Goal: Task Accomplishment & Management: Manage account settings

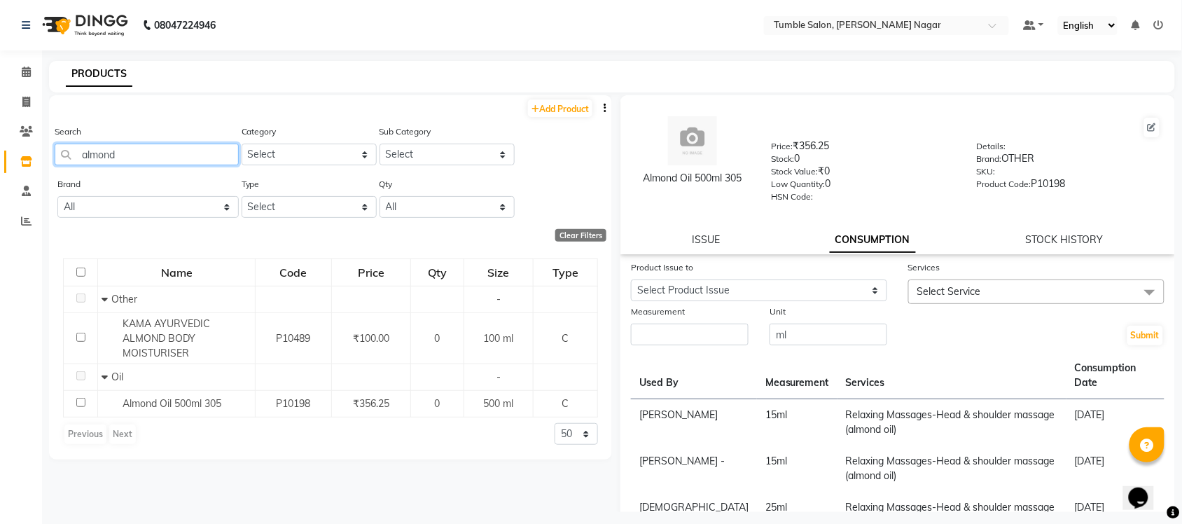
drag, startPoint x: 155, startPoint y: 156, endPoint x: 0, endPoint y: 161, distance: 154.8
click at [0, 161] on app-home "08047224946 Select Location × Tumble Salon, Uttam Nagar Default Panel My Panel …" at bounding box center [591, 266] width 1182 height 533
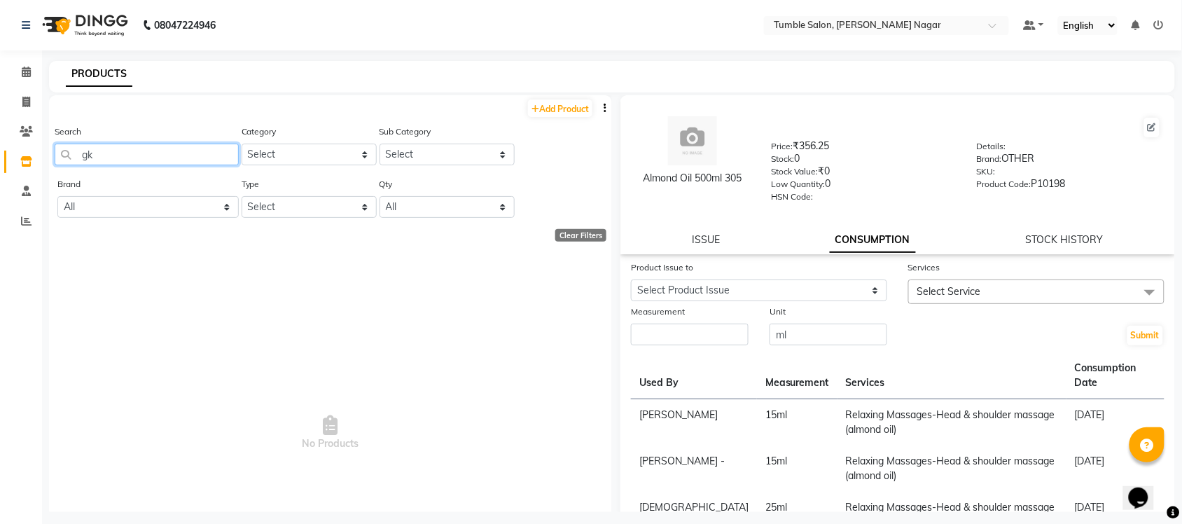
type input "g"
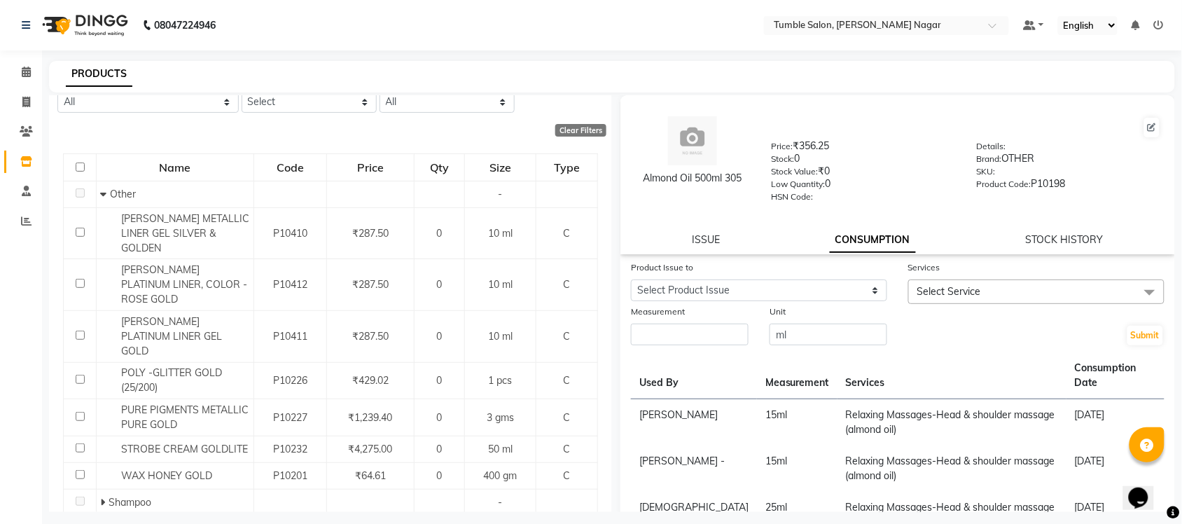
scroll to position [161, 0]
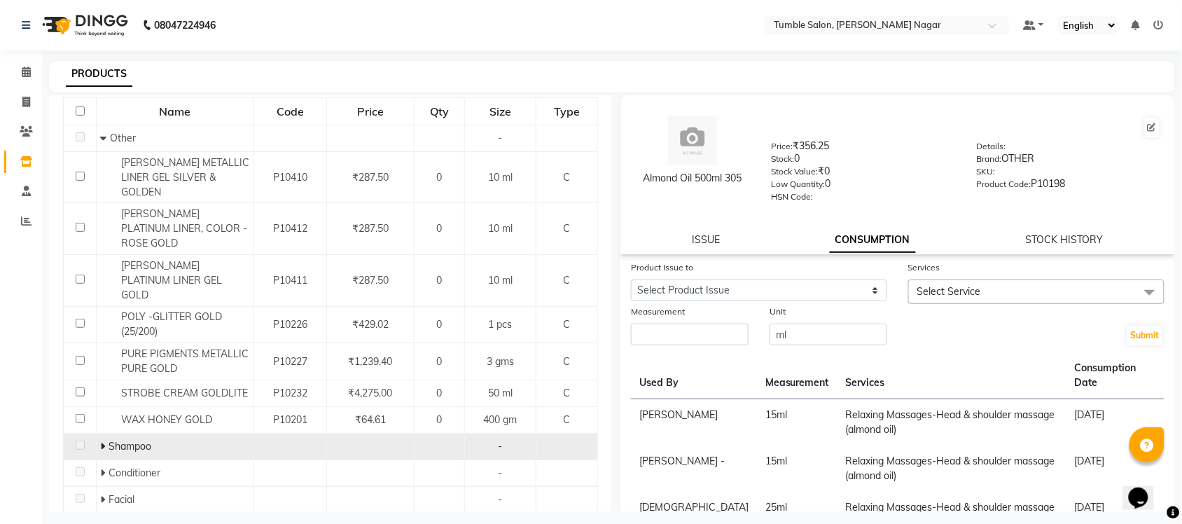
type input "gold"
click at [102, 441] on icon at bounding box center [102, 446] width 5 height 10
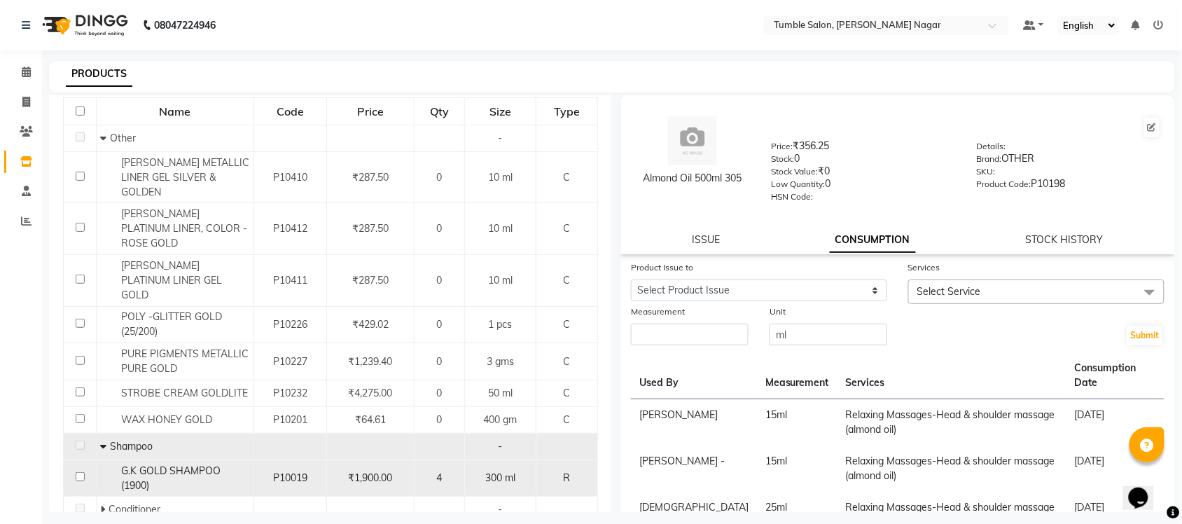
click at [148, 464] on span "G.K GOLD SHAMPOO (1900)" at bounding box center [170, 477] width 99 height 27
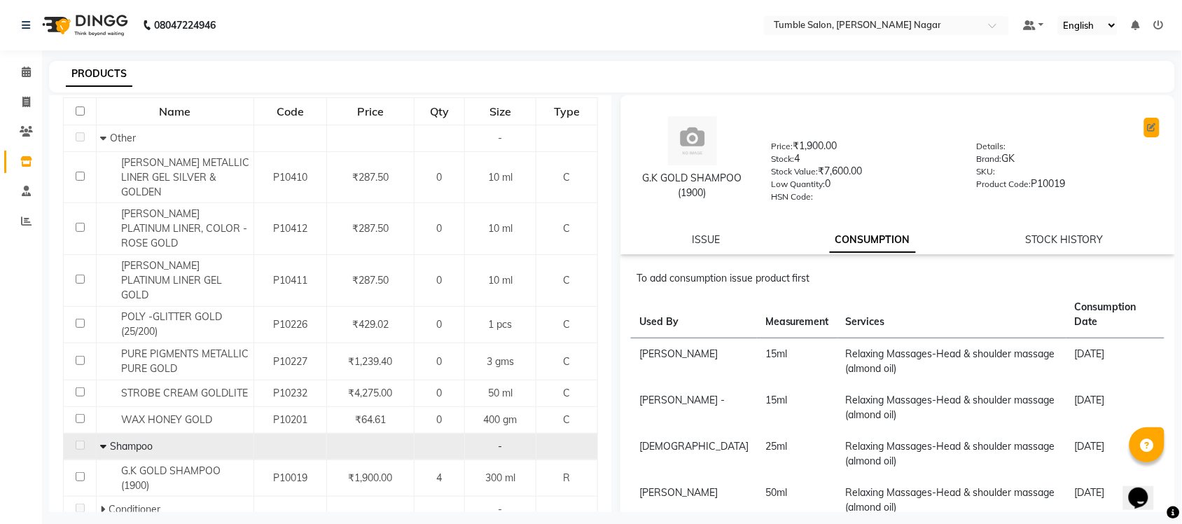
click at [1147, 123] on icon at bounding box center [1151, 127] width 8 height 8
select select "true"
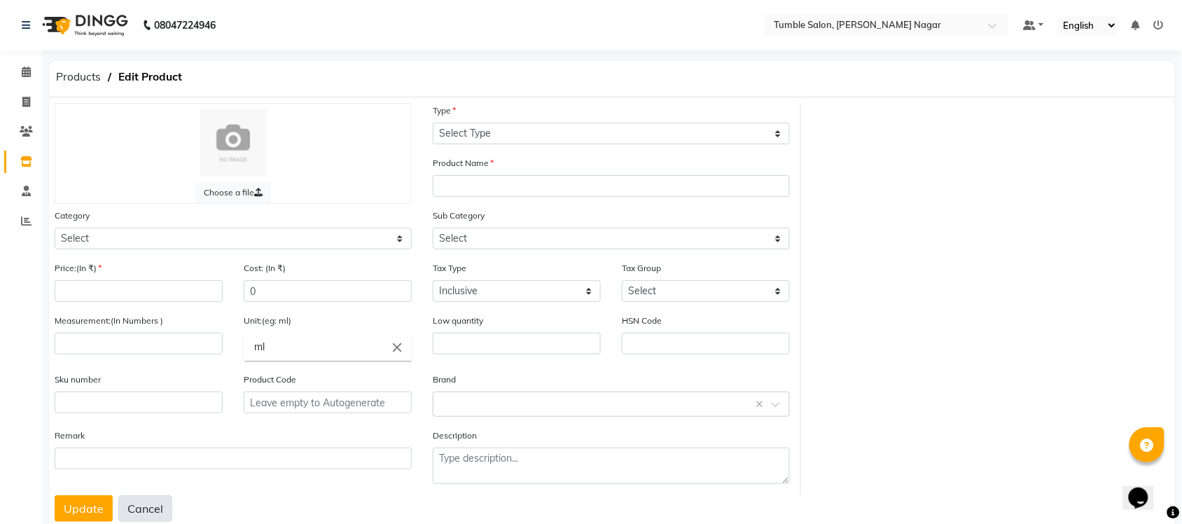
click at [139, 508] on button "Cancel" at bounding box center [145, 508] width 54 height 27
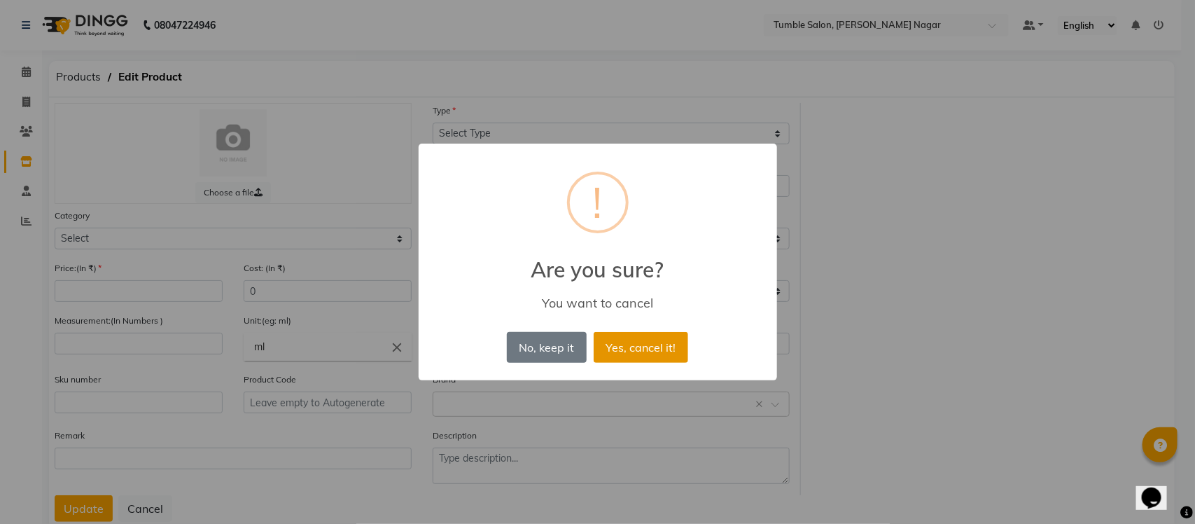
click at [655, 340] on button "Yes, cancel it!" at bounding box center [641, 347] width 95 height 31
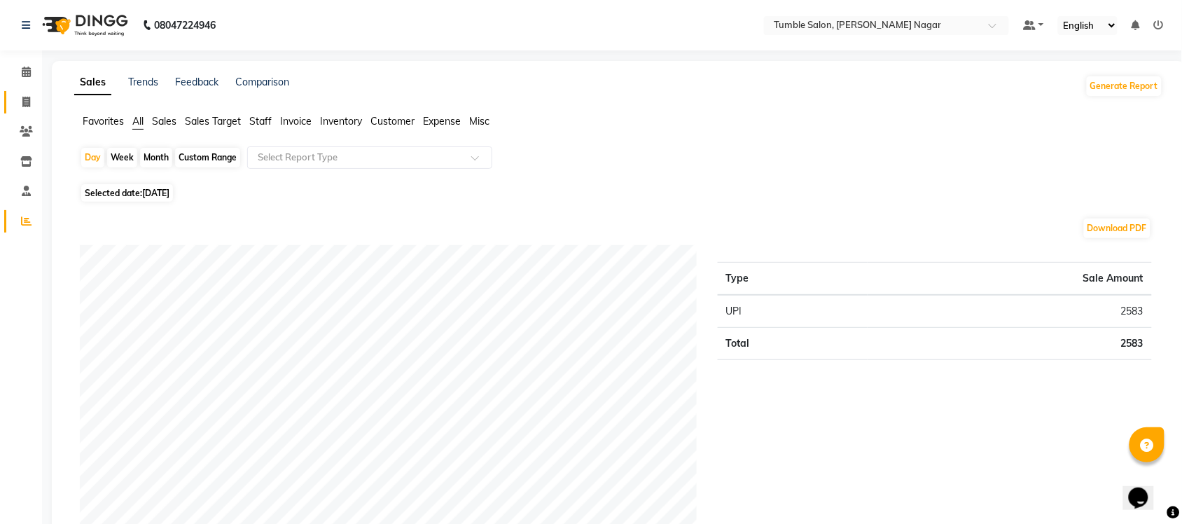
click at [11, 105] on link "Invoice" at bounding box center [21, 102] width 34 height 23
select select "service"
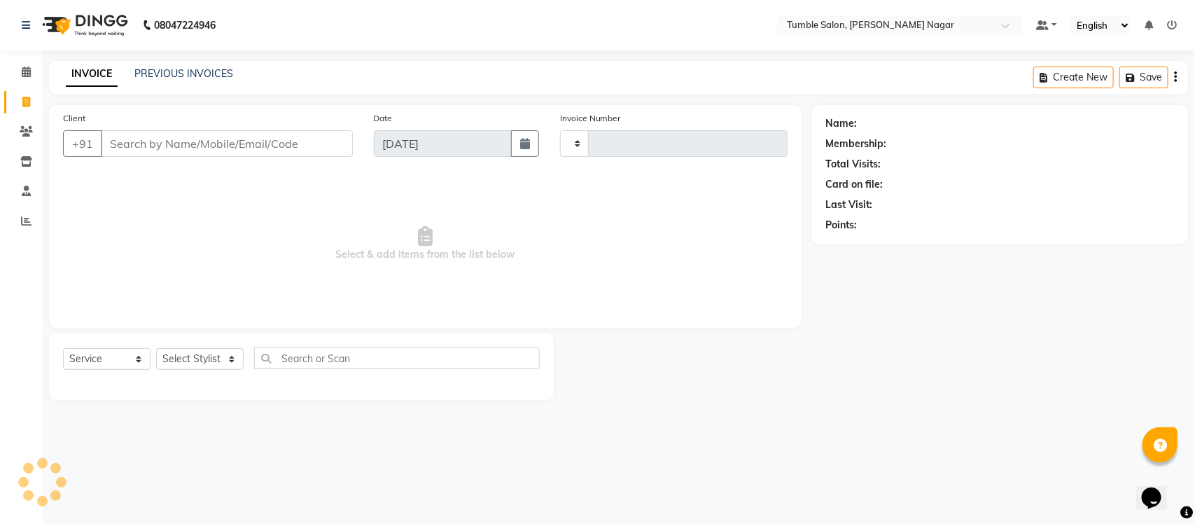
type input "2160"
select select "8207"
click at [14, 219] on span at bounding box center [26, 222] width 25 height 16
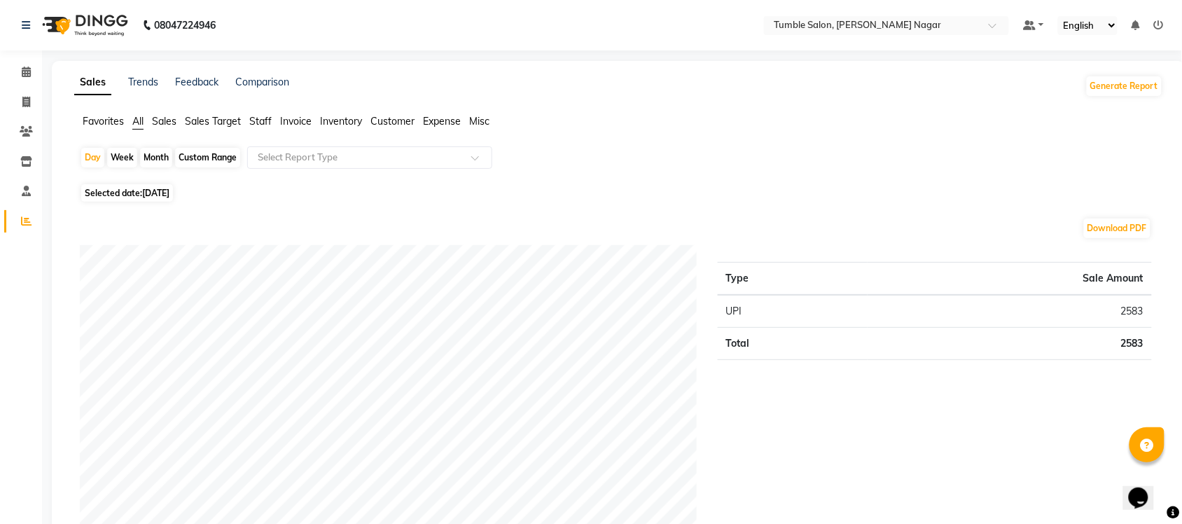
click at [340, 124] on span "Inventory" at bounding box center [341, 121] width 42 height 13
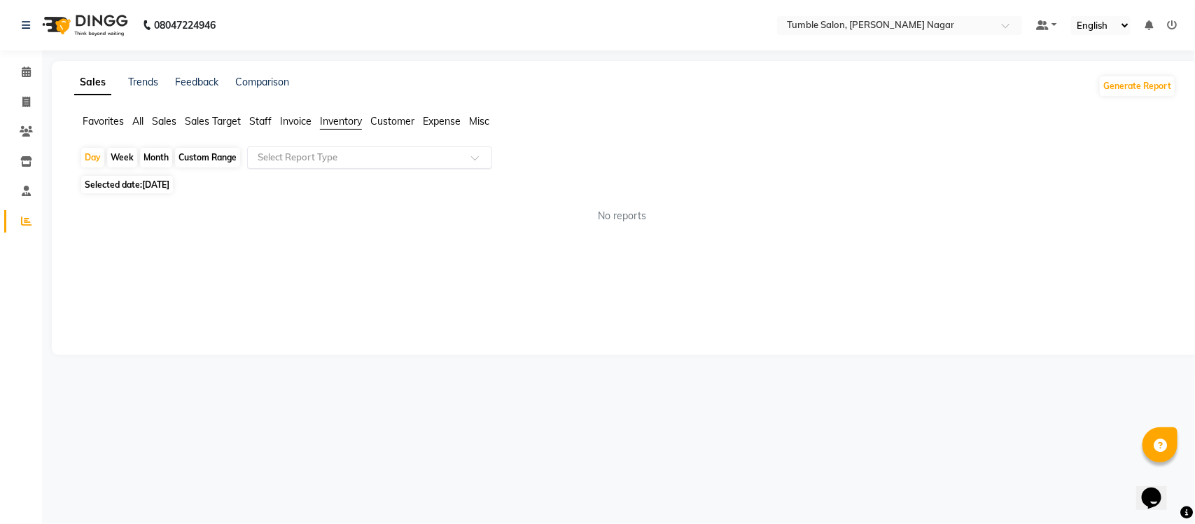
click at [337, 158] on input "text" at bounding box center [356, 158] width 202 height 14
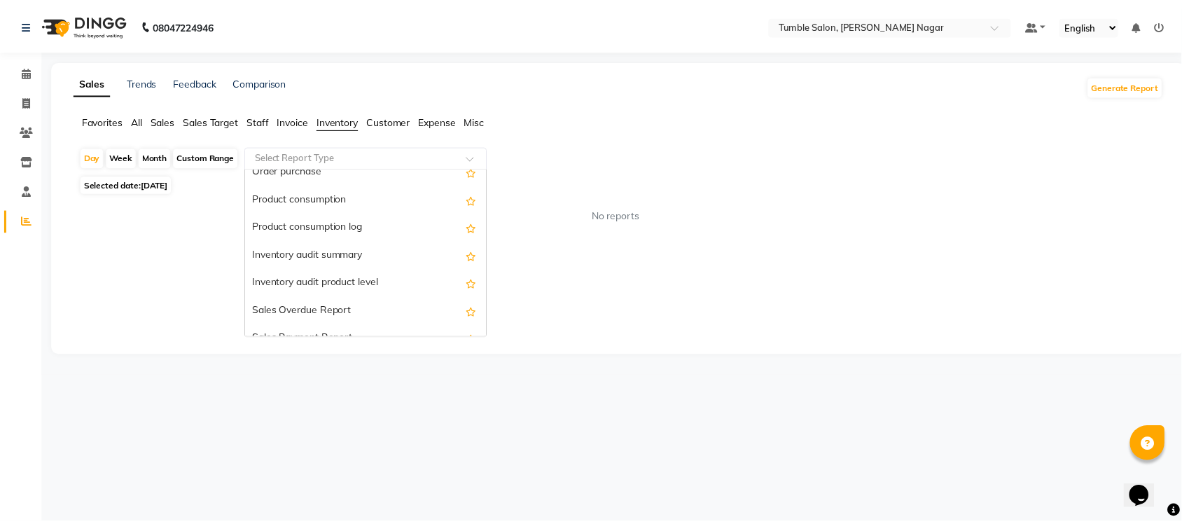
scroll to position [351, 0]
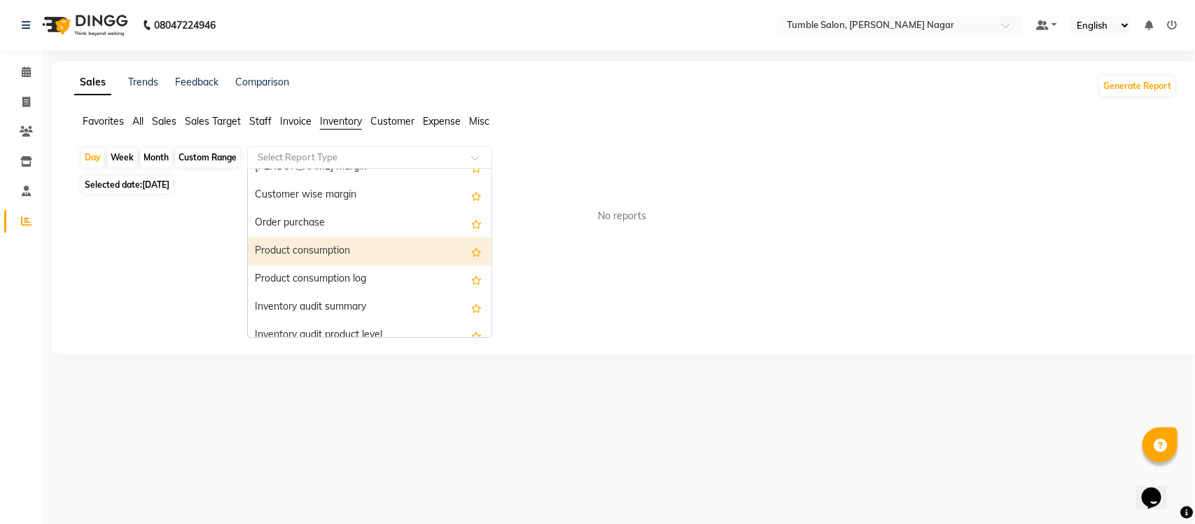
click at [302, 249] on div "Product consumption" at bounding box center [370, 251] width 244 height 28
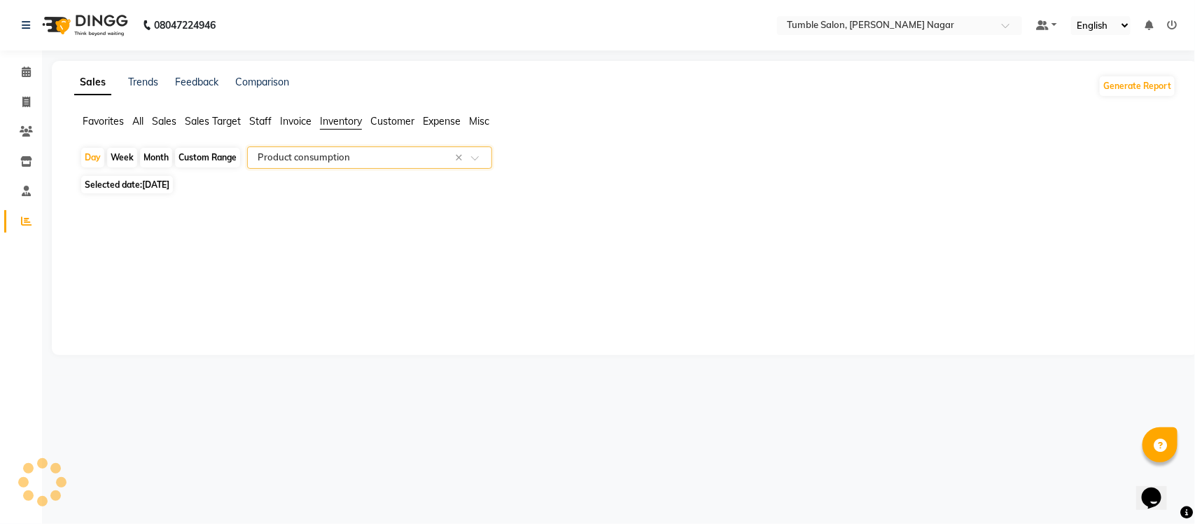
select select "full_report"
select select "csv"
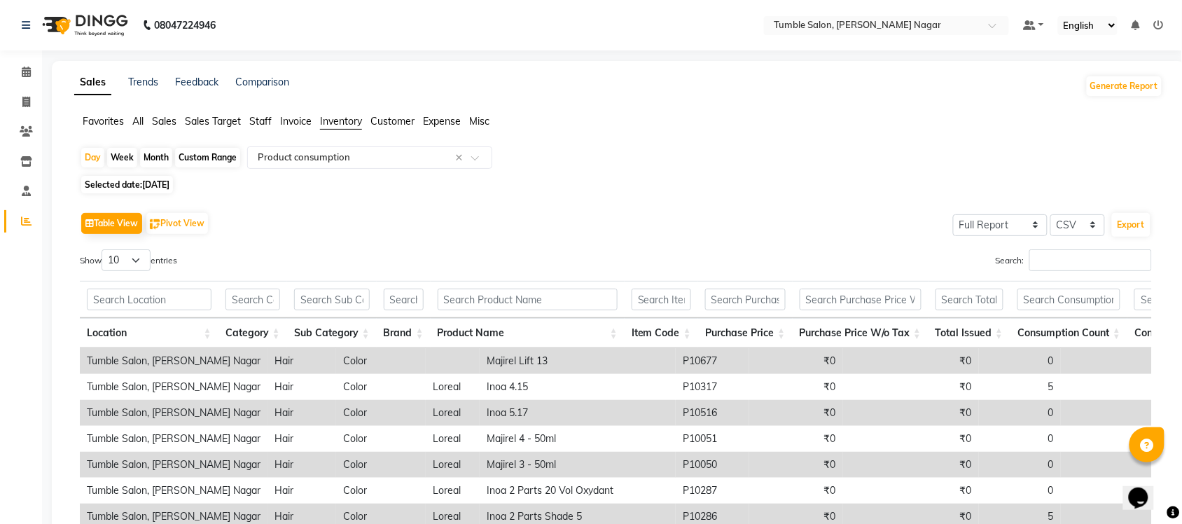
click at [159, 158] on div "Month" at bounding box center [156, 158] width 32 height 20
select select "9"
select select "2025"
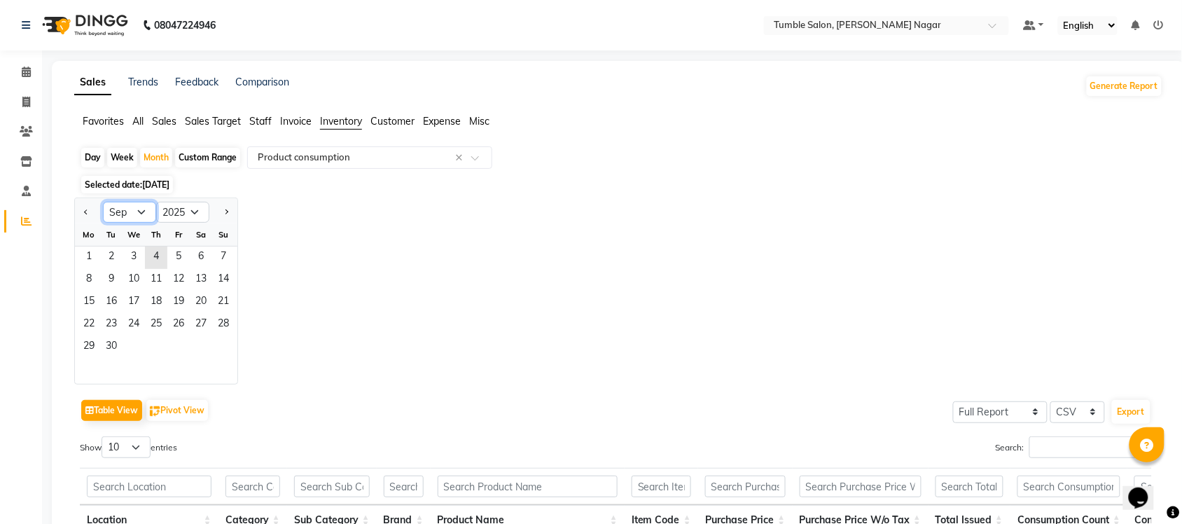
click at [144, 212] on select "Jan Feb Mar Apr May Jun Jul Aug Sep Oct Nov Dec" at bounding box center [129, 212] width 53 height 21
click at [98, 378] on div at bounding box center [156, 370] width 162 height 25
click at [138, 215] on select "Jan Feb Mar Apr May Jun Jul Aug Sep Oct Nov Dec" at bounding box center [129, 212] width 53 height 21
select select "8"
click at [103, 202] on select "Jan Feb Mar Apr May Jun Jul Aug Sep Oct Nov Dec" at bounding box center [129, 212] width 53 height 21
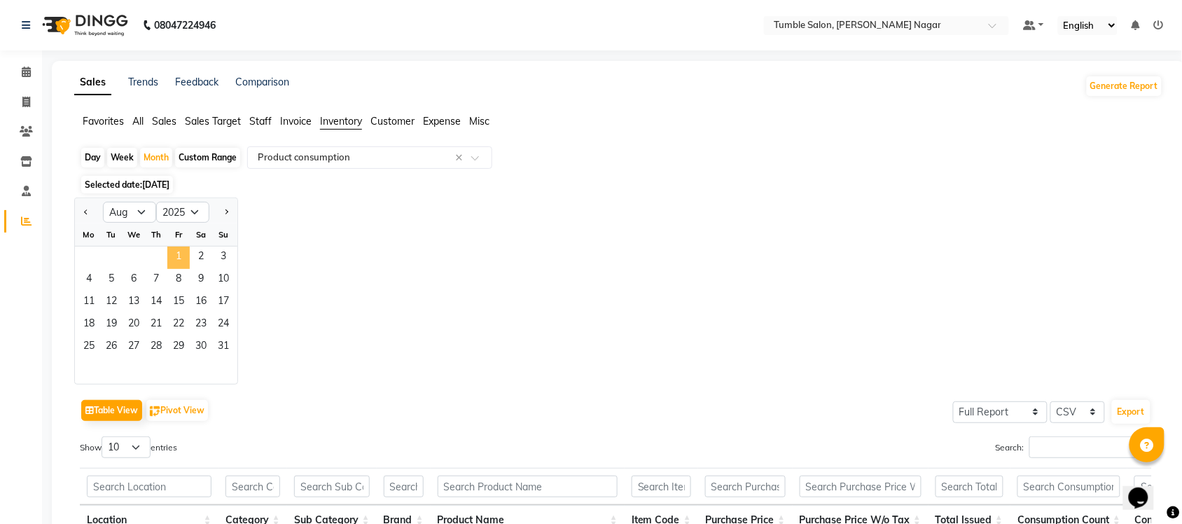
click at [186, 252] on span "1" at bounding box center [178, 257] width 22 height 22
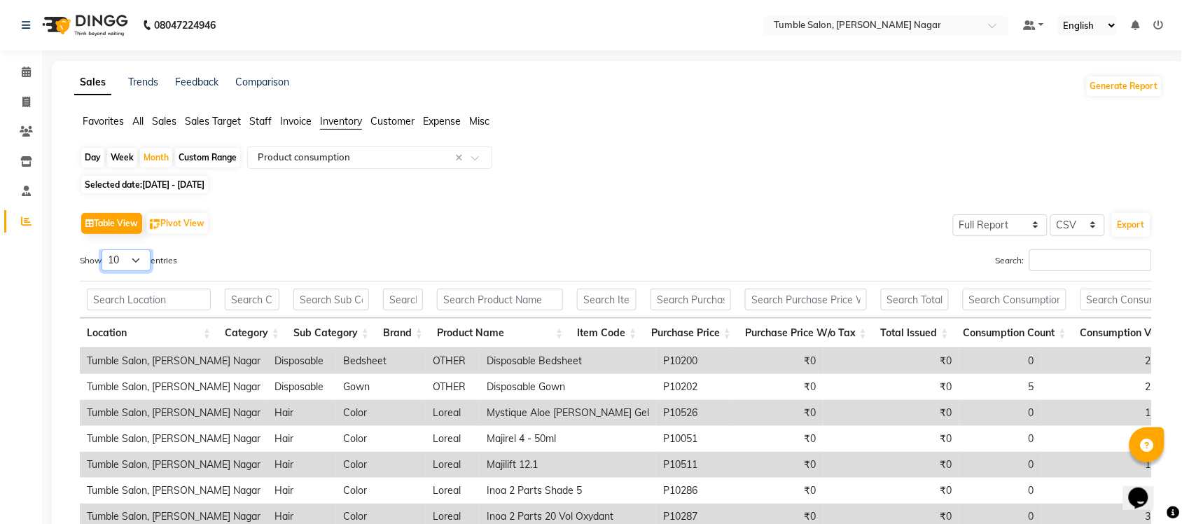
click at [148, 251] on select "10 25 50 100" at bounding box center [126, 260] width 49 height 22
select select "100"
click at [104, 249] on select "10 25 50 100" at bounding box center [126, 260] width 49 height 22
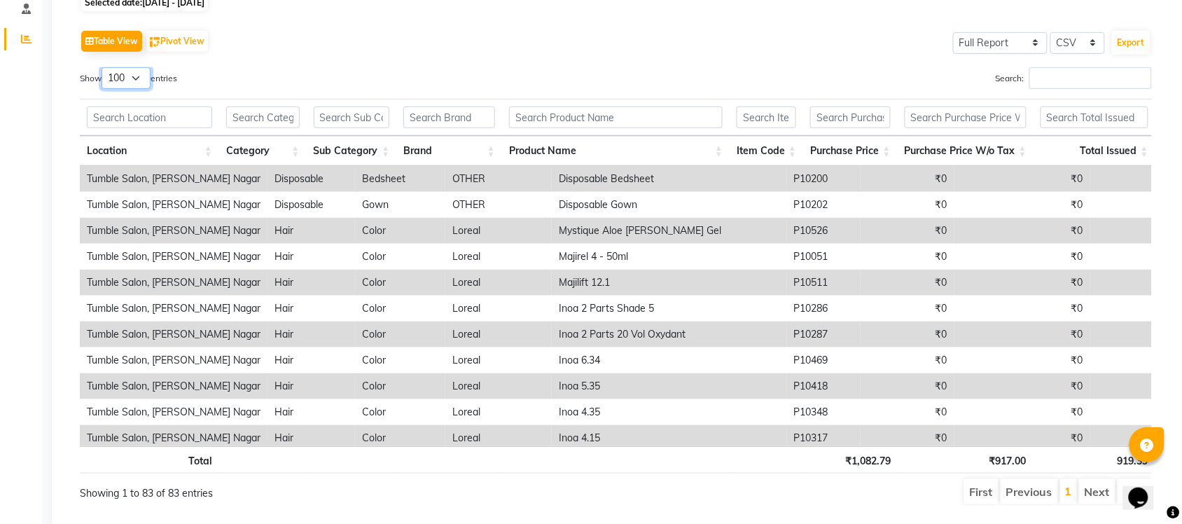
scroll to position [193, 0]
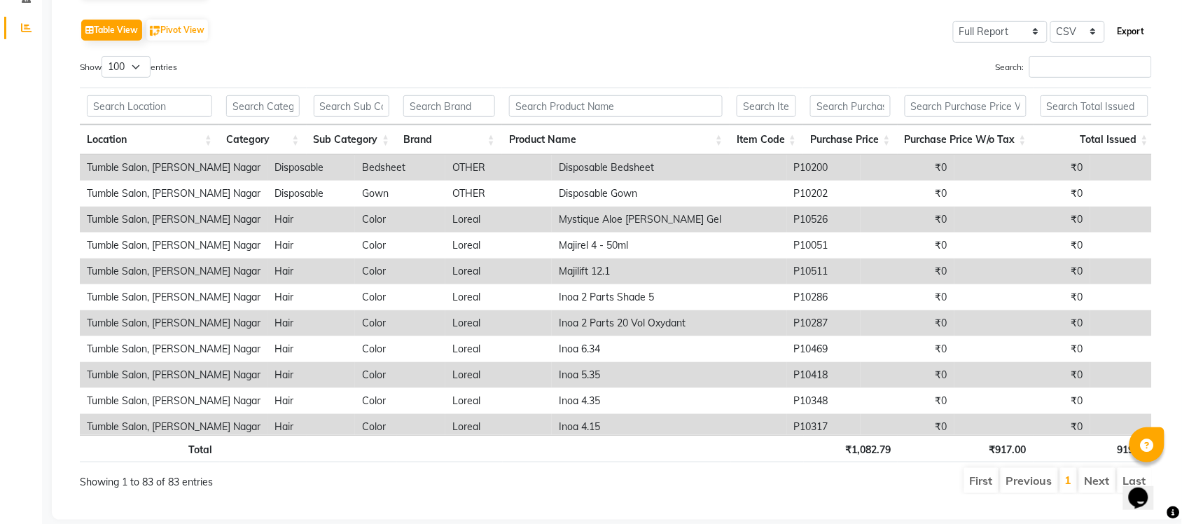
click at [1125, 30] on button "Export" at bounding box center [1131, 32] width 39 height 24
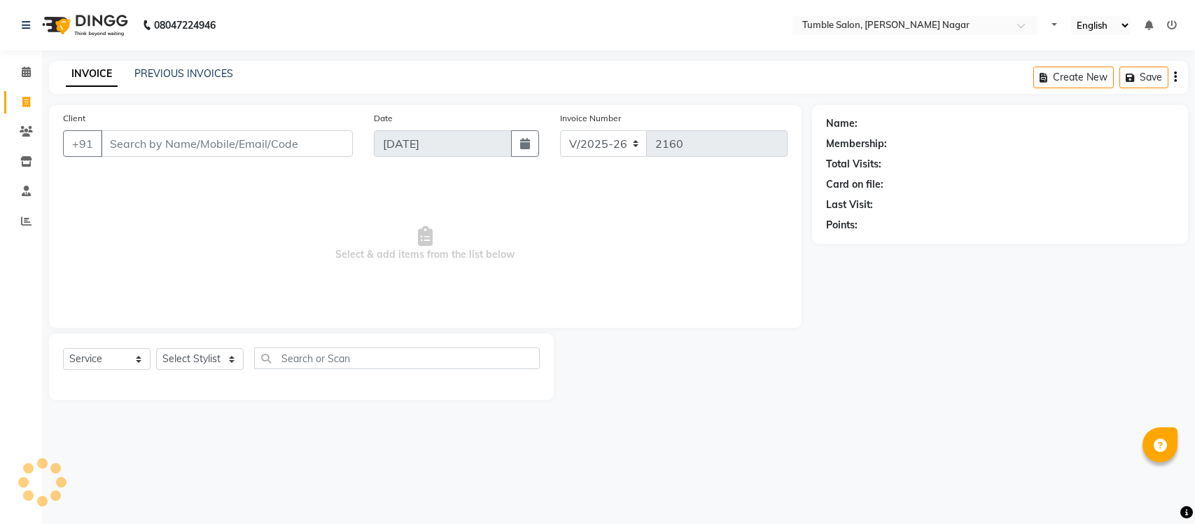
select select "8207"
select select "service"
click at [194, 71] on link "PREVIOUS INVOICES" at bounding box center [183, 73] width 99 height 13
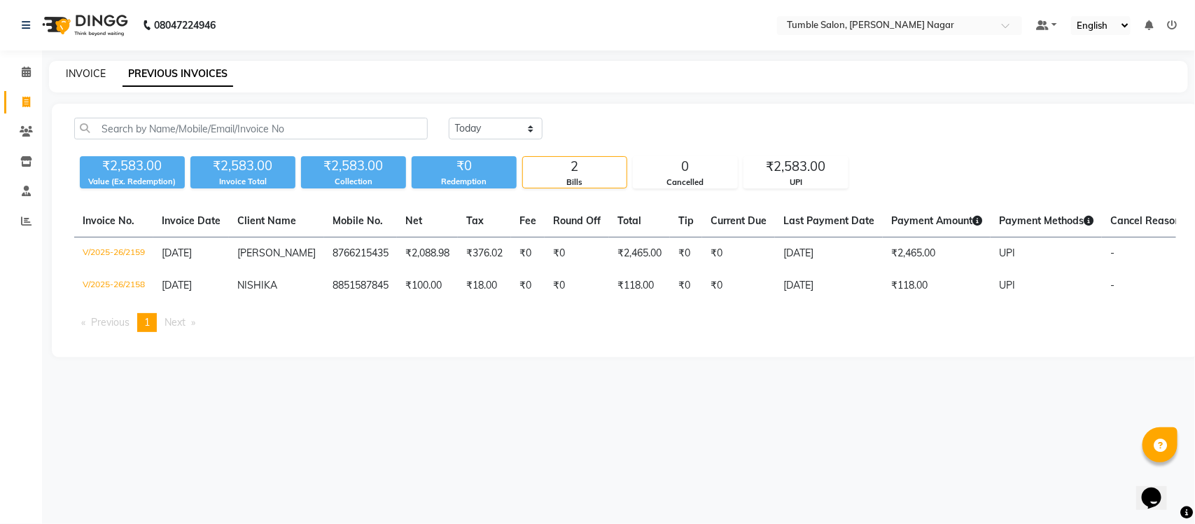
click at [92, 76] on link "INVOICE" at bounding box center [86, 73] width 40 height 13
select select "service"
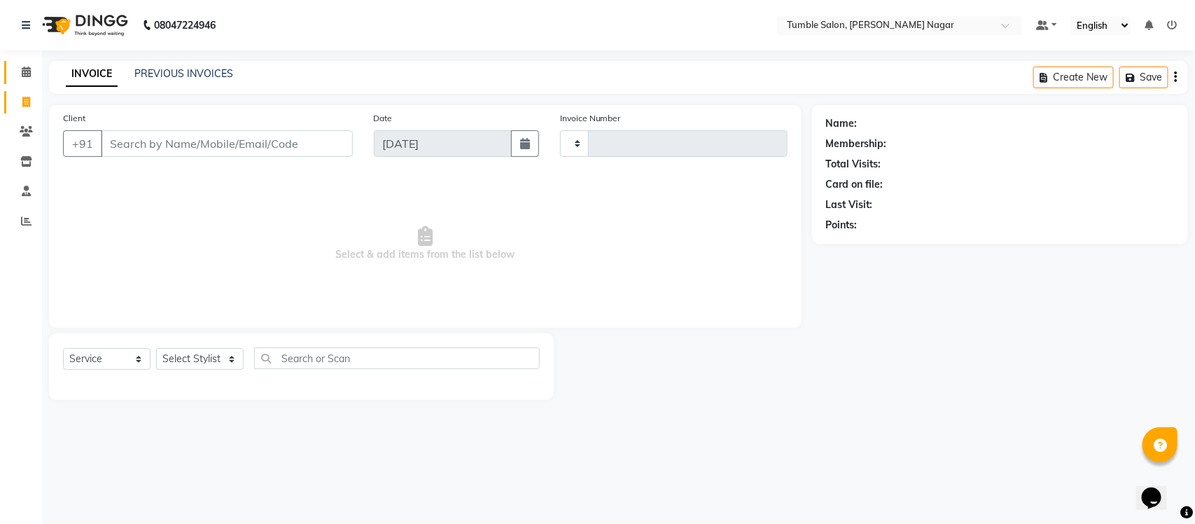
type input "2160"
select select "8207"
click at [22, 70] on icon at bounding box center [26, 72] width 9 height 11
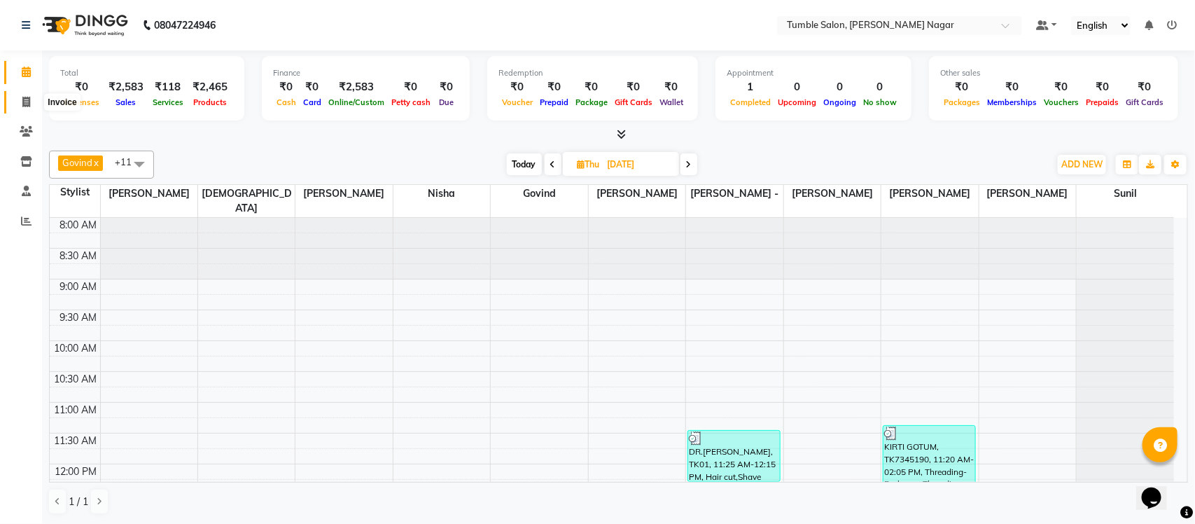
click at [26, 106] on icon at bounding box center [26, 102] width 8 height 11
select select "service"
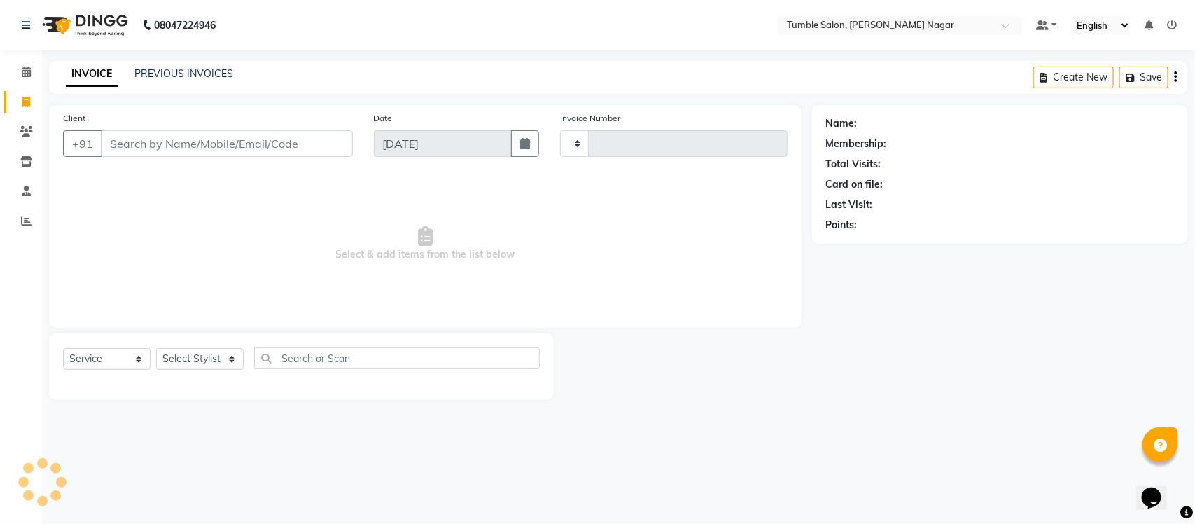
type input "2160"
select select "8207"
click at [27, 225] on icon at bounding box center [26, 221] width 11 height 11
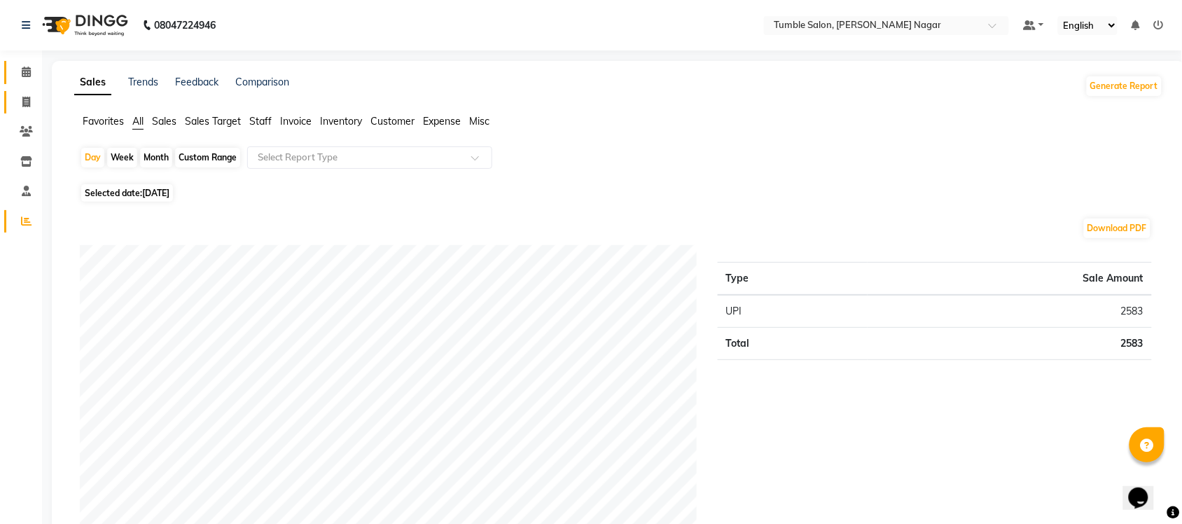
drag, startPoint x: 21, startPoint y: 71, endPoint x: 33, endPoint y: 99, distance: 29.8
click at [22, 71] on icon at bounding box center [26, 72] width 9 height 11
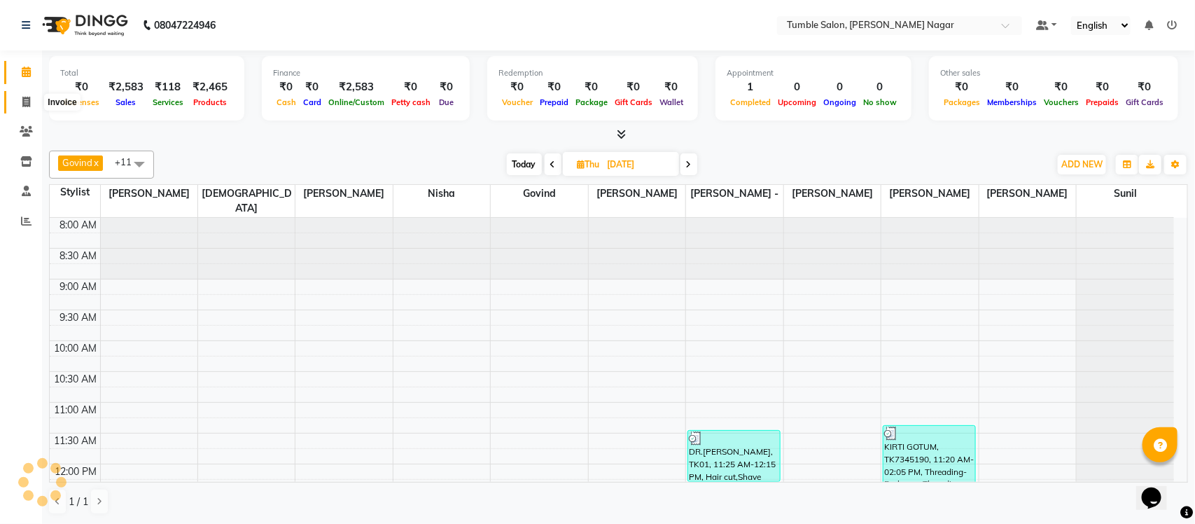
click at [25, 102] on icon at bounding box center [26, 102] width 8 height 11
select select "8207"
select select "service"
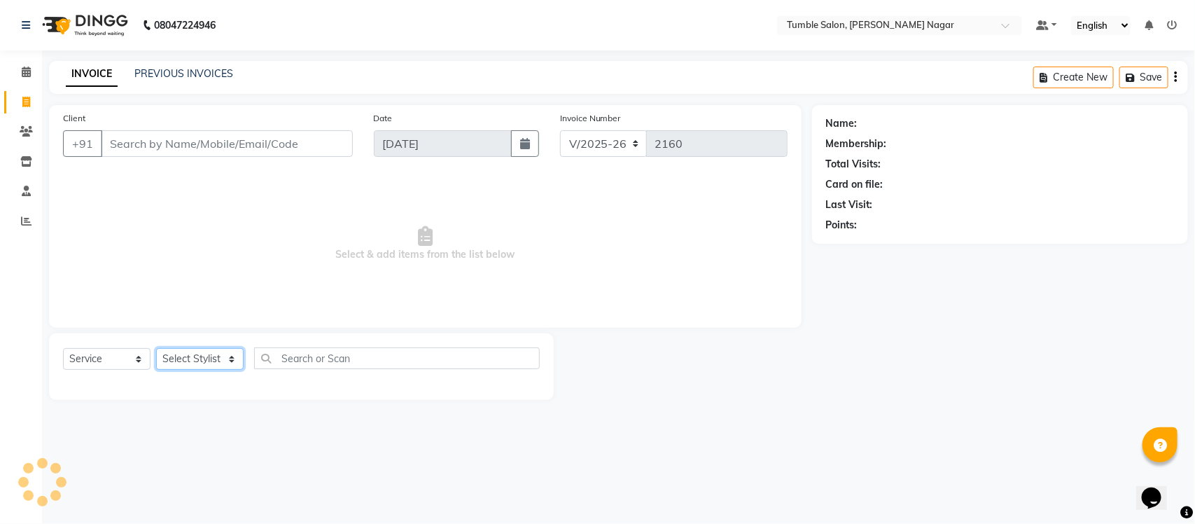
click at [187, 361] on select "Select Stylist" at bounding box center [200, 359] width 88 height 22
select select "77847"
click at [156, 348] on select "Select Stylist Finance id Fiza Abbasi Govind Krishna Lokesh Mahender Muskan Nee…" at bounding box center [200, 359] width 88 height 22
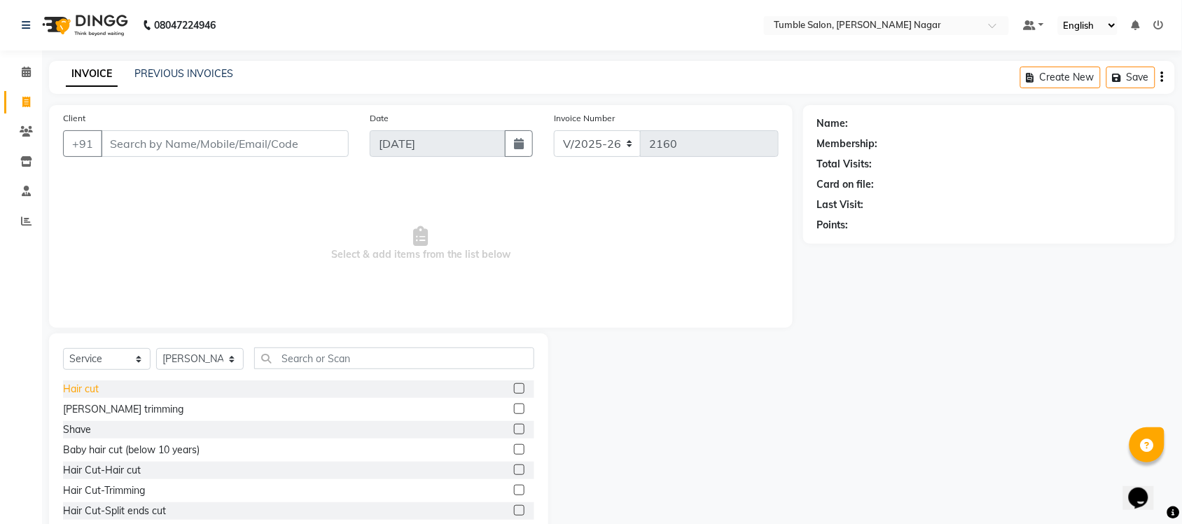
click at [75, 392] on div "Hair cut" at bounding box center [81, 389] width 36 height 15
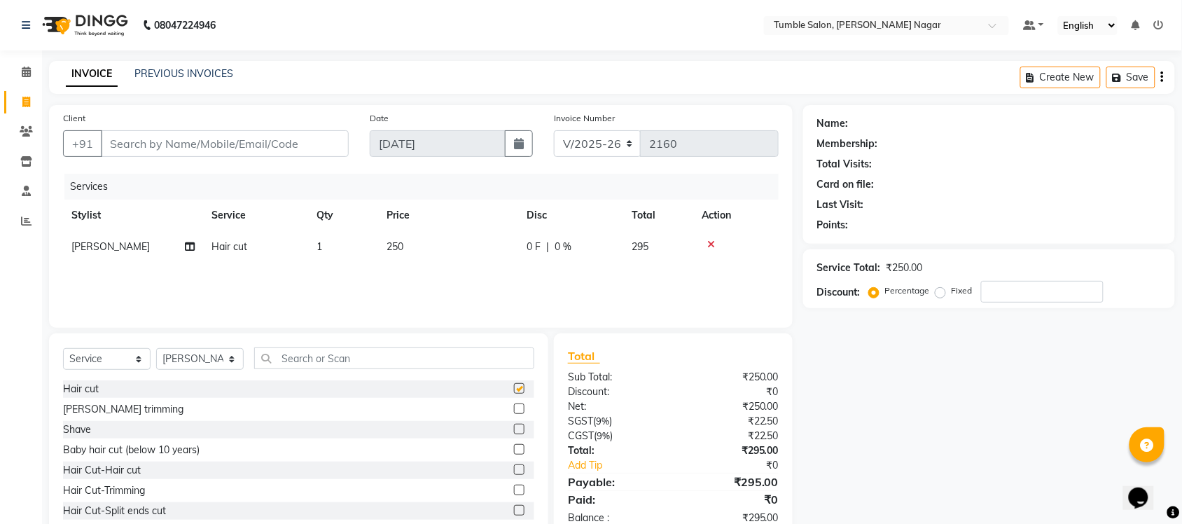
checkbox input "false"
click at [95, 407] on div "Beard trimming" at bounding box center [123, 409] width 120 height 15
checkbox input "false"
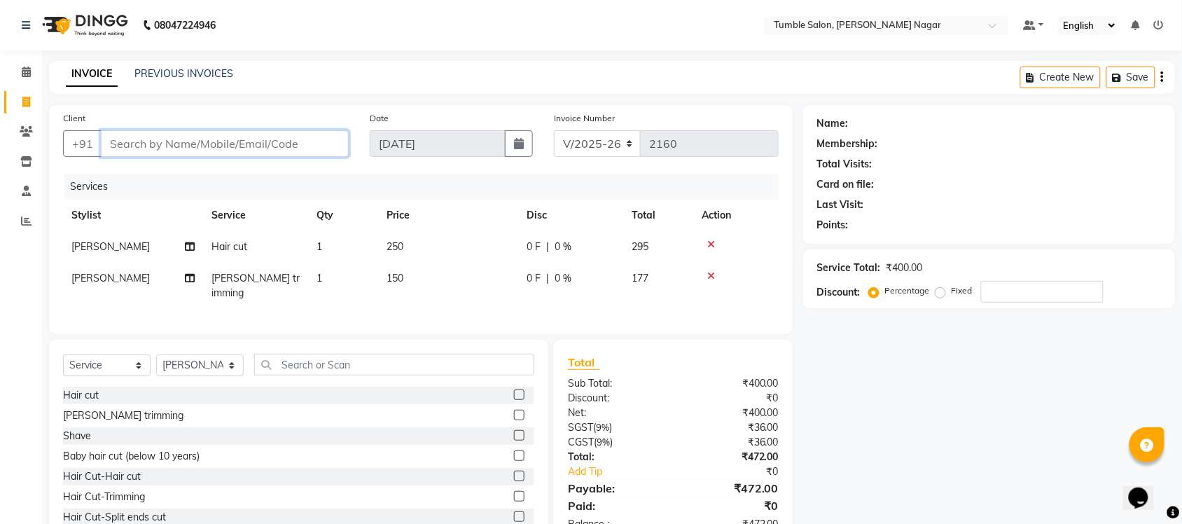
click at [182, 144] on input "Client" at bounding box center [225, 143] width 248 height 27
type input "7"
type input "0"
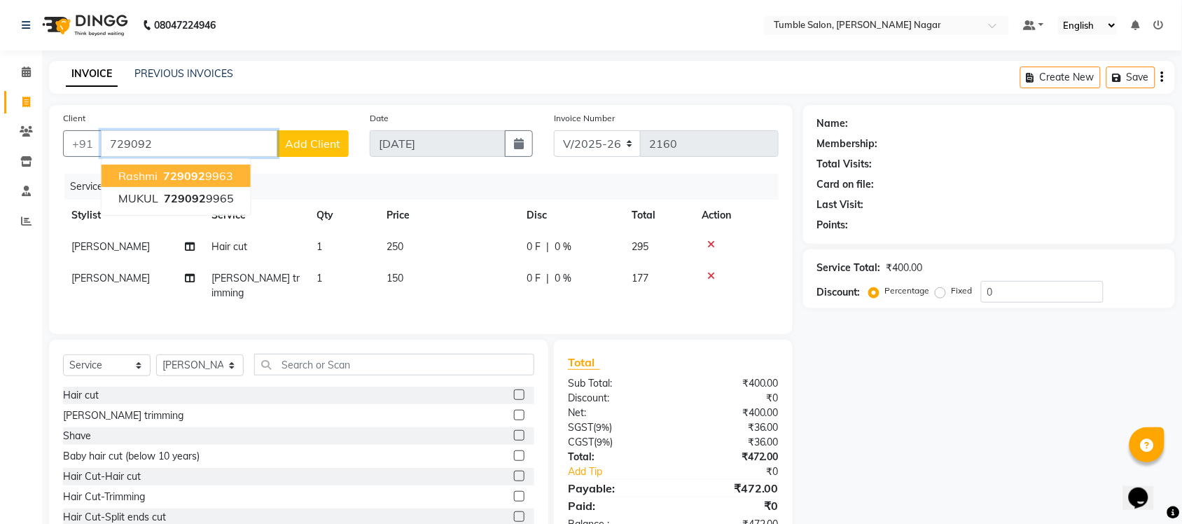
click at [201, 179] on span "729092" at bounding box center [184, 176] width 42 height 14
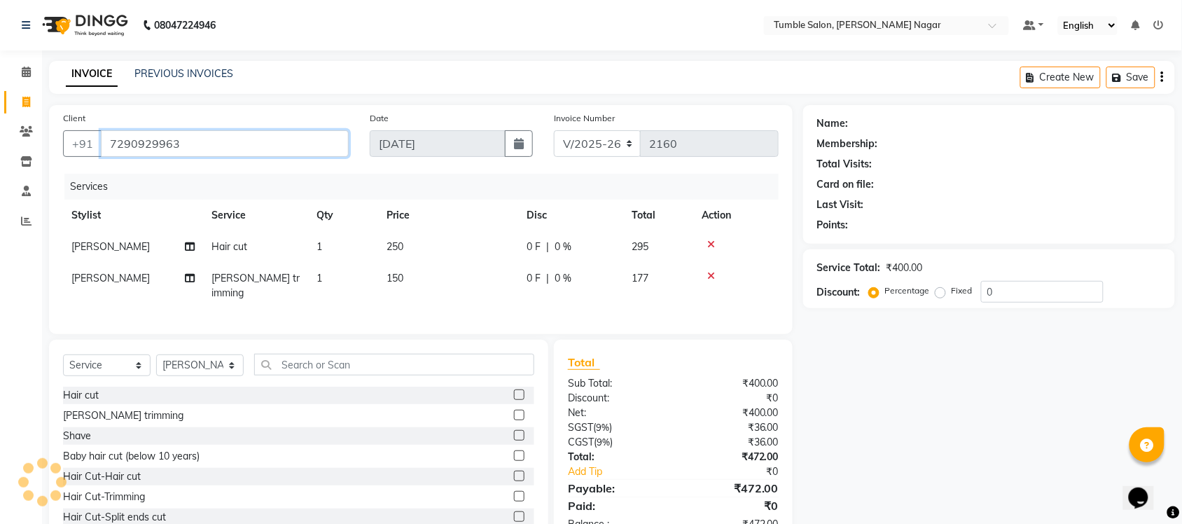
type input "7290929963"
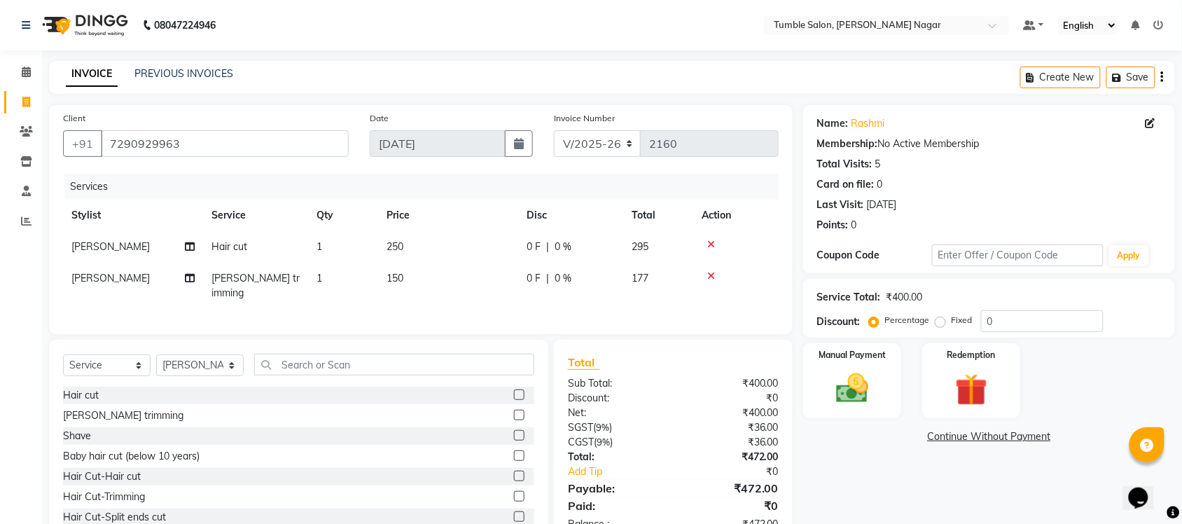
scroll to position [41, 0]
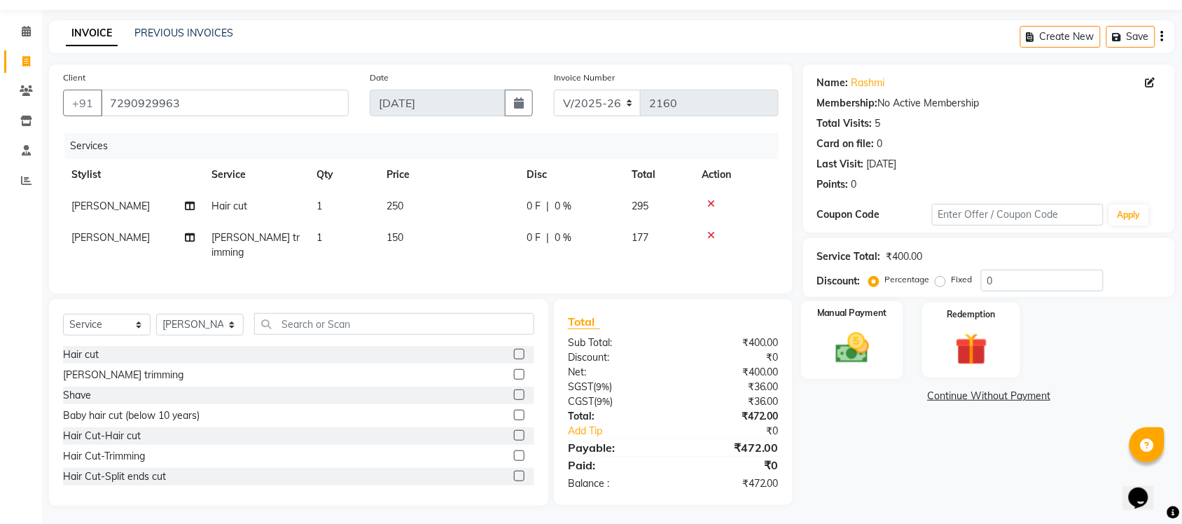
click at [838, 343] on img at bounding box center [852, 347] width 55 height 39
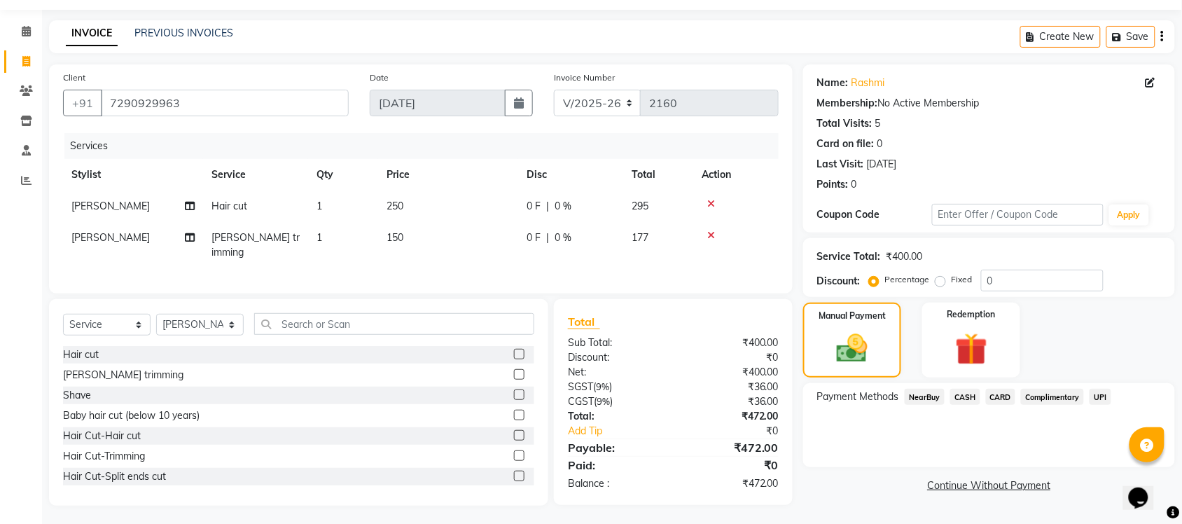
click at [1096, 396] on span "UPI" at bounding box center [1100, 397] width 22 height 16
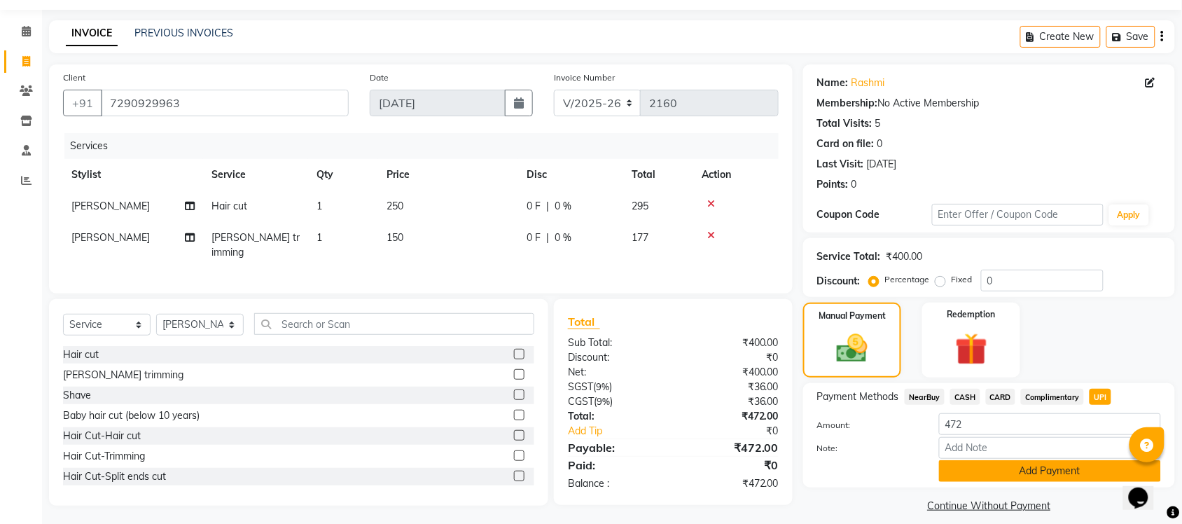
click at [1027, 473] on button "Add Payment" at bounding box center [1050, 471] width 222 height 22
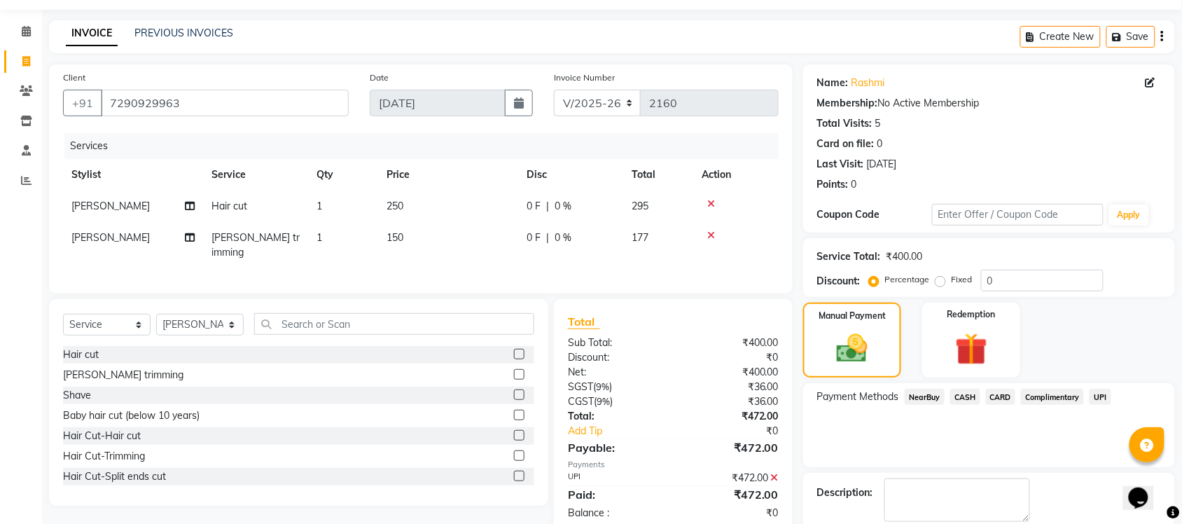
scroll to position [113, 0]
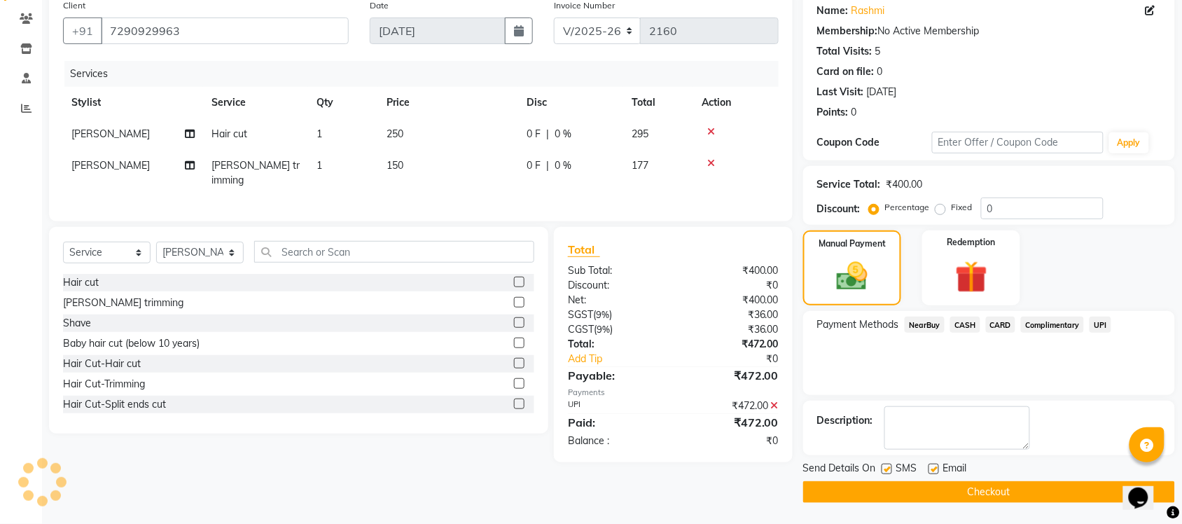
click at [939, 499] on button "Checkout" at bounding box center [989, 492] width 372 height 22
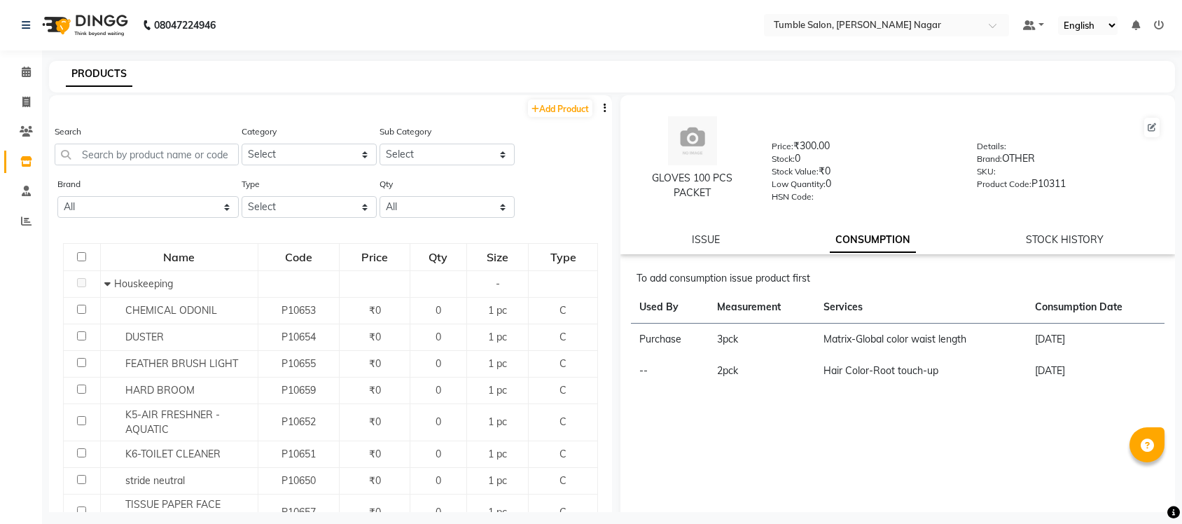
select select "100"
click at [120, 141] on div "Search" at bounding box center [147, 144] width 184 height 41
click at [198, 148] on input "text" at bounding box center [147, 155] width 184 height 22
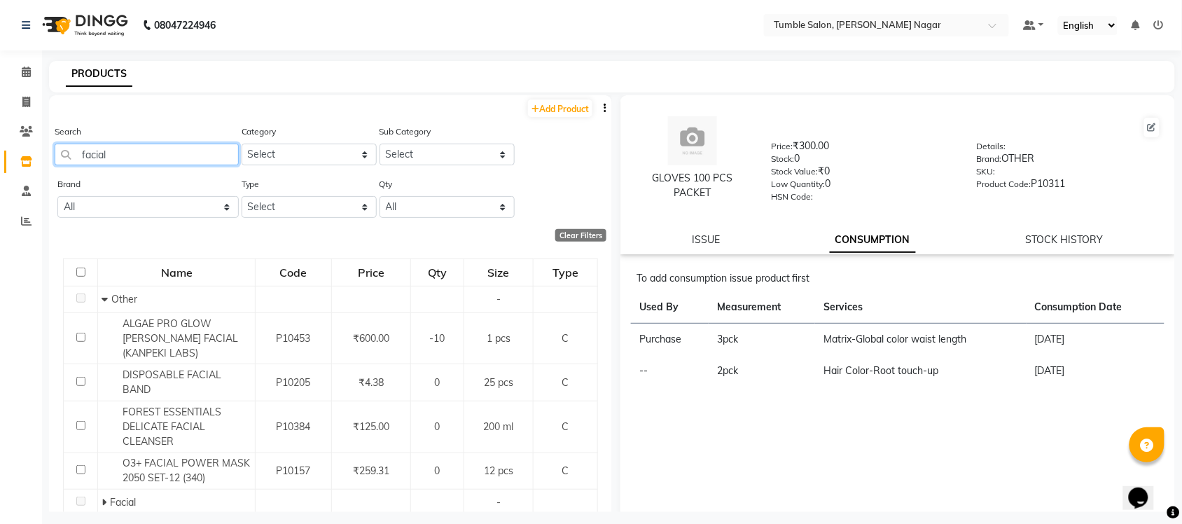
drag, startPoint x: 123, startPoint y: 156, endPoint x: 83, endPoint y: 155, distance: 40.6
click at [85, 155] on input "facial" at bounding box center [147, 155] width 184 height 22
type input "f"
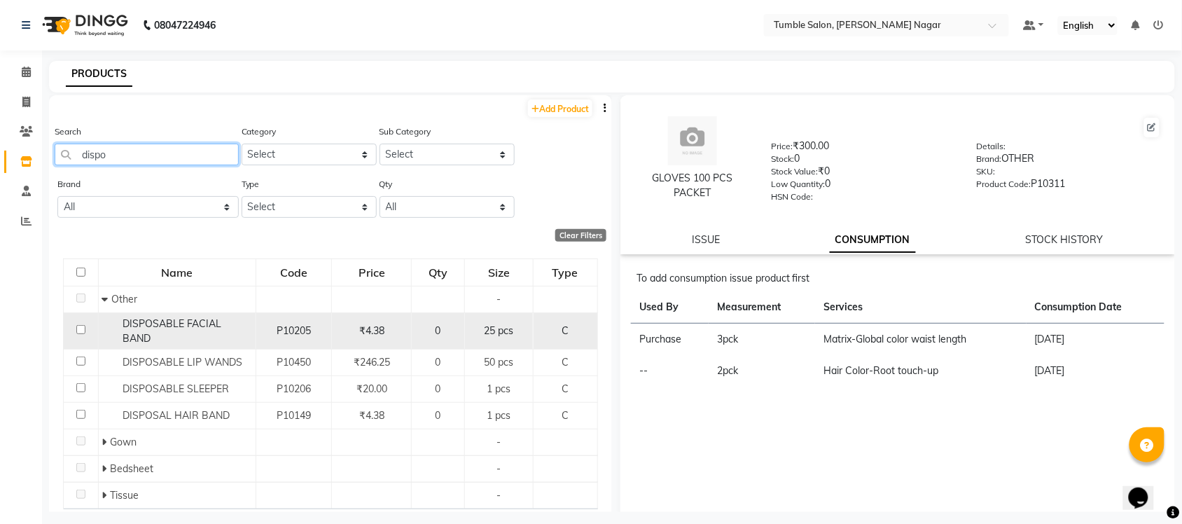
type input "dispo"
click at [210, 319] on span "DISPOSABLE FACIAL BAND" at bounding box center [172, 330] width 99 height 27
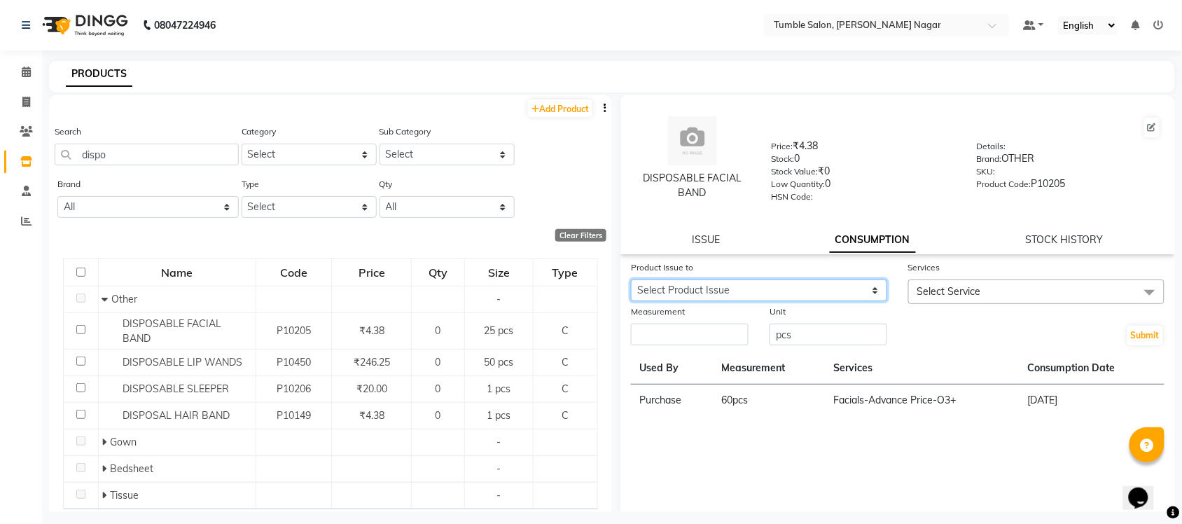
click at [735, 298] on select "Select Product Issue 2025-07-30, Issued to: Tumble Salon, Balance: 90" at bounding box center [759, 290] width 256 height 22
select select "1112057"
click at [631, 279] on select "Select Product Issue 2025-07-30, Issued to: Tumble Salon, Balance: 90" at bounding box center [759, 290] width 256 height 22
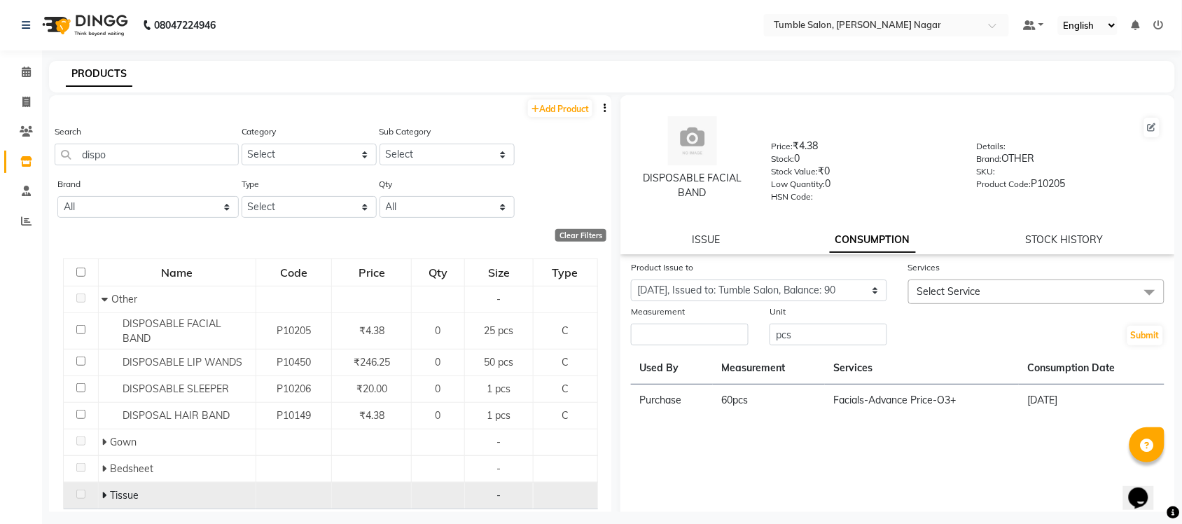
click at [118, 489] on span "Tissue" at bounding box center [124, 495] width 29 height 13
click at [102, 490] on icon at bounding box center [104, 495] width 5 height 10
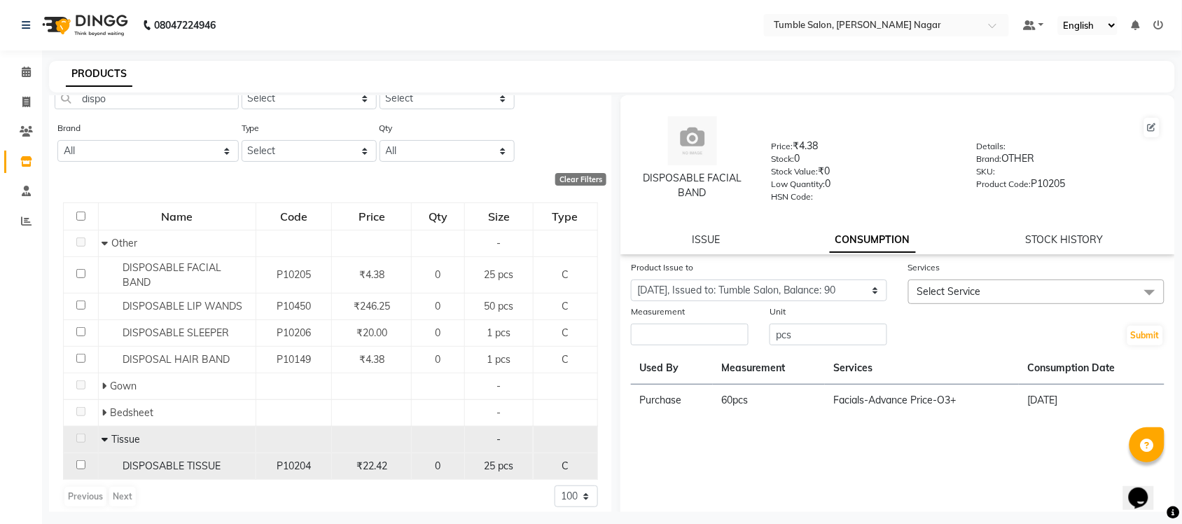
click at [174, 459] on span "DISPOSABLE TISSUE" at bounding box center [172, 465] width 98 height 13
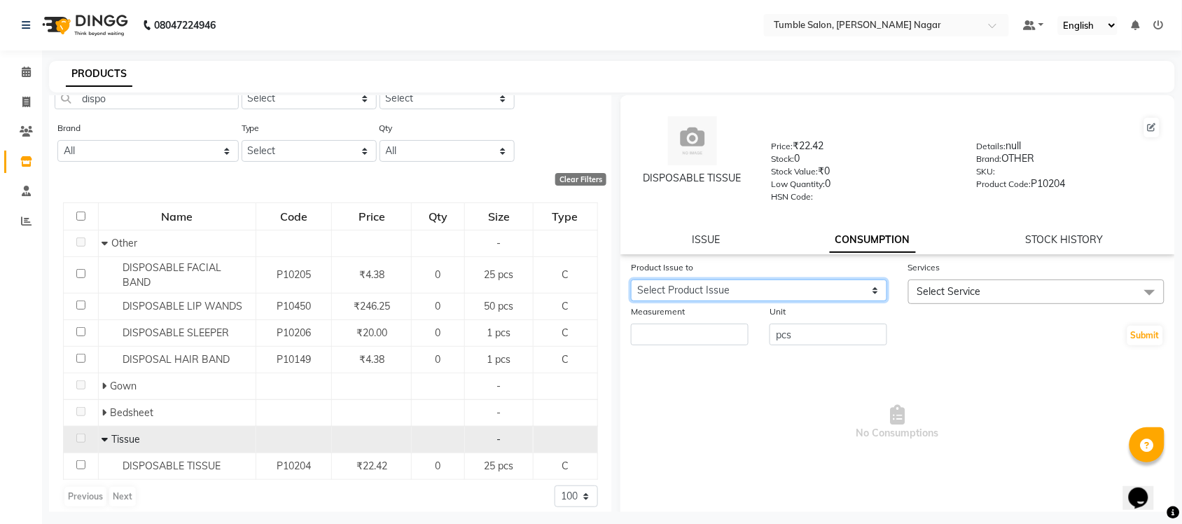
click at [755, 284] on select "Select Product Issue 2025-07-30, Issued to: Tumble Salon, Balance: 375 2025-06-…" at bounding box center [759, 290] width 256 height 22
select select "1013894"
click at [631, 279] on select "Select Product Issue 2025-07-30, Issued to: Tumble Salon, Balance: 375 2025-06-…" at bounding box center [759, 290] width 256 height 22
click at [967, 291] on span "Select Service" at bounding box center [949, 291] width 64 height 13
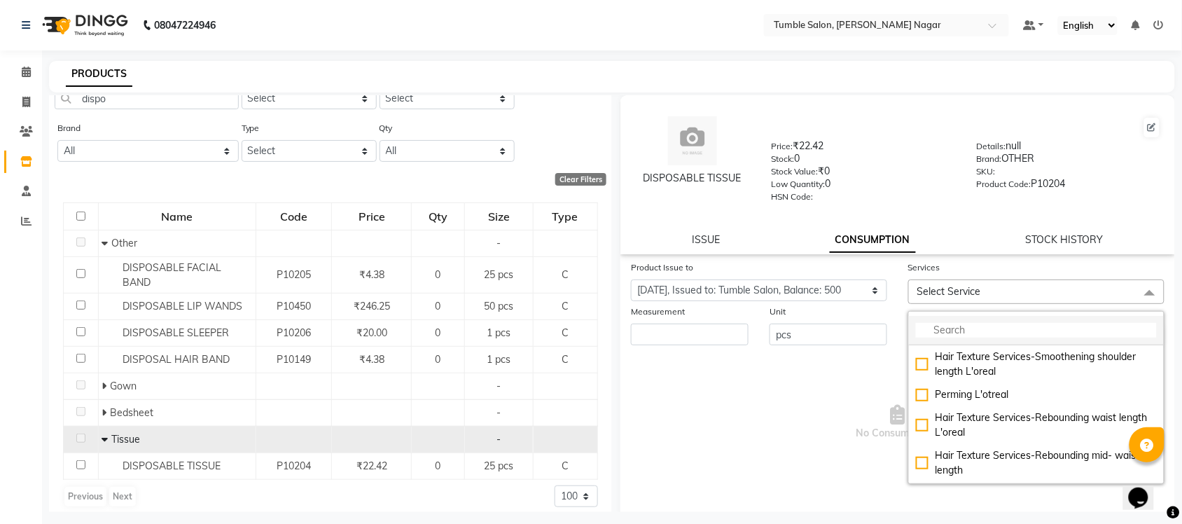
click at [977, 330] on input "multiselect-search" at bounding box center [1036, 330] width 241 height 15
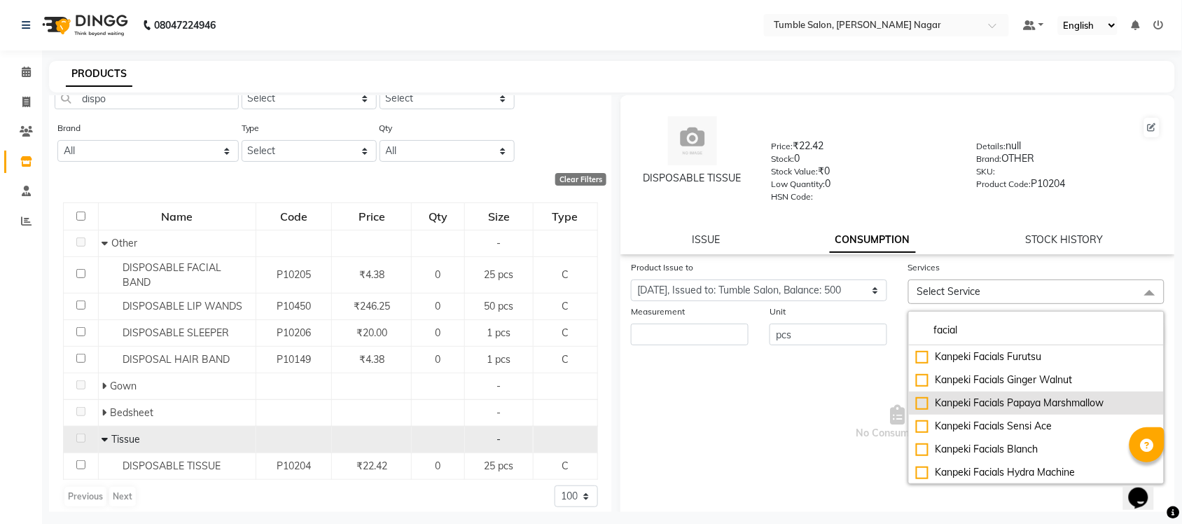
type input "facial"
click at [1026, 400] on div "Kanpeki Facials Papaya Marshmallow" at bounding box center [1036, 403] width 241 height 15
checkbox input "true"
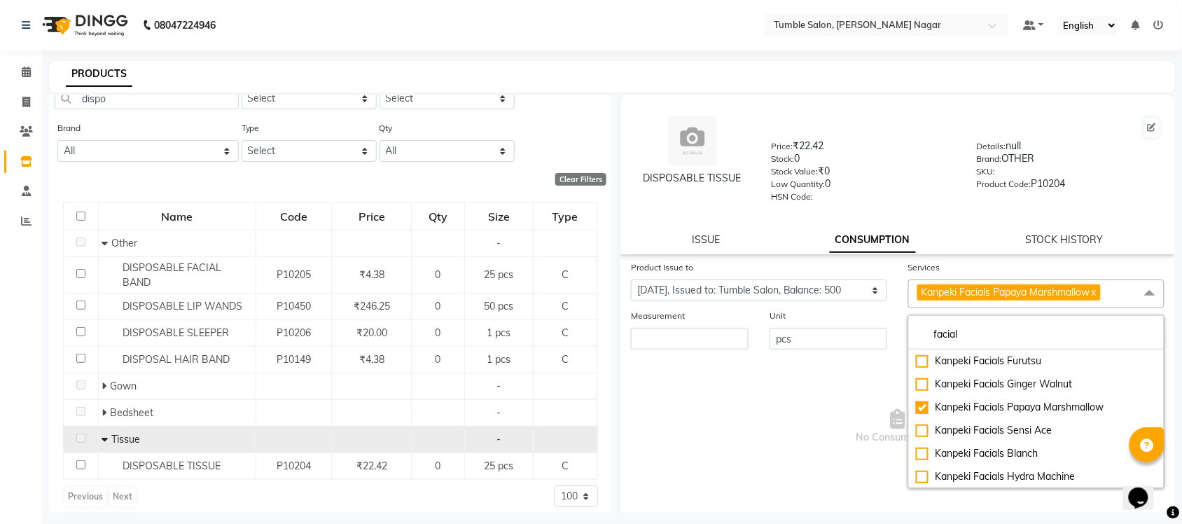
click at [1096, 288] on link "x" at bounding box center [1093, 292] width 6 height 13
checkbox input "false"
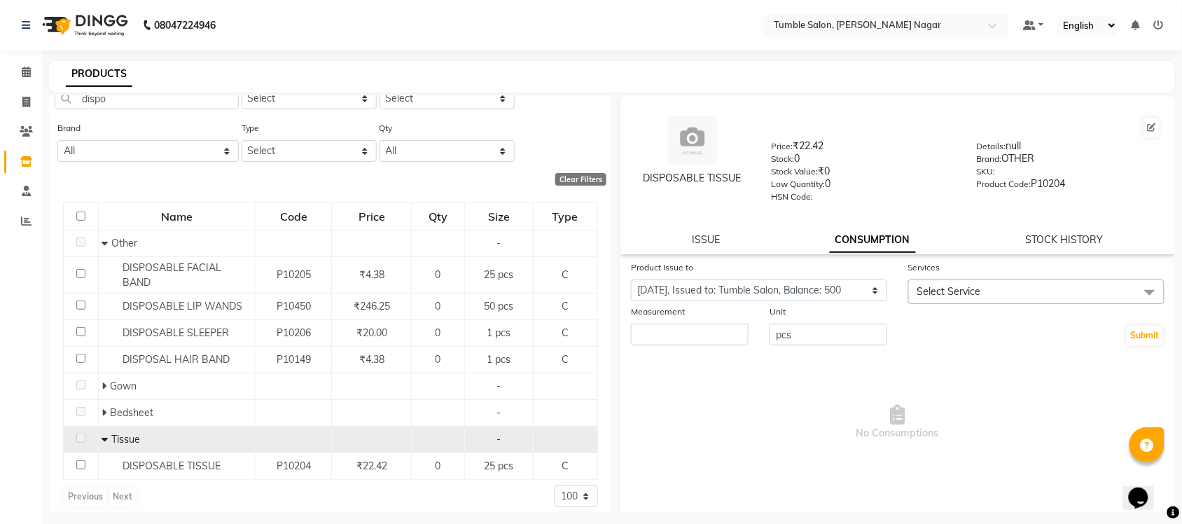
click at [1070, 298] on span "Select Service" at bounding box center [1036, 291] width 256 height 25
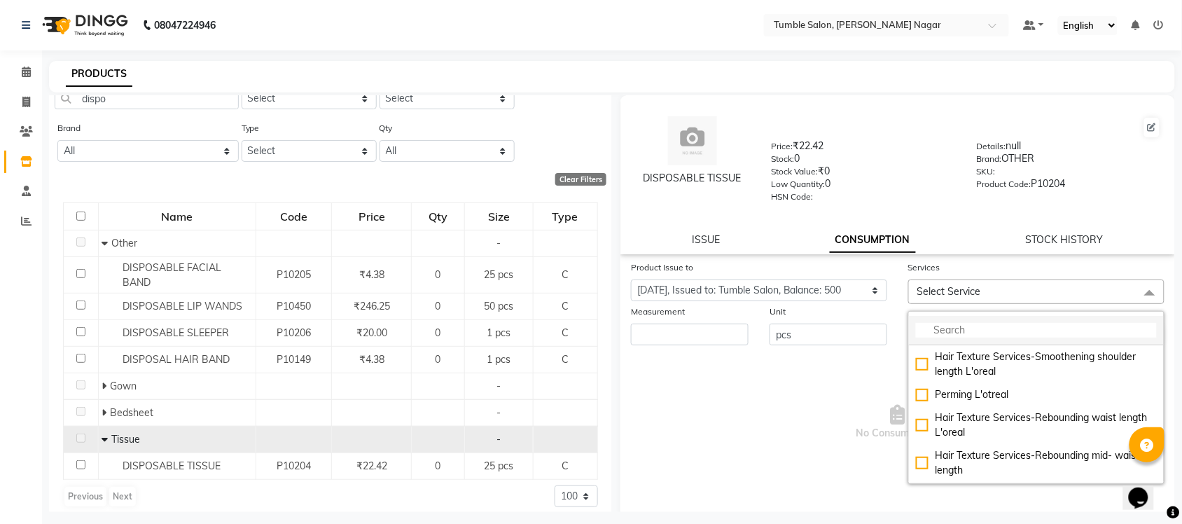
click at [991, 333] on input "multiselect-search" at bounding box center [1036, 330] width 241 height 15
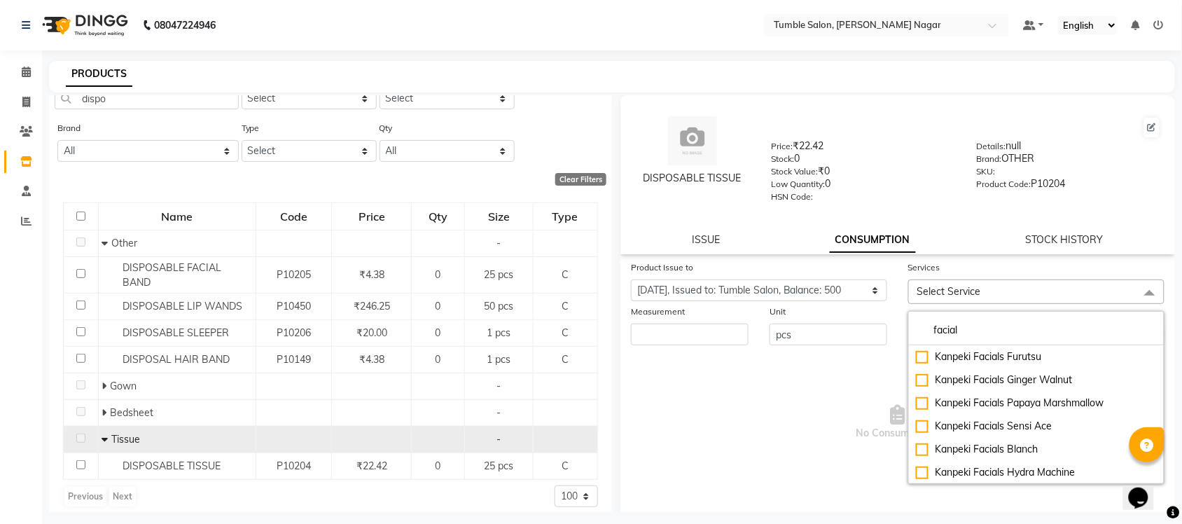
type input "facial"
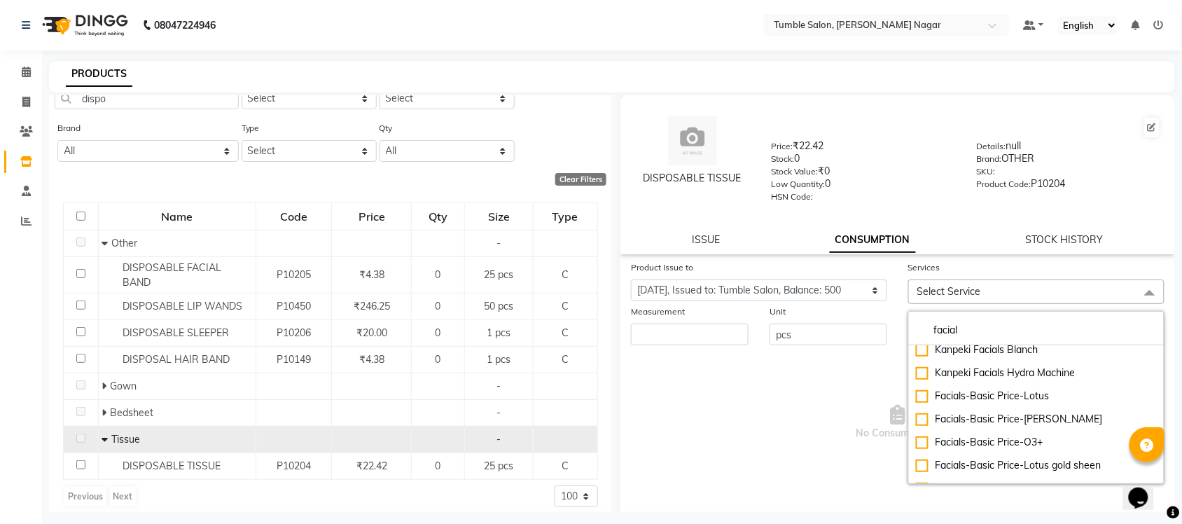
scroll to position [0, 0]
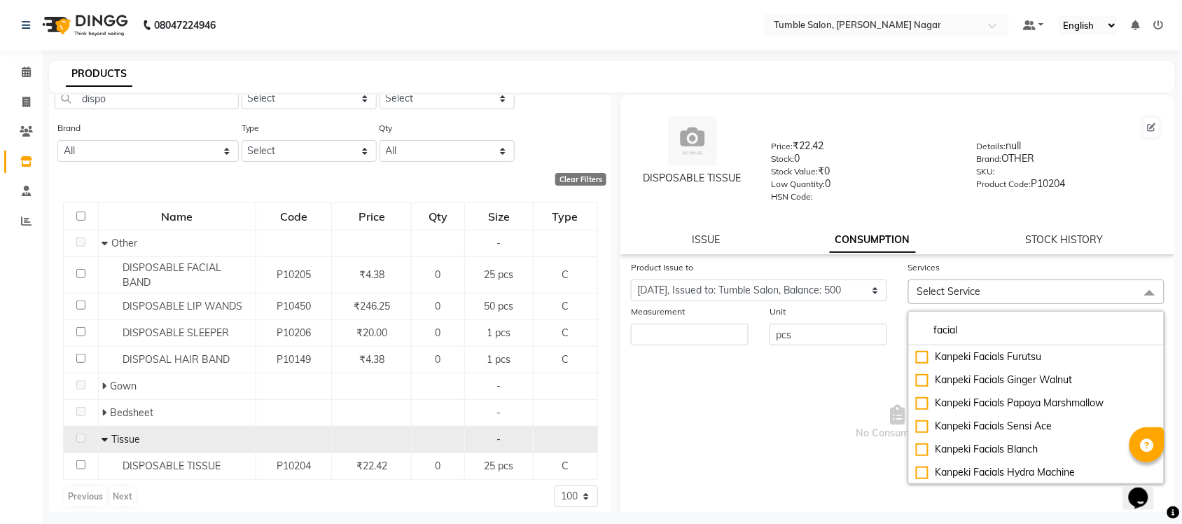
drag, startPoint x: 1017, startPoint y: 328, endPoint x: 833, endPoint y: 338, distance: 183.7
click at [839, 340] on form "Product Issue to Select Product Issue 2025-07-30, Issued to: Tumble Salon, Bala…" at bounding box center [897, 303] width 533 height 87
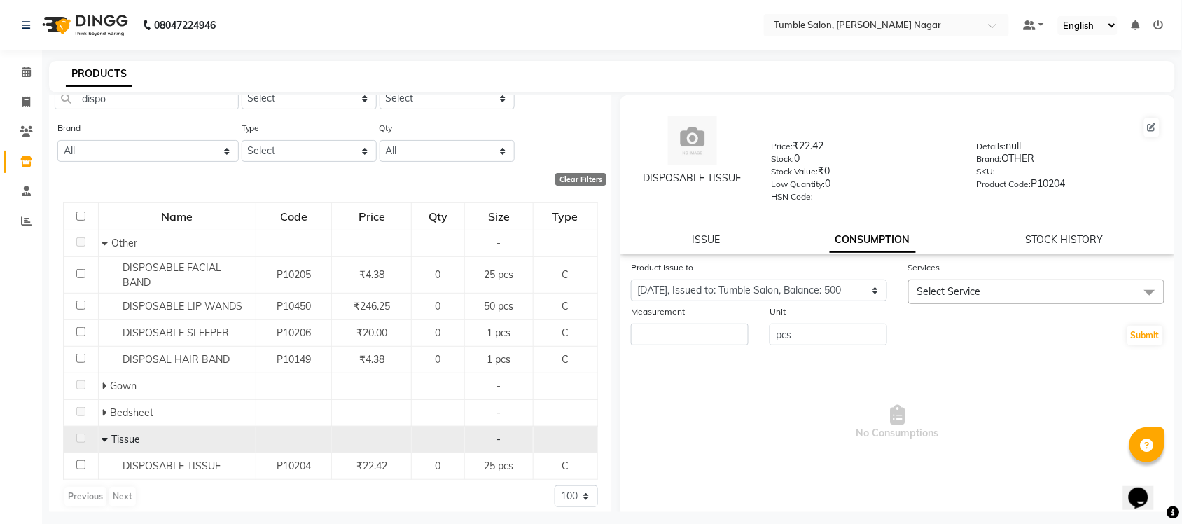
click at [998, 291] on span "Select Service" at bounding box center [1036, 291] width 256 height 25
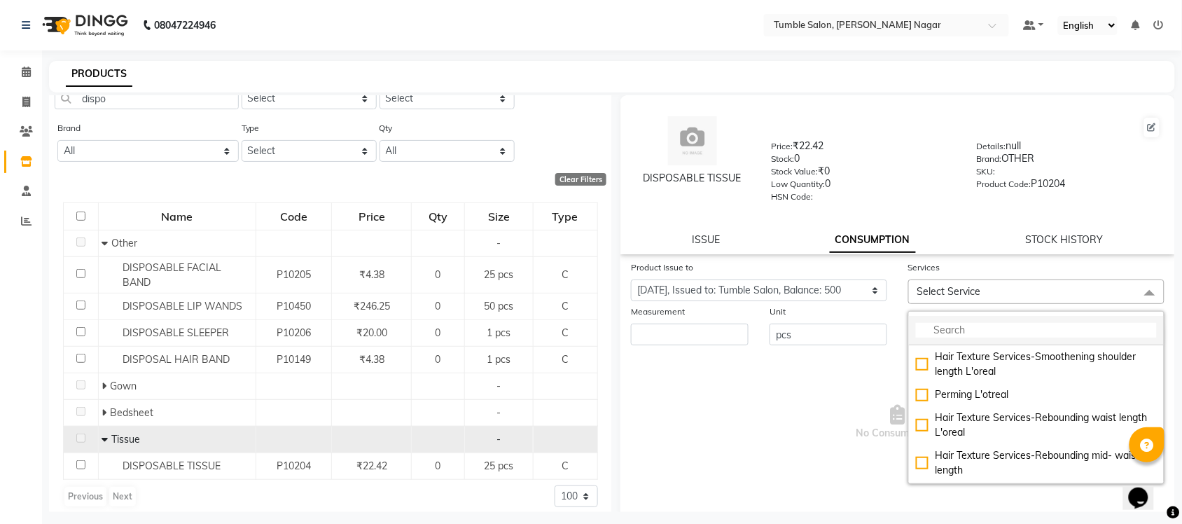
click at [982, 316] on li at bounding box center [1036, 330] width 255 height 29
click at [1045, 330] on input "multiselect-search" at bounding box center [1036, 330] width 241 height 15
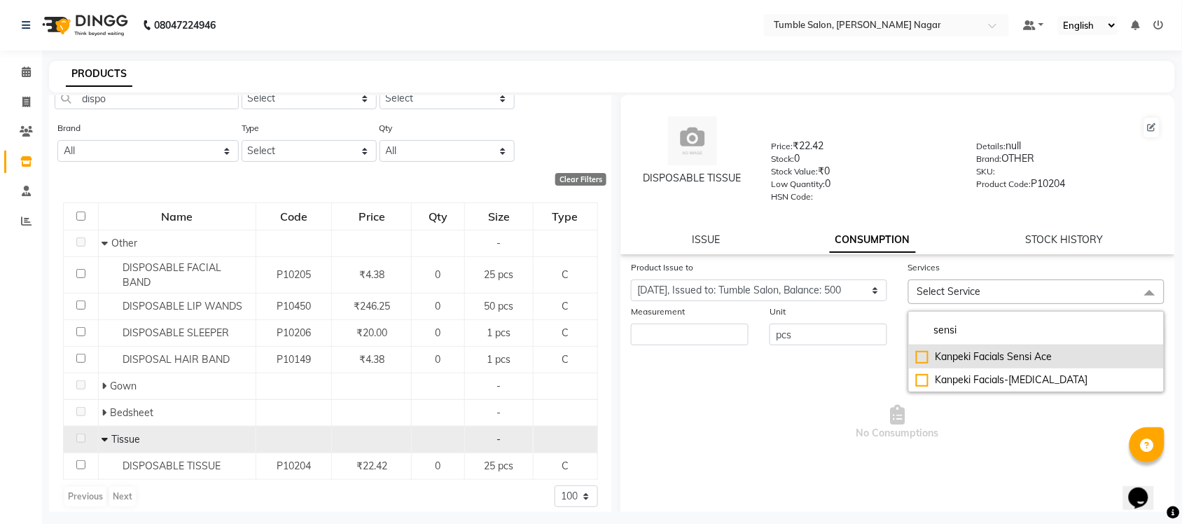
type input "sensi"
click at [1023, 350] on div "Kanpeki Facials Sensi Ace" at bounding box center [1036, 356] width 241 height 15
checkbox input "true"
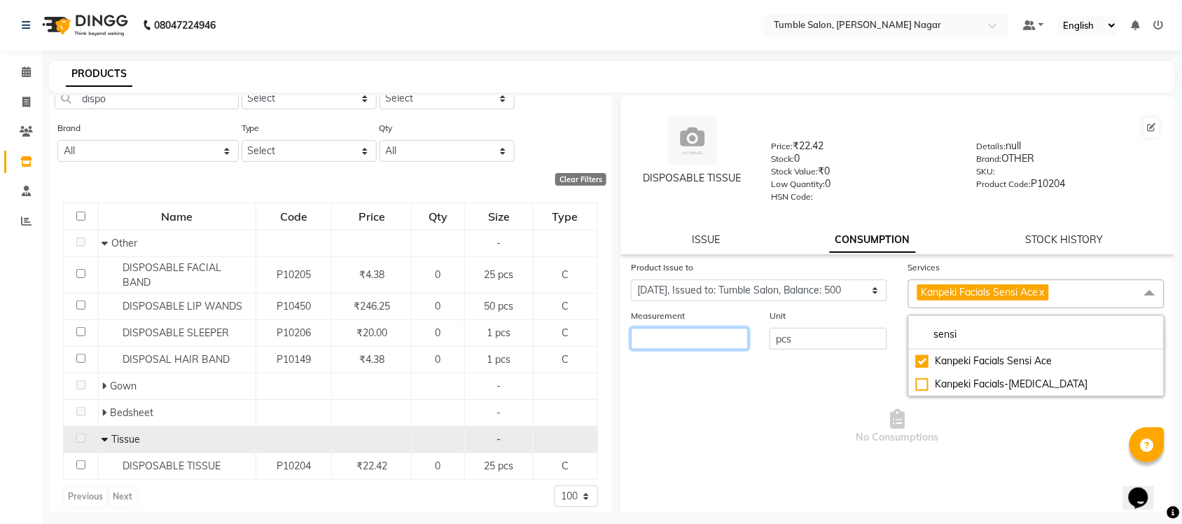
click at [673, 328] on input "number" at bounding box center [690, 339] width 118 height 22
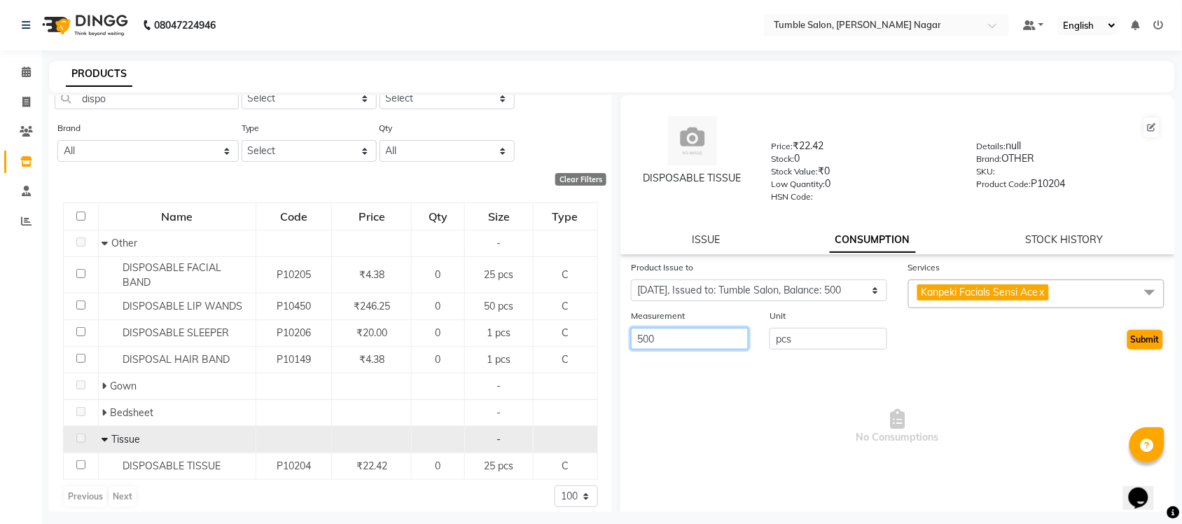
type input "500"
click at [1127, 330] on button "Submit" at bounding box center [1145, 340] width 36 height 20
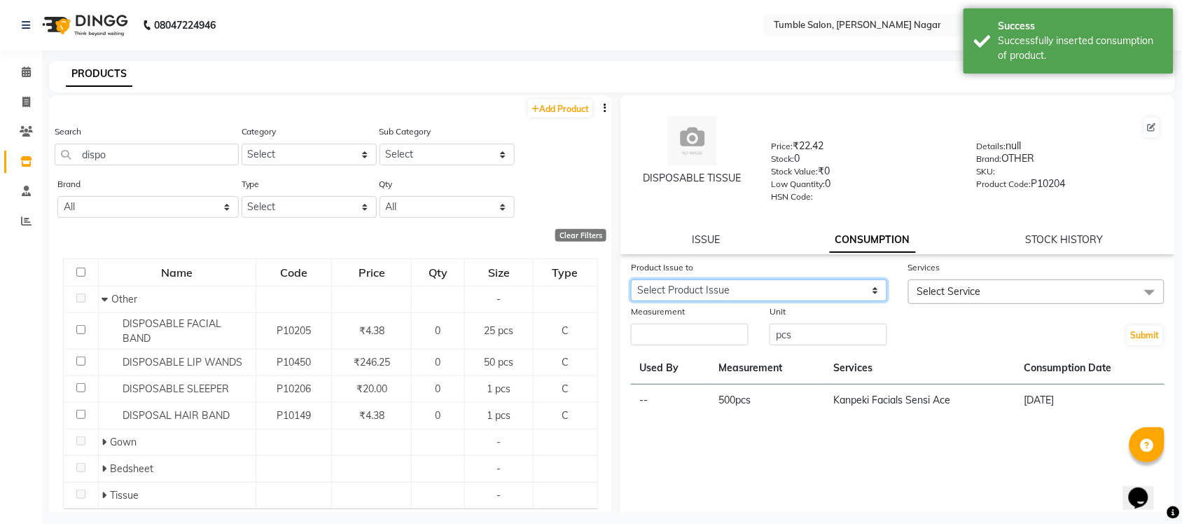
click at [742, 282] on select "Select Product Issue 2025-07-30, Issued to: Tumble Salon, Balance: 375" at bounding box center [759, 290] width 256 height 22
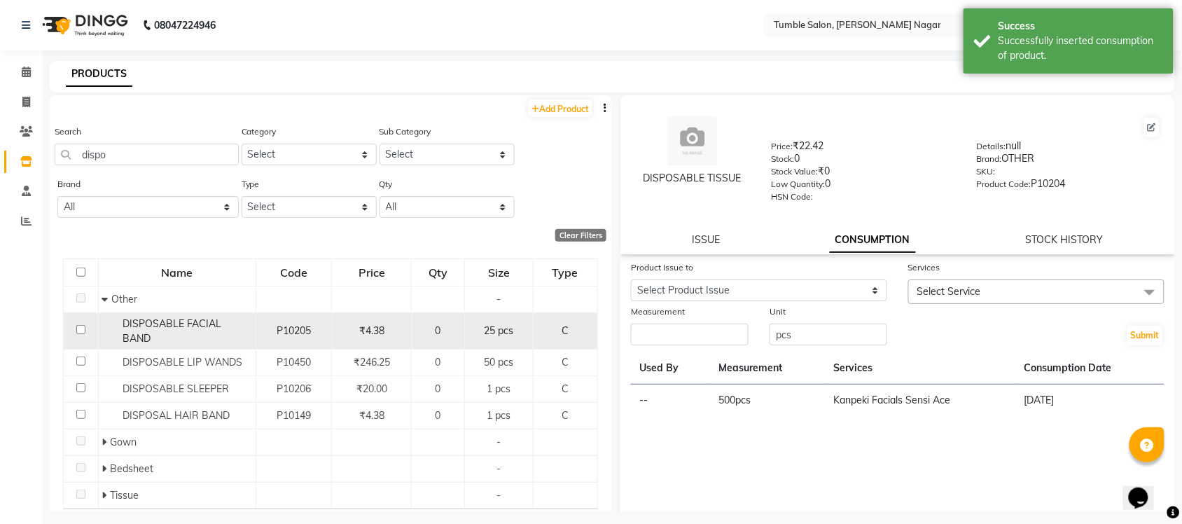
click at [221, 320] on span "DISPOSABLE FACIAL BAND" at bounding box center [172, 330] width 99 height 27
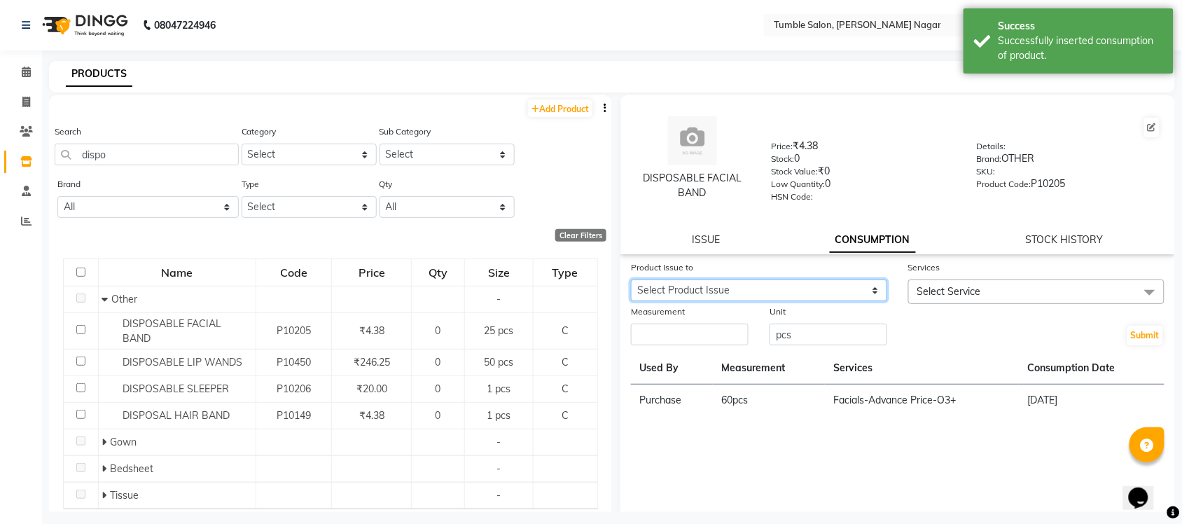
click at [684, 291] on select "Select Product Issue 2025-07-30, Issued to: Tumble Salon, Balance: 90" at bounding box center [759, 290] width 256 height 22
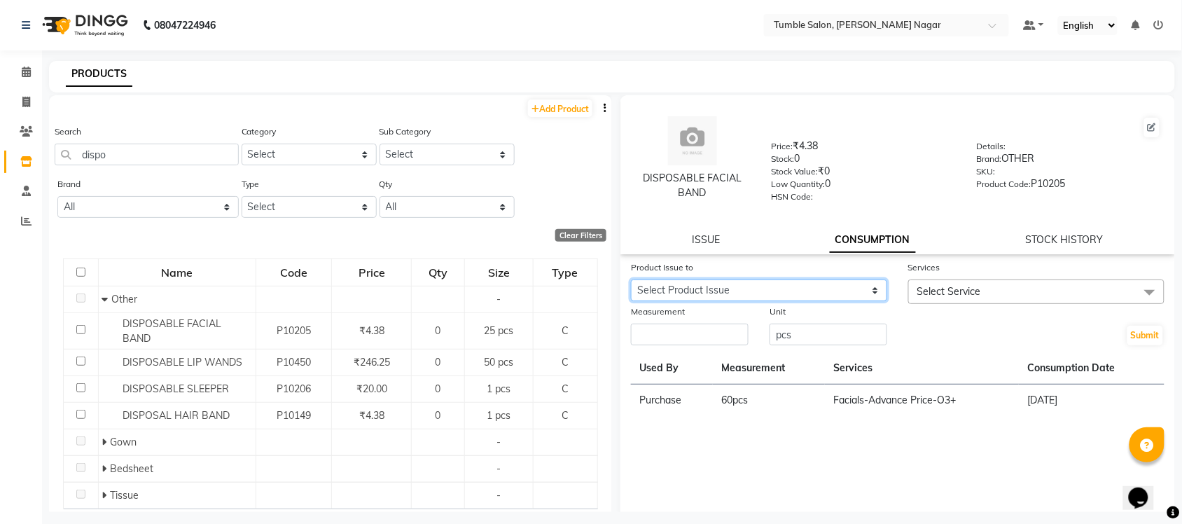
select select "1112057"
click at [631, 279] on select "Select Product Issue 2025-07-30, Issued to: Tumble Salon, Balance: 90" at bounding box center [759, 290] width 256 height 22
click at [1054, 286] on span "Select Service" at bounding box center [1036, 291] width 256 height 25
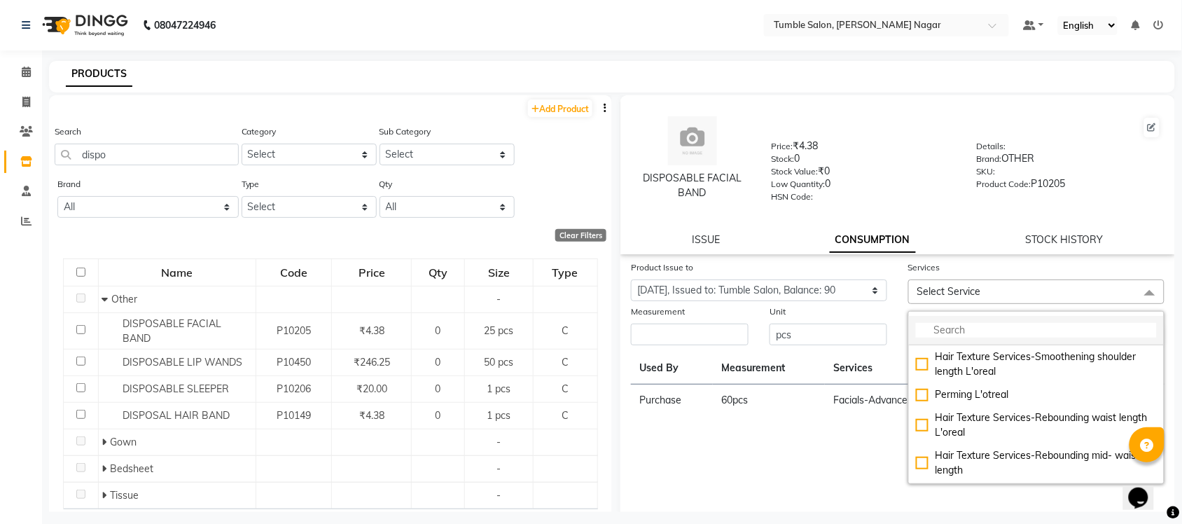
click at [979, 338] on li at bounding box center [1036, 330] width 255 height 29
click at [982, 323] on input "multiselect-search" at bounding box center [1036, 330] width 241 height 15
click at [734, 478] on div "Product Issue to Select Product Issue 2025-07-30, Issued to: Tumble Salon, Bala…" at bounding box center [897, 400] width 554 height 280
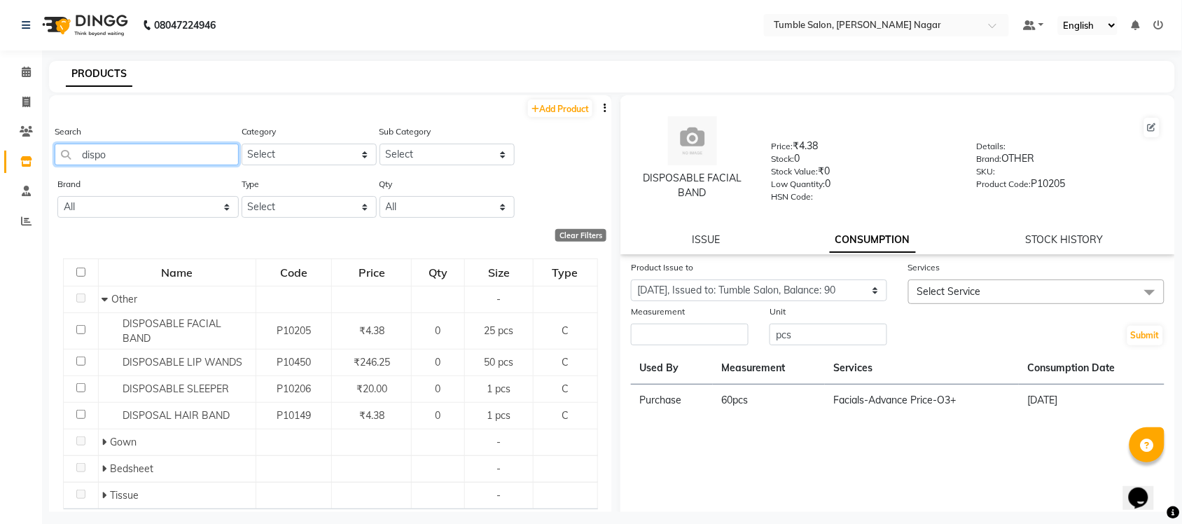
drag, startPoint x: 163, startPoint y: 155, endPoint x: 0, endPoint y: 130, distance: 165.2
click at [0, 132] on app-home "08047224946 Select Location × Tumble Salon, Uttam Nagar Default Panel My Panel …" at bounding box center [591, 266] width 1182 height 533
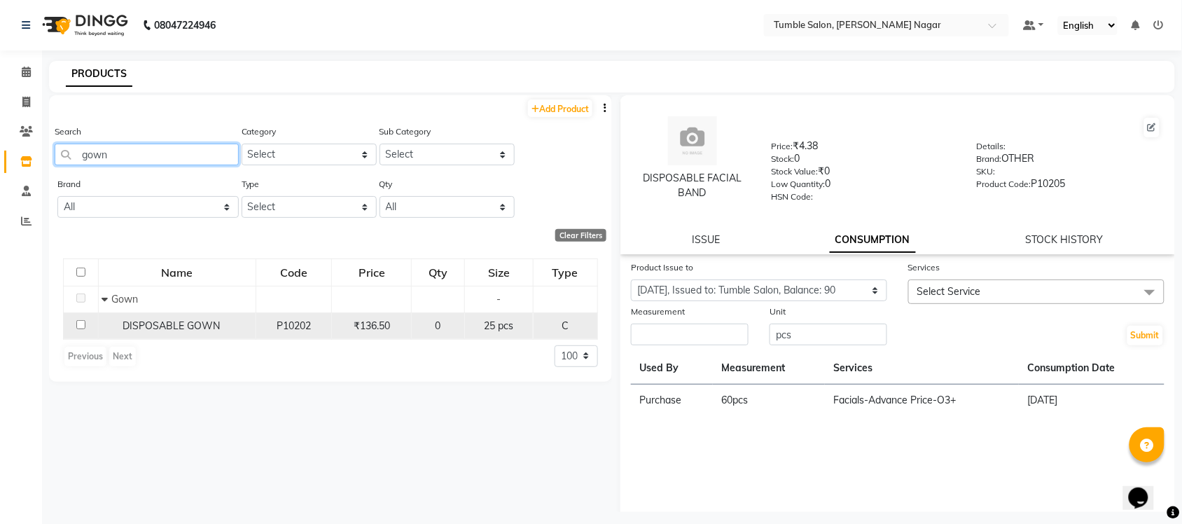
type input "gown"
click at [176, 328] on span "DISPOSABLE GOWN" at bounding box center [171, 325] width 97 height 13
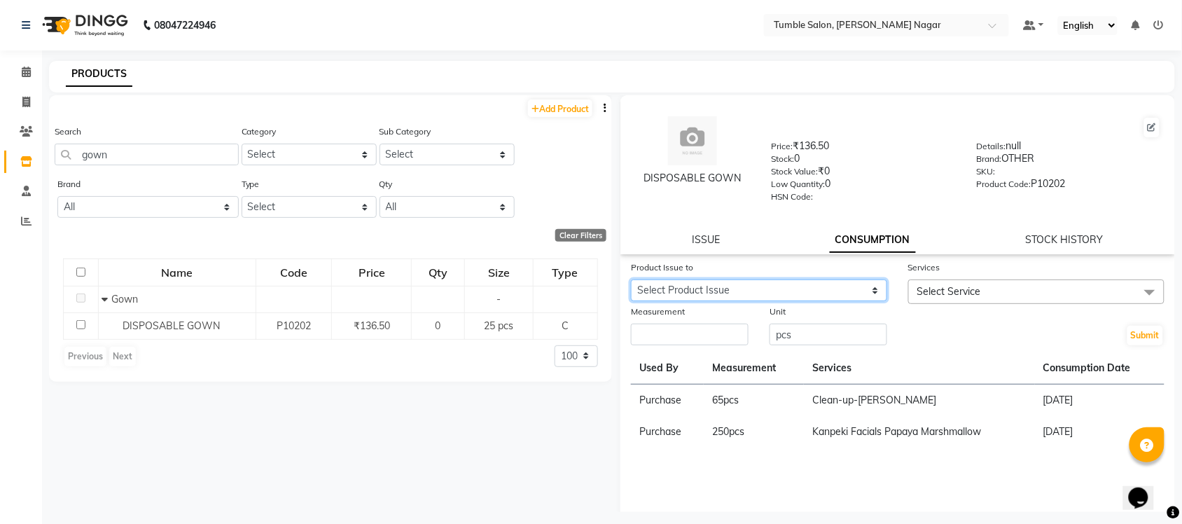
click at [708, 284] on select "Select Product Issue 2025-08-16, Issued to: Salon id, Balance: 60 2025-06-19, I…" at bounding box center [759, 290] width 256 height 22
select select "1013893"
click at [631, 279] on select "Select Product Issue 2025-08-16, Issued to: Salon id, Balance: 60 2025-06-19, I…" at bounding box center [759, 290] width 256 height 22
click at [975, 291] on span "Select Service" at bounding box center [1036, 291] width 256 height 25
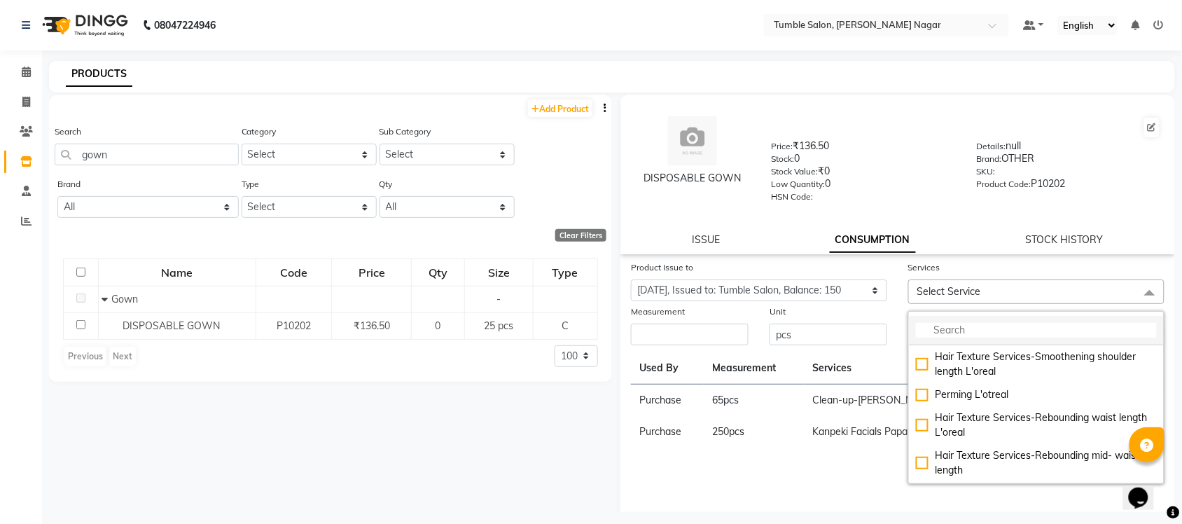
click at [993, 329] on input "multiselect-search" at bounding box center [1036, 330] width 241 height 15
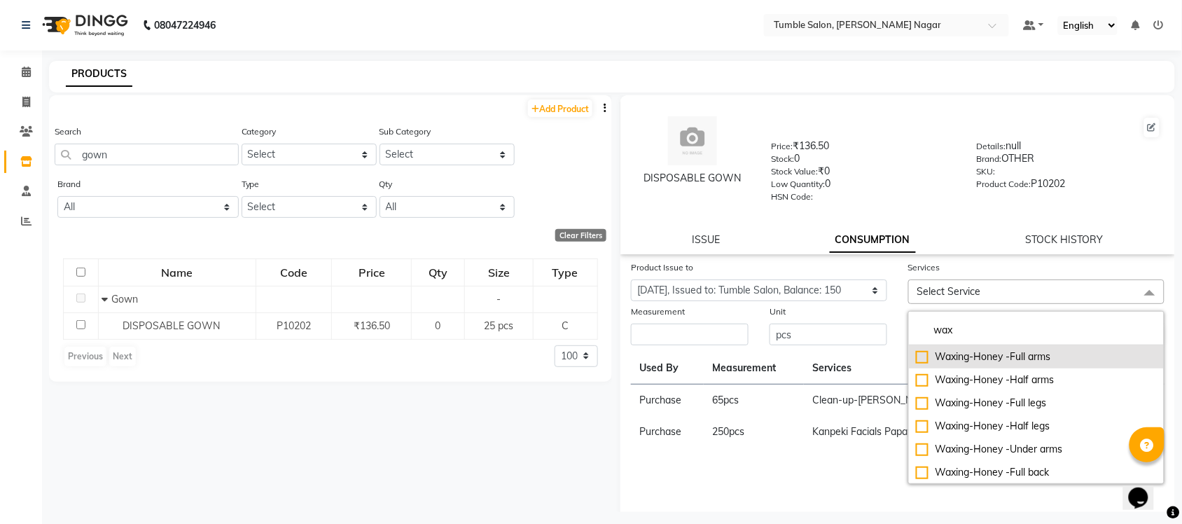
type input "wax"
click at [995, 357] on div "Waxing-Honey -Full arms" at bounding box center [1036, 356] width 241 height 15
checkbox input "true"
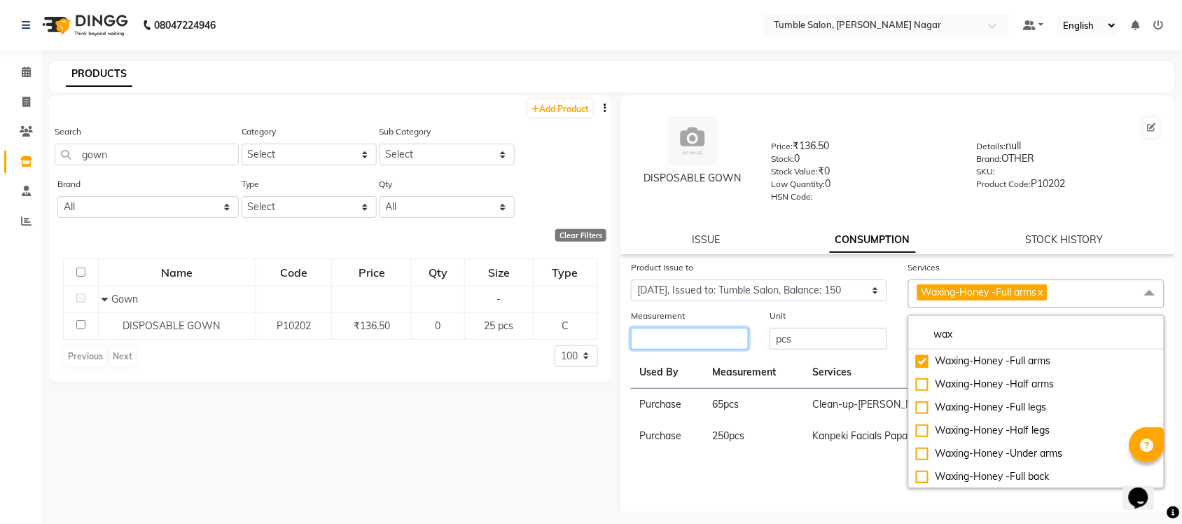
click at [715, 328] on input "number" at bounding box center [690, 339] width 118 height 22
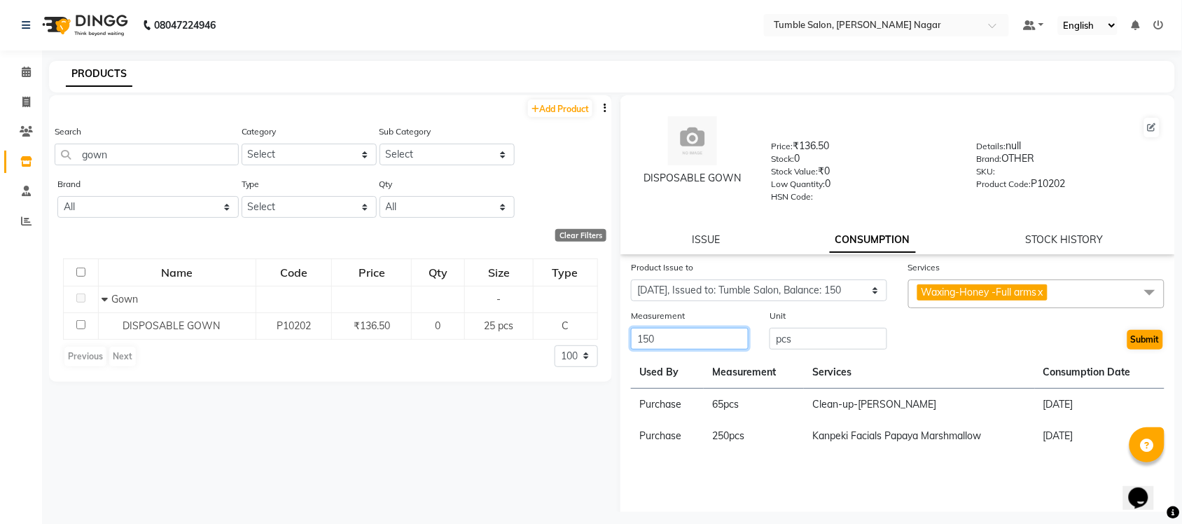
type input "150"
click at [1140, 336] on button "Submit" at bounding box center [1145, 340] width 36 height 20
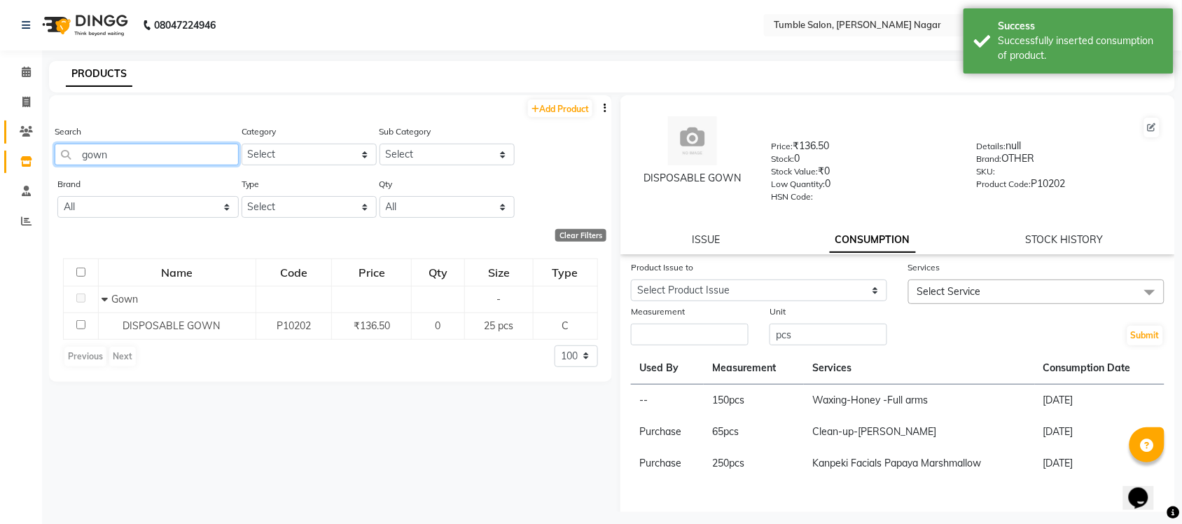
drag, startPoint x: 128, startPoint y: 155, endPoint x: 32, endPoint y: 137, distance: 97.6
click at [46, 145] on main "PRODUCTS Add Product Search gown Category Select Hair Skin Makeup Personal Care…" at bounding box center [612, 297] width 1140 height 472
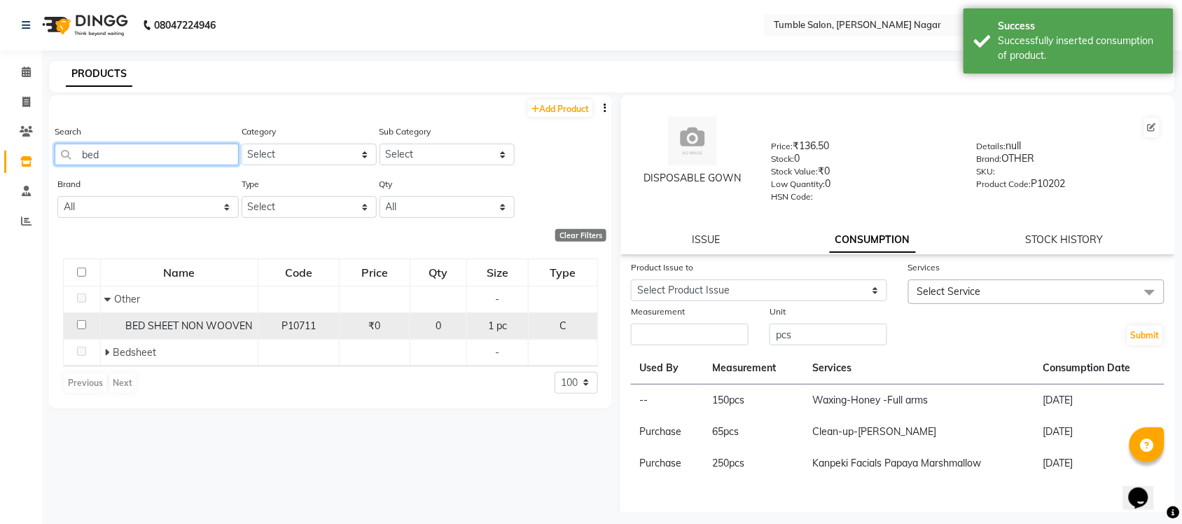
type input "bed"
click at [183, 329] on span "BED SHEET NON WOOVEN" at bounding box center [188, 325] width 127 height 13
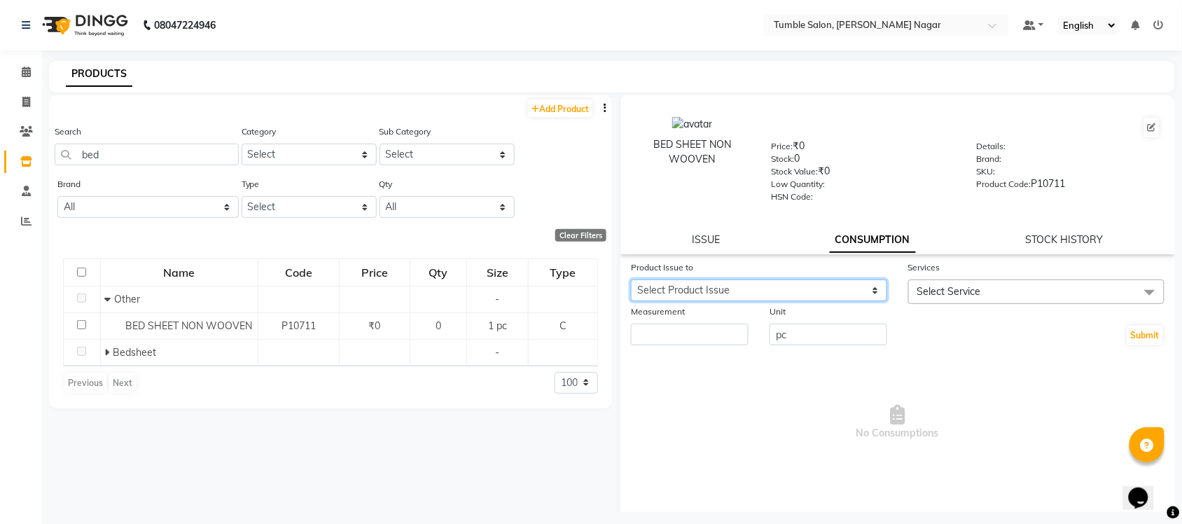
click at [726, 292] on select "Select Product Issue 2025-09-04, Issued to: Purchase, Balance: 8" at bounding box center [759, 290] width 256 height 22
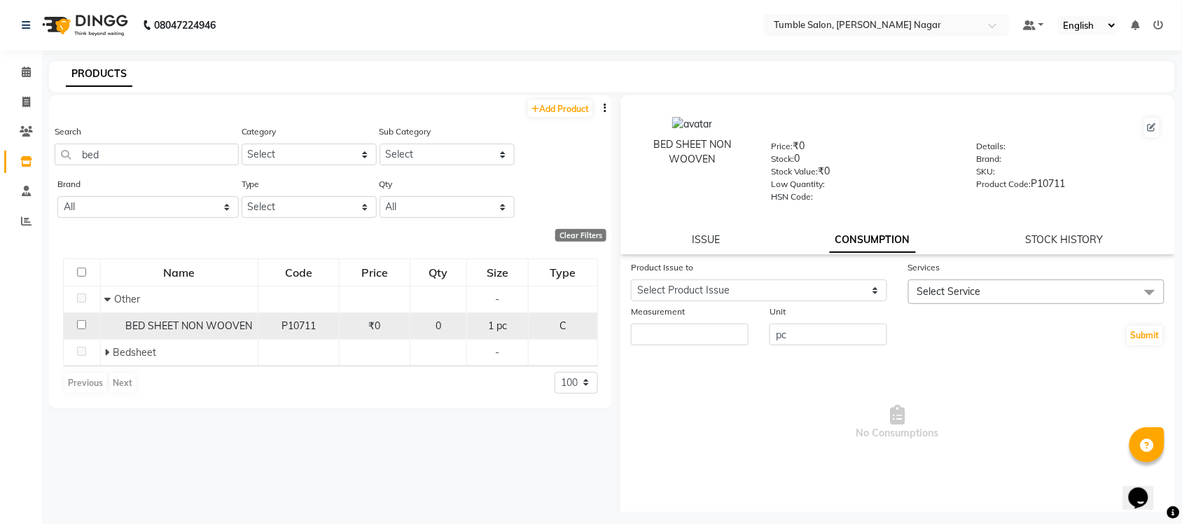
click at [211, 315] on td "BED SHEET NON WOOVEN" at bounding box center [179, 325] width 158 height 27
click at [207, 327] on span "BED SHEET NON WOOVEN" at bounding box center [188, 325] width 127 height 13
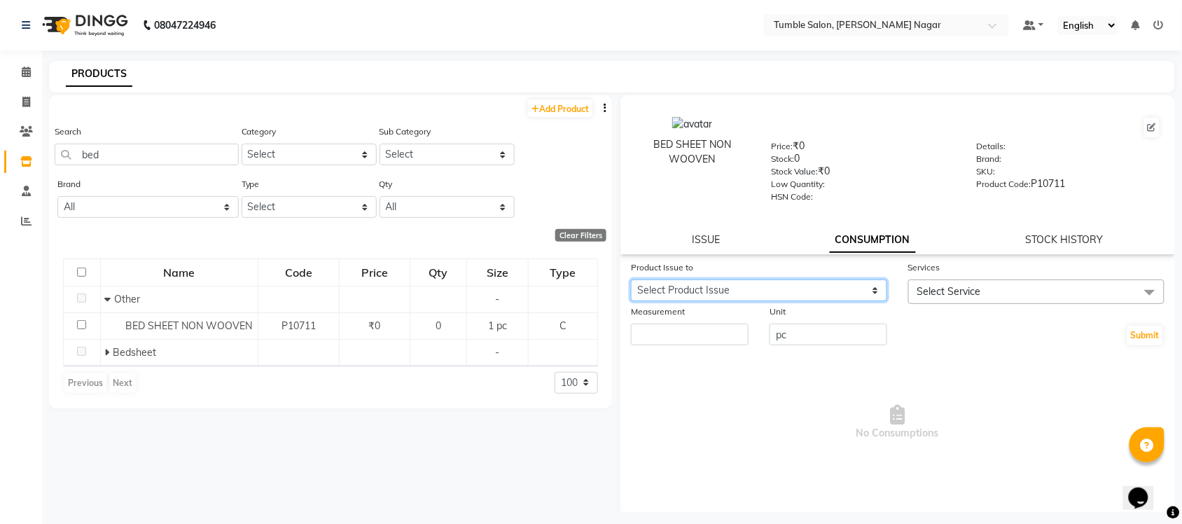
click at [718, 285] on select "Select Product Issue 2025-09-04, Issued to: Purchase, Balance: 8" at bounding box center [759, 290] width 256 height 22
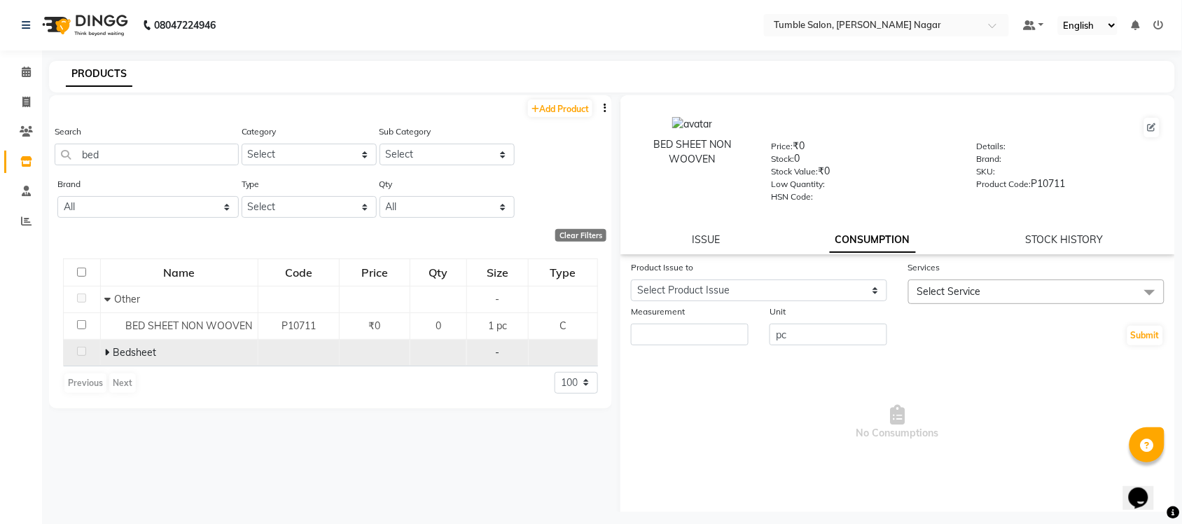
click at [137, 351] on span "Bedsheet" at bounding box center [134, 352] width 43 height 13
click at [105, 351] on icon at bounding box center [106, 352] width 5 height 10
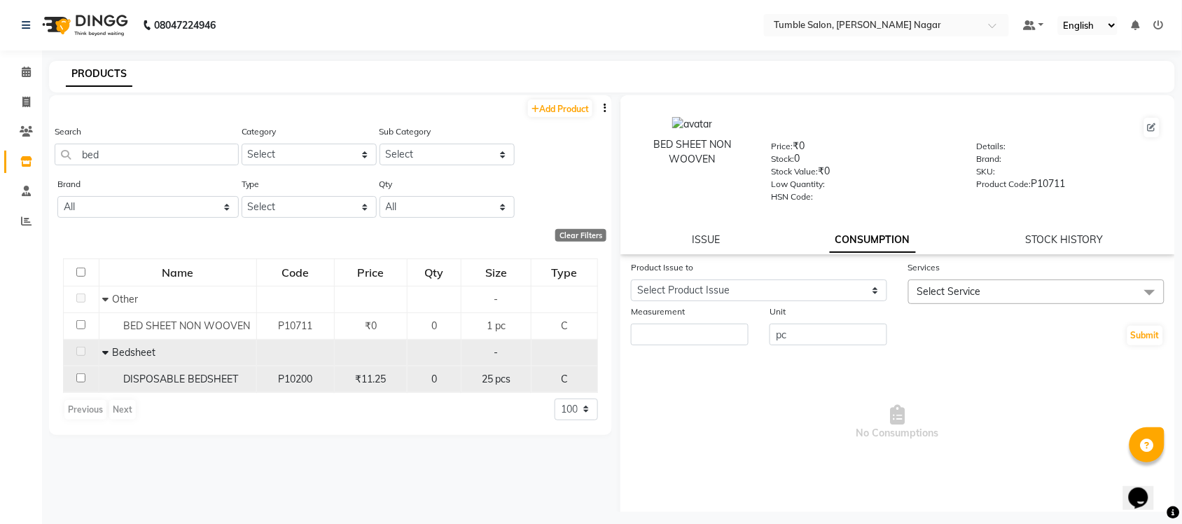
click at [170, 373] on span "DISPOSABLE BEDSHEET" at bounding box center [181, 378] width 115 height 13
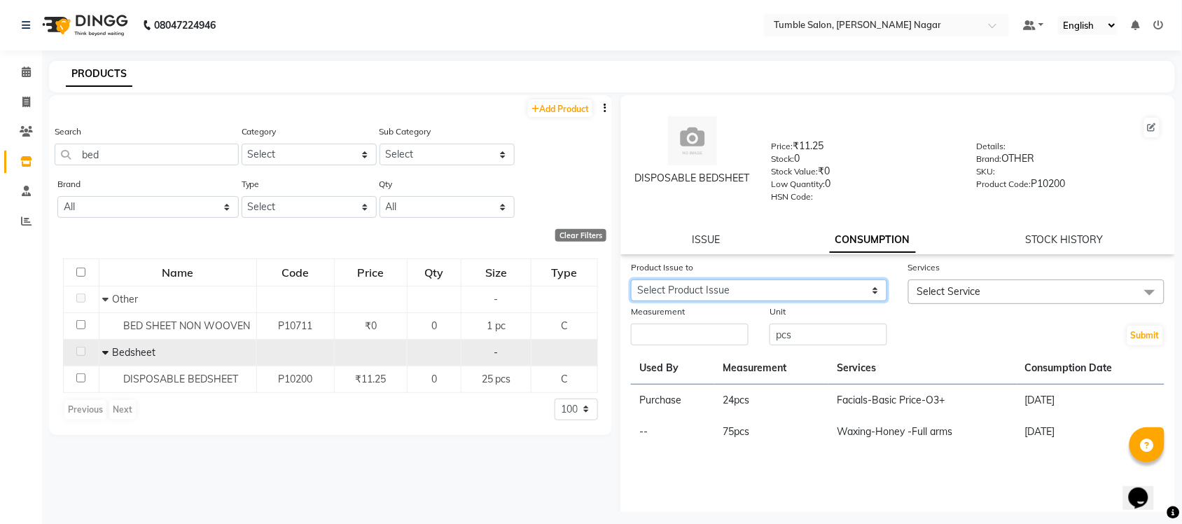
click at [842, 284] on select "Select Product Issue 2025-07-30, Issued to: Tumble Salon, Balance: 1" at bounding box center [759, 290] width 256 height 22
select select "1113078"
click at [631, 279] on select "Select Product Issue 2025-07-30, Issued to: Tumble Salon, Balance: 1" at bounding box center [759, 290] width 256 height 22
click at [1005, 285] on span "Select Service" at bounding box center [1036, 291] width 256 height 25
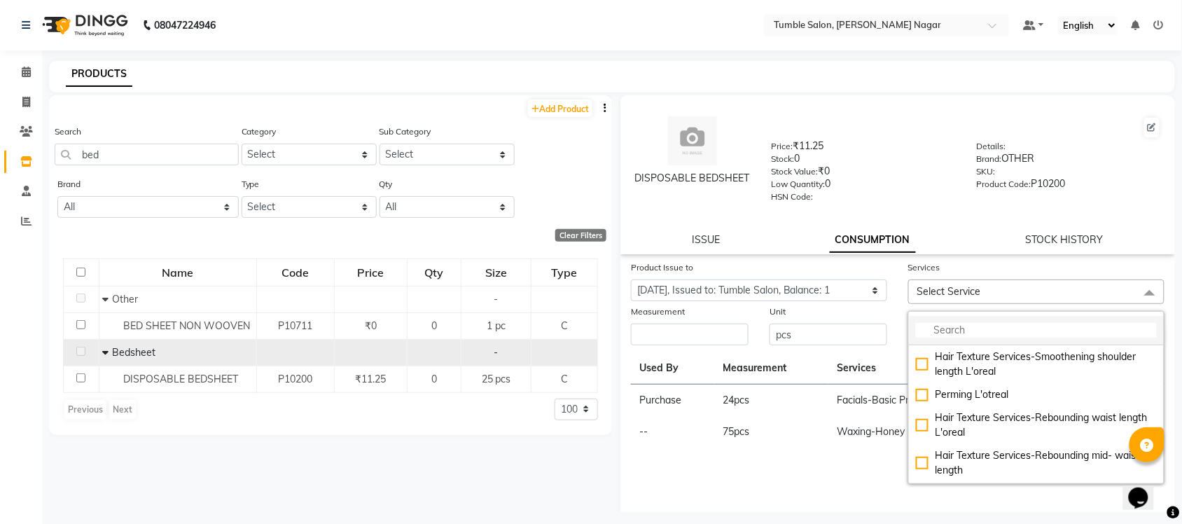
click at [984, 328] on input "multiselect-search" at bounding box center [1036, 330] width 241 height 15
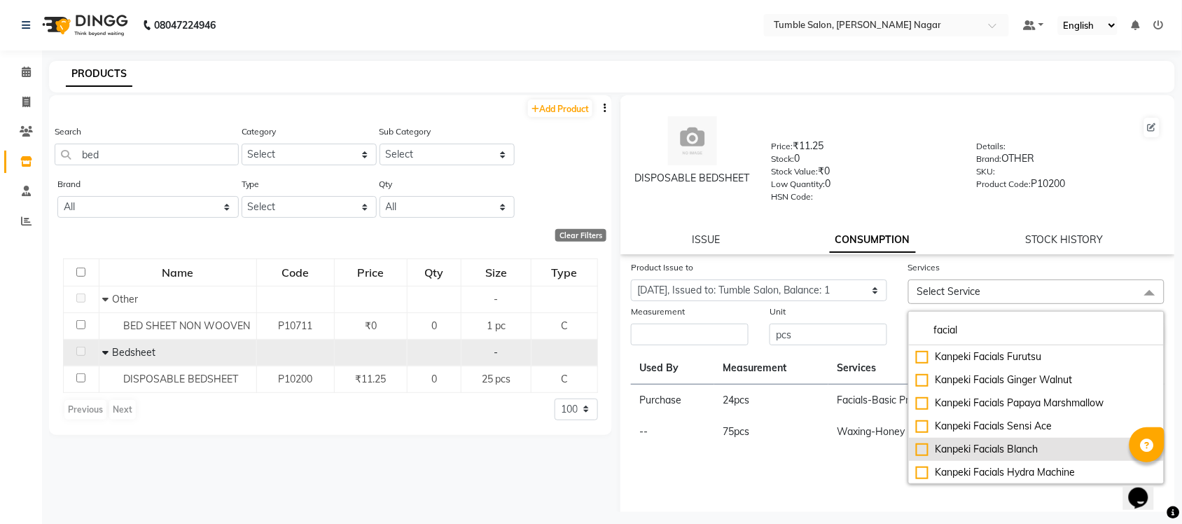
type input "facial"
click at [973, 448] on div "Kanpeki Facials Blanch" at bounding box center [1036, 449] width 241 height 15
checkbox input "true"
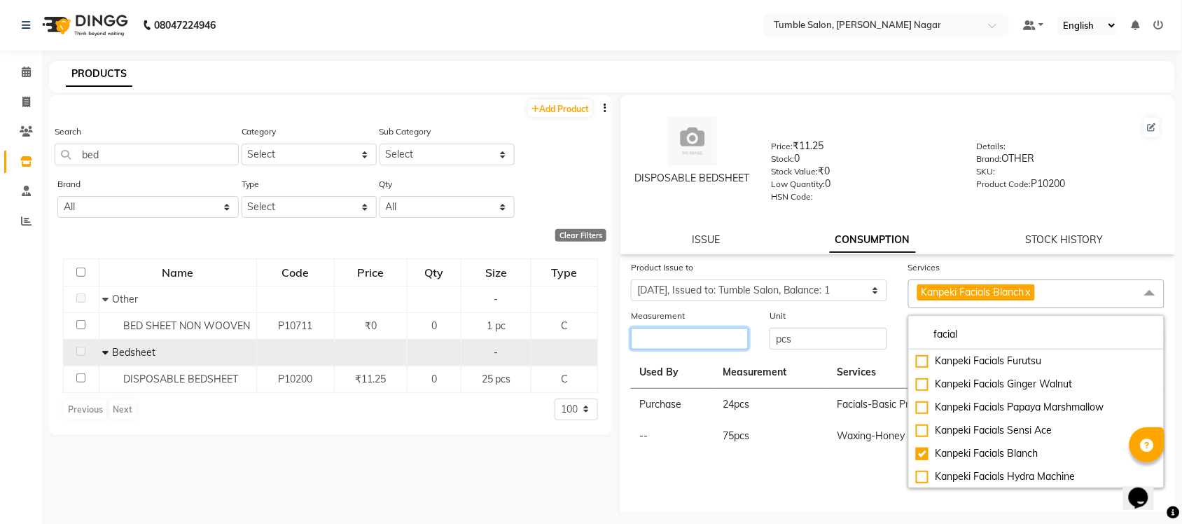
click at [662, 335] on input "number" at bounding box center [690, 339] width 118 height 22
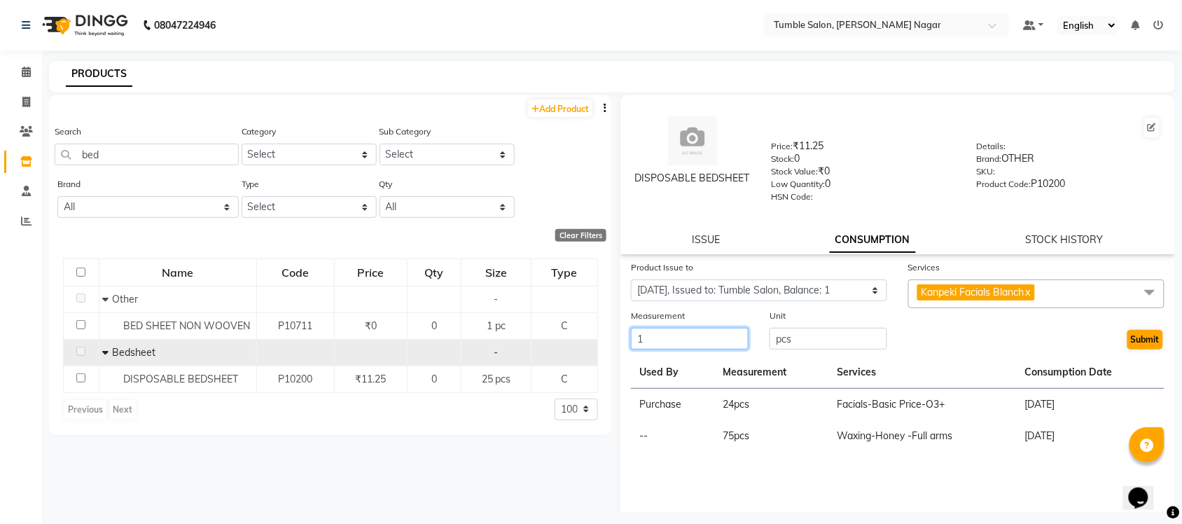
type input "1"
click at [1145, 334] on button "Submit" at bounding box center [1145, 340] width 36 height 20
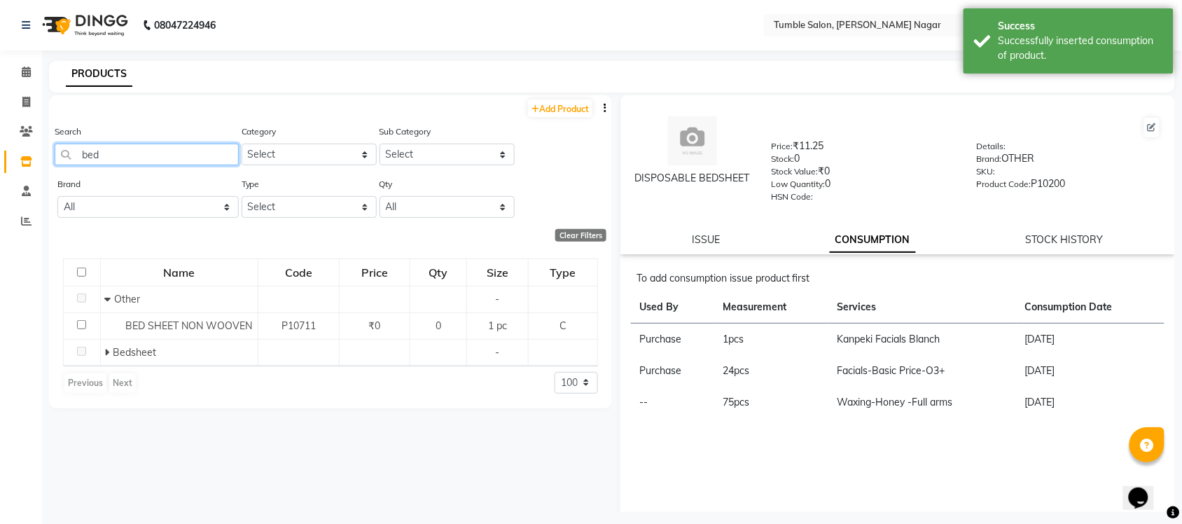
drag, startPoint x: 146, startPoint y: 161, endPoint x: 47, endPoint y: 158, distance: 98.8
click at [49, 158] on div "Search bed Category Select Hair Skin Makeup Personal Care Appliances Beard Waxi…" at bounding box center [330, 150] width 563 height 53
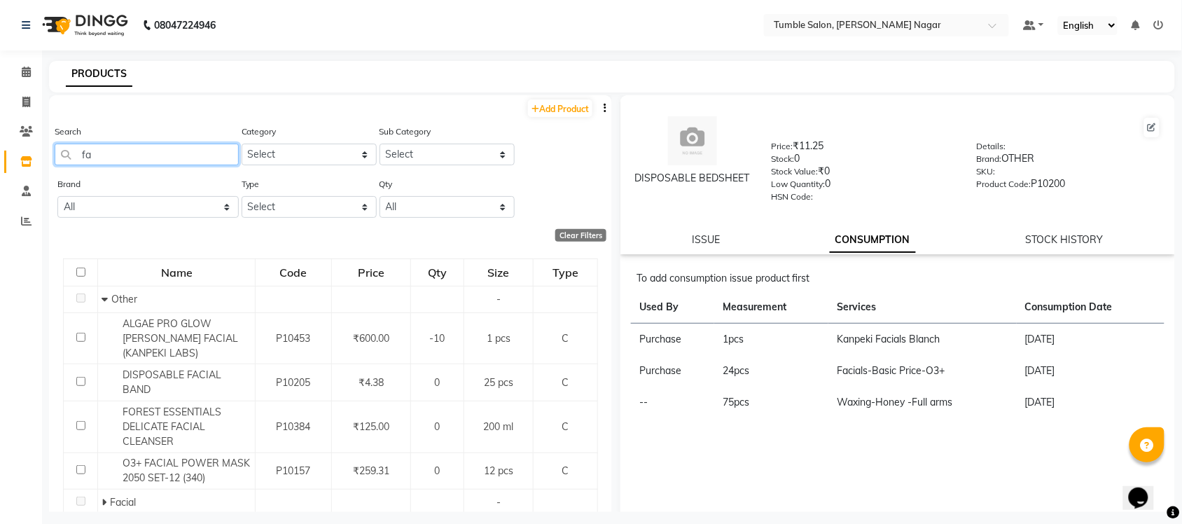
type input "f"
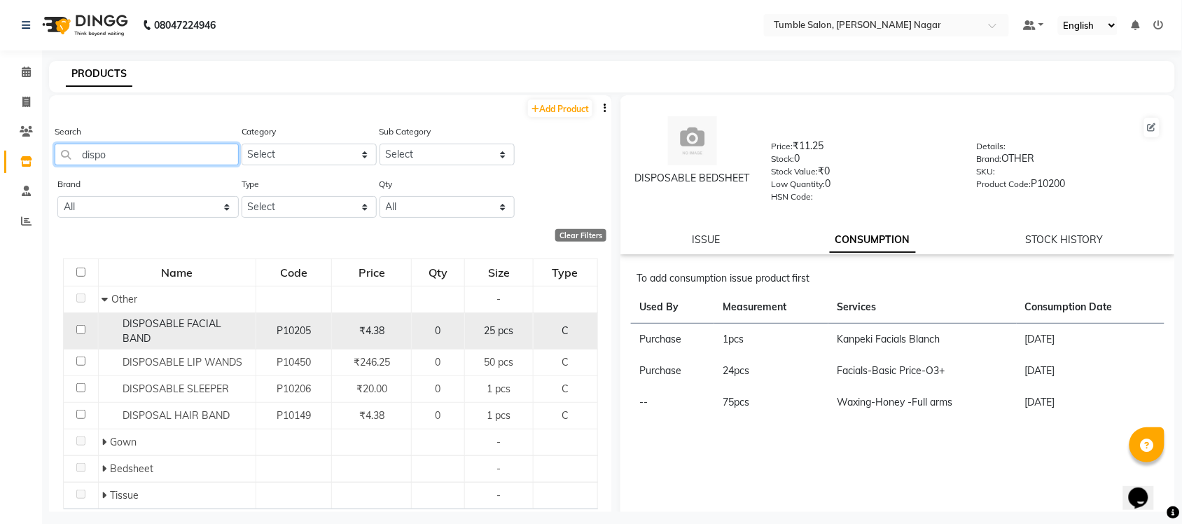
type input "dispo"
click at [174, 326] on span "DISPOSABLE FACIAL BAND" at bounding box center [172, 330] width 99 height 27
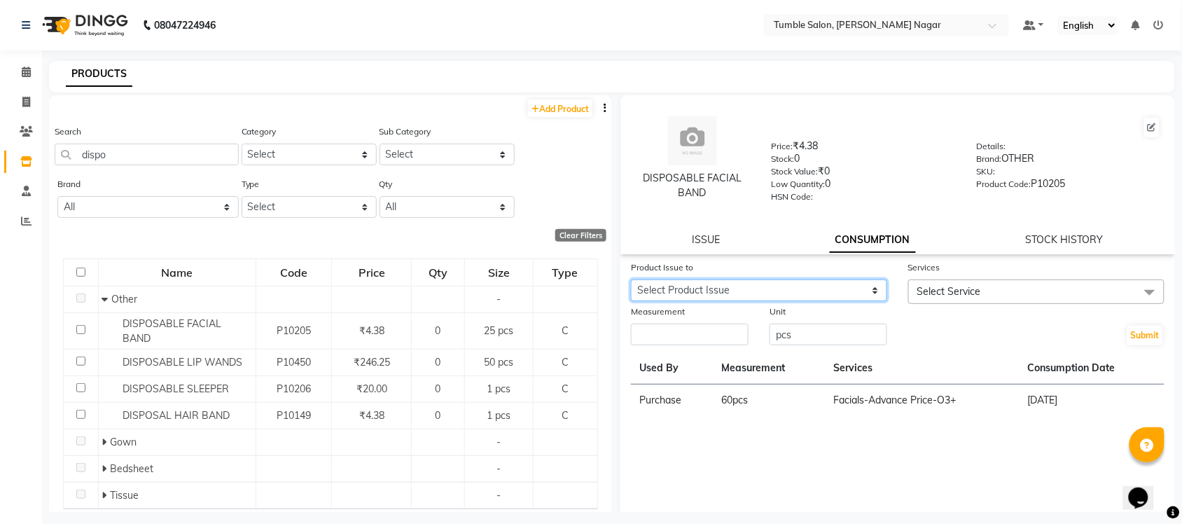
click at [753, 284] on select "Select Product Issue 2025-07-30, Issued to: Tumble Salon, Balance: 90" at bounding box center [759, 290] width 256 height 22
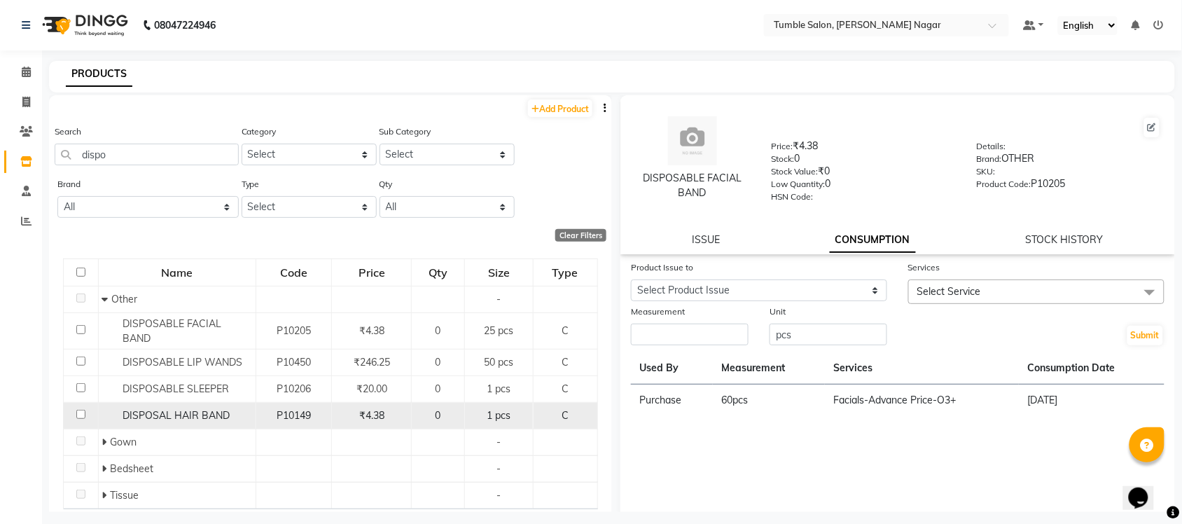
click at [187, 409] on span "DISPOSAL HAIR BAND" at bounding box center [176, 415] width 107 height 13
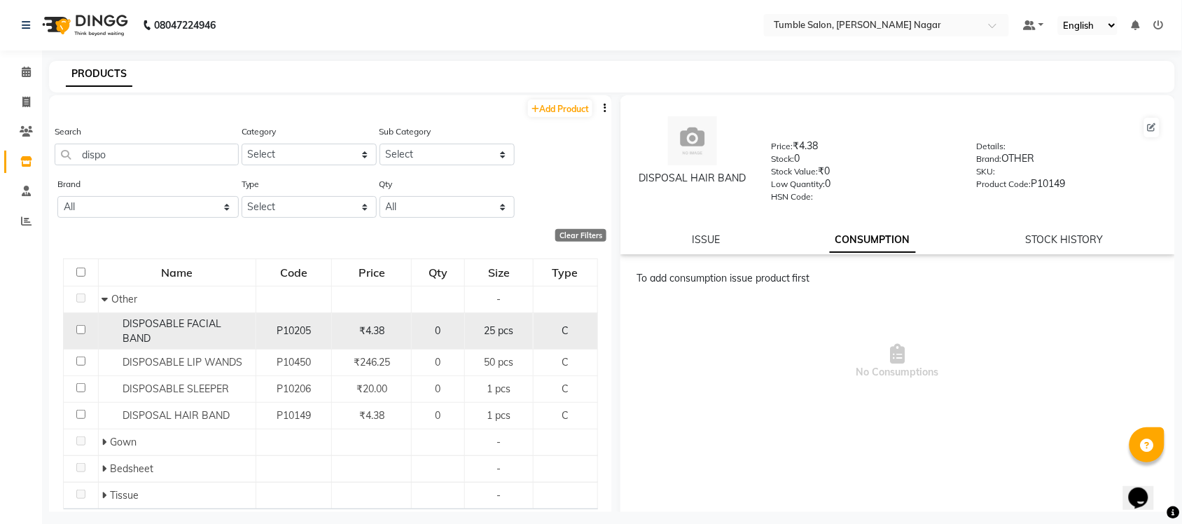
click at [179, 331] on div "DISPOSABLE FACIAL BAND" at bounding box center [177, 330] width 150 height 29
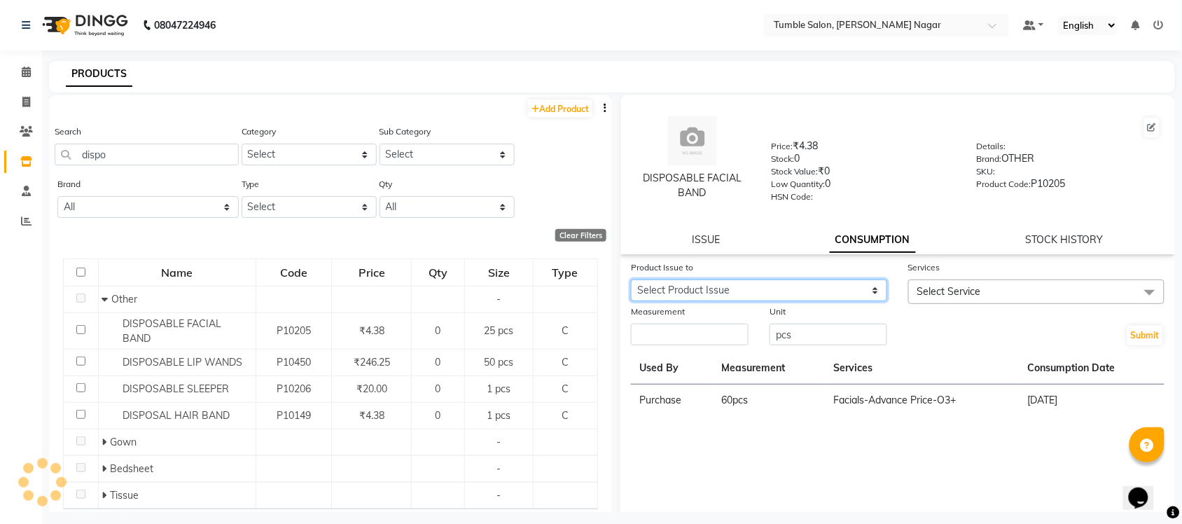
click at [841, 294] on select "Select Product Issue 2025-07-30, Issued to: Tumble Salon, Balance: 90" at bounding box center [759, 290] width 256 height 22
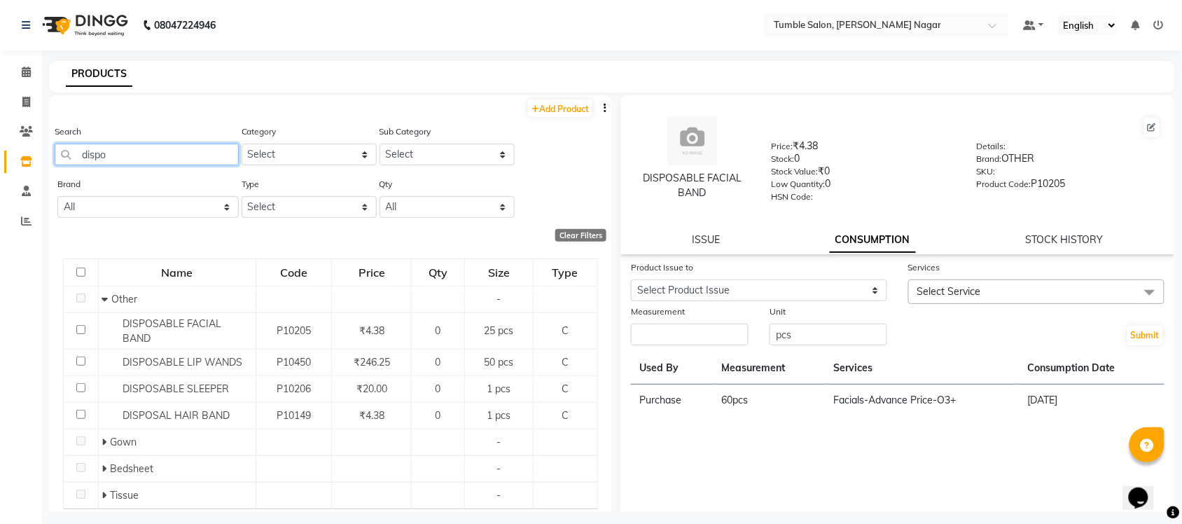
drag, startPoint x: 89, startPoint y: 151, endPoint x: 0, endPoint y: 144, distance: 89.2
click at [0, 146] on app-home "08047224946 Select Location × Tumble Salon, Uttam Nagar Default Panel My Panel …" at bounding box center [591, 266] width 1182 height 533
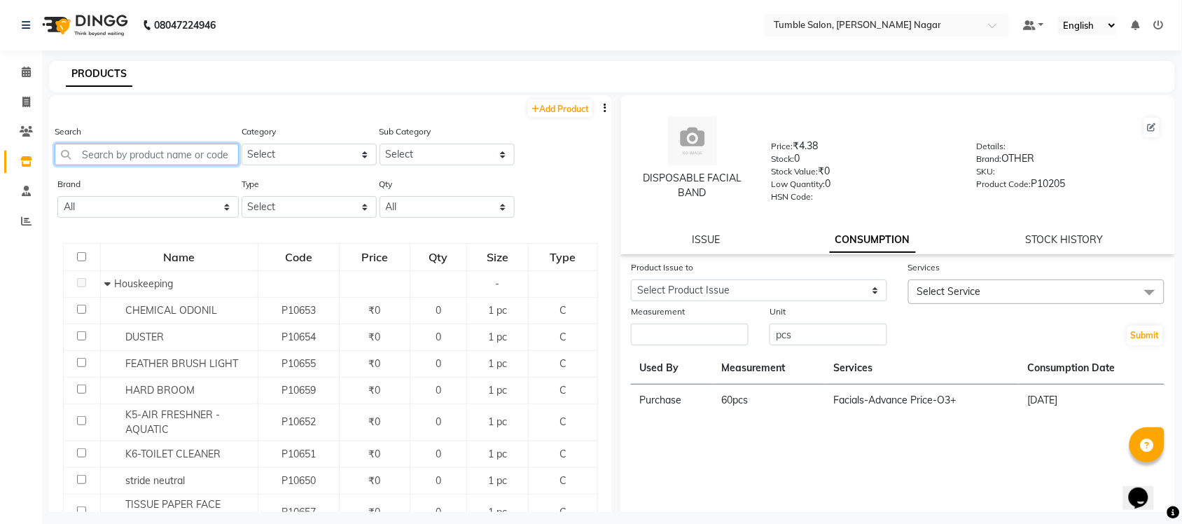
type input "w"
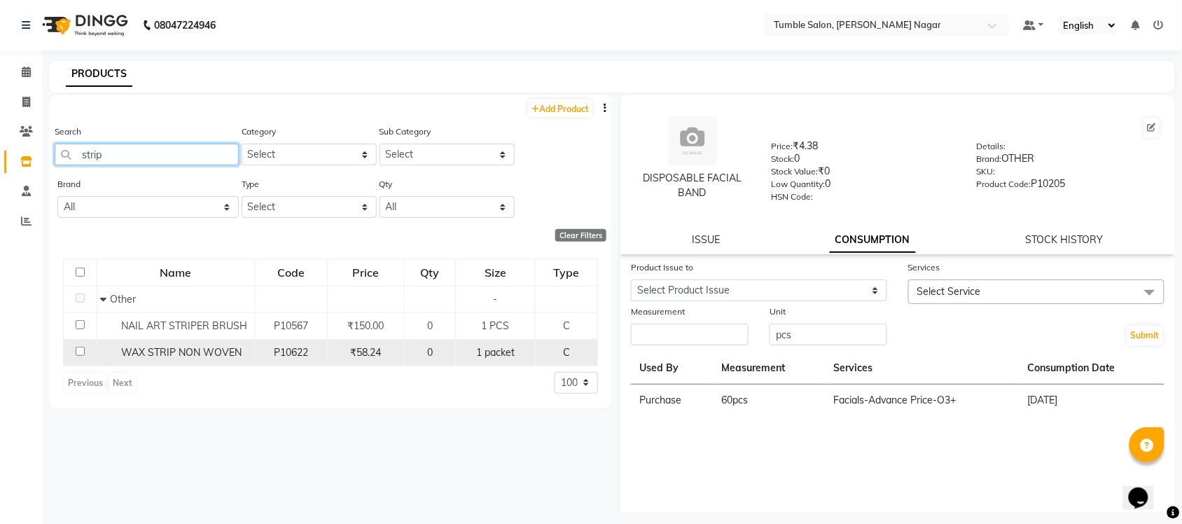
type input "strip"
click at [189, 351] on span "WAX STRIP NON WOVEN" at bounding box center [181, 352] width 120 height 13
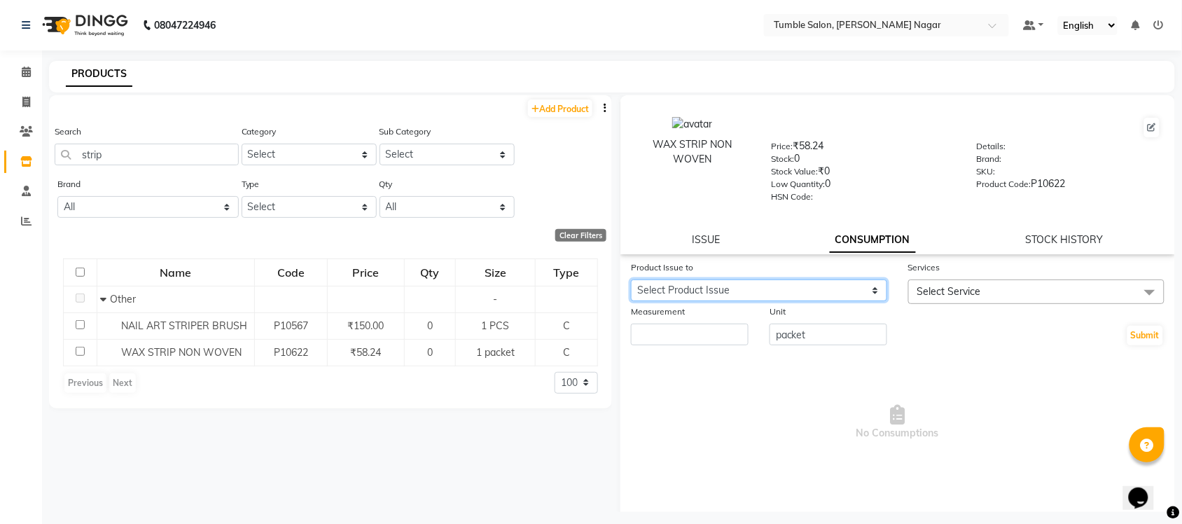
click at [791, 286] on select "Select Product Issue 2025-09-04, Issued to: Purchase, Balance: 15 2025-07-30, I…" at bounding box center [759, 290] width 256 height 22
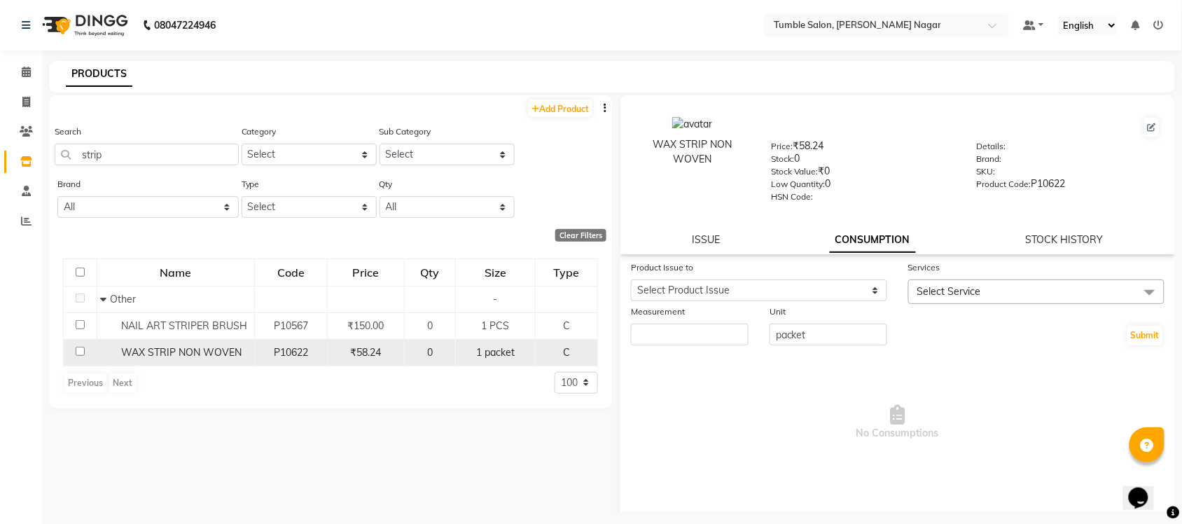
click at [221, 358] on div "WAX STRIP NON WOVEN" at bounding box center [175, 352] width 150 height 15
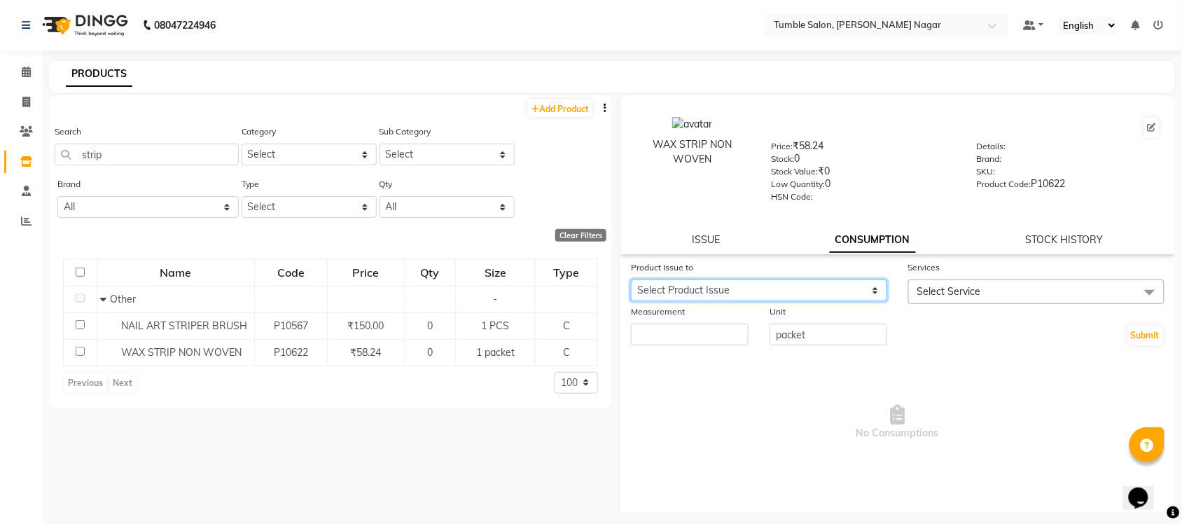
click at [712, 279] on select "Select Product Issue 2025-09-04, Issued to: Purchase, Balance: 15 2025-07-30, I…" at bounding box center [759, 290] width 256 height 22
select select "1112695"
click at [631, 279] on select "Select Product Issue 2025-09-04, Issued to: Purchase, Balance: 15 2025-07-30, I…" at bounding box center [759, 290] width 256 height 22
click at [1052, 281] on span "Select Service" at bounding box center [1036, 291] width 256 height 25
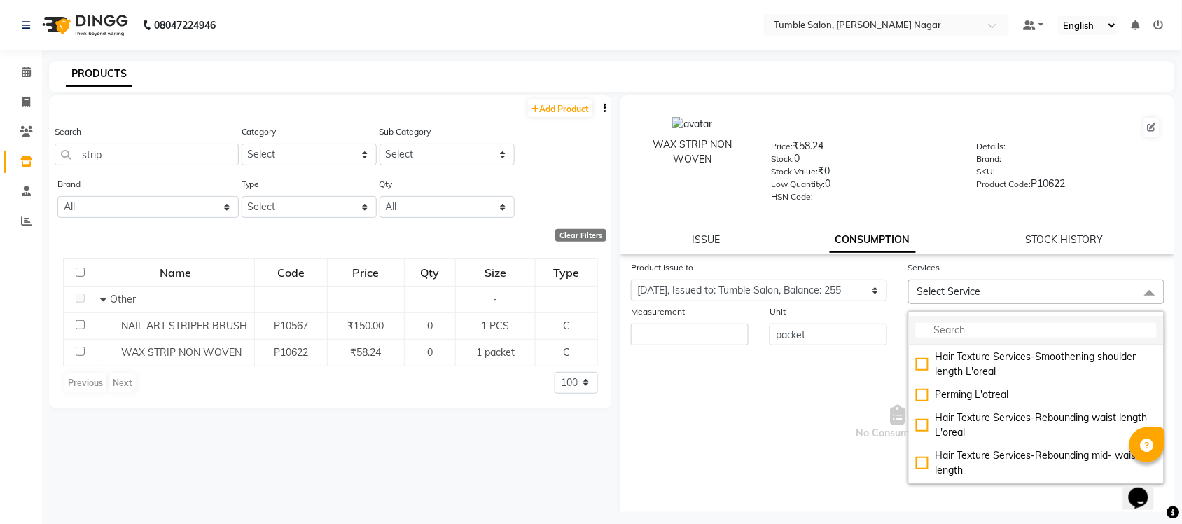
click at [1050, 328] on input "multiselect-search" at bounding box center [1036, 330] width 241 height 15
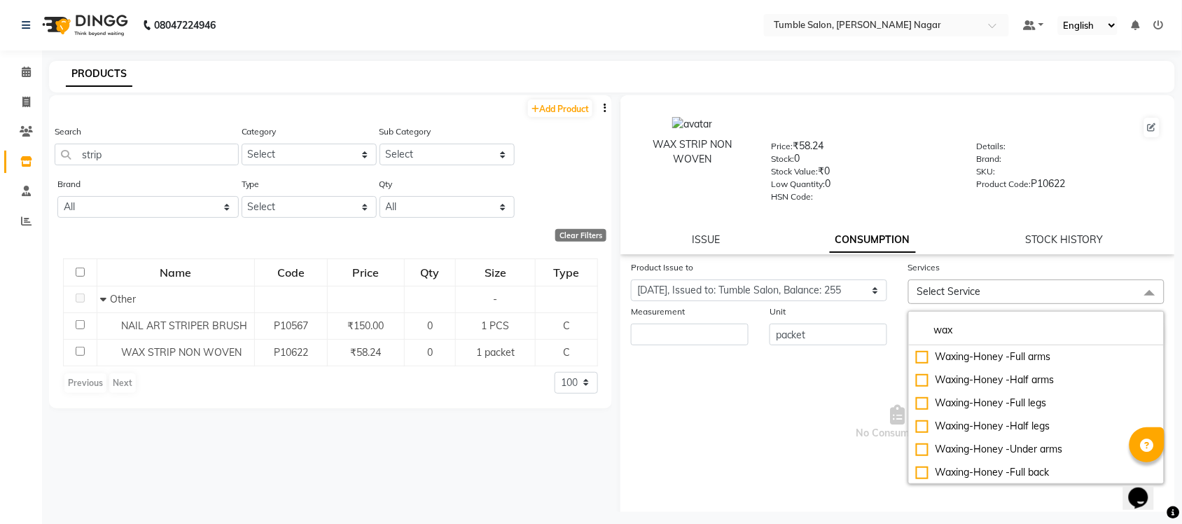
type input "wax"
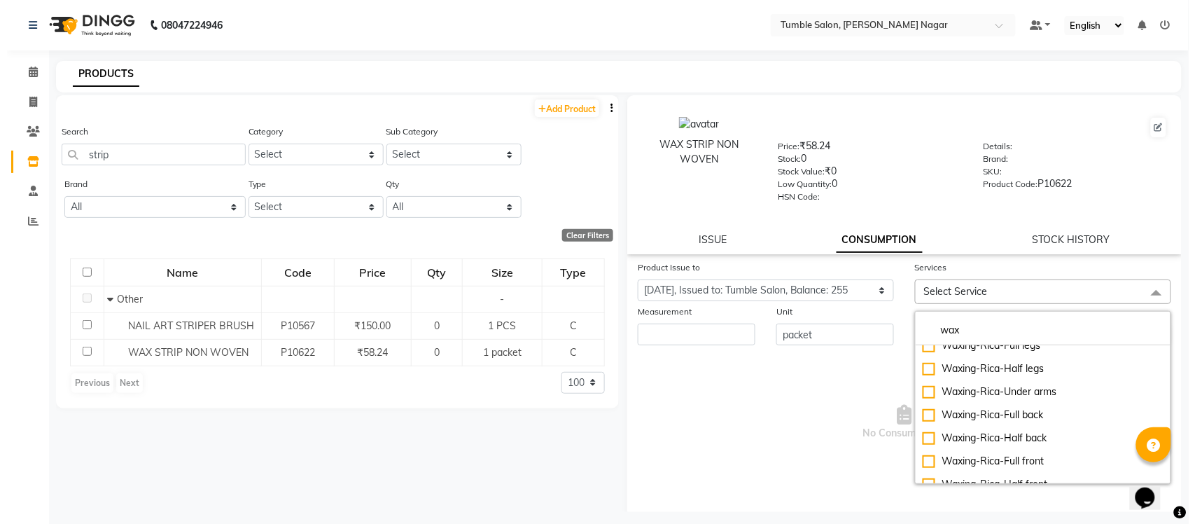
scroll to position [309, 0]
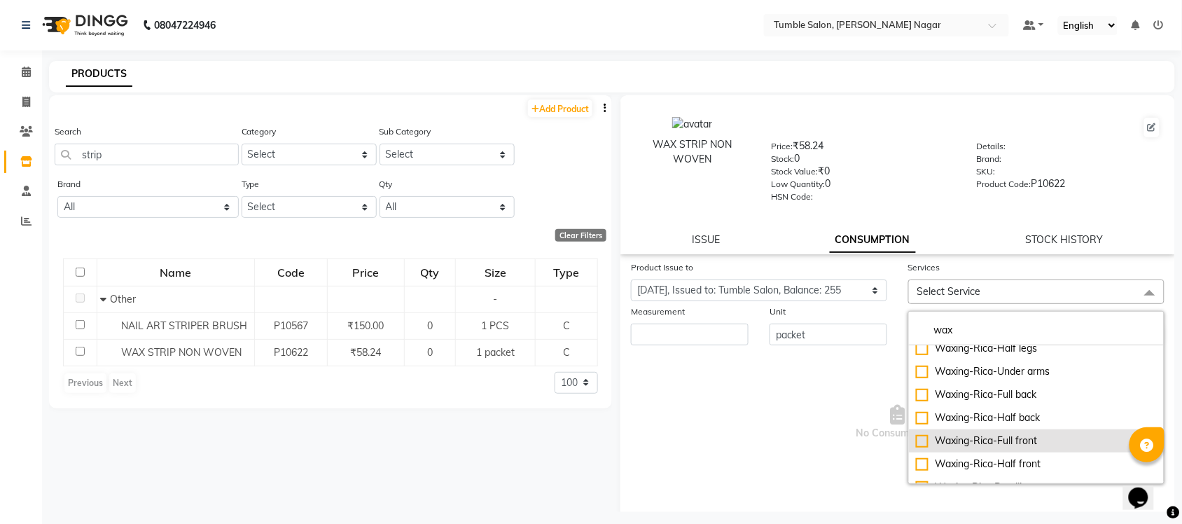
click at [981, 441] on div "Waxing-Rica-Full front" at bounding box center [1036, 440] width 241 height 15
checkbox input "true"
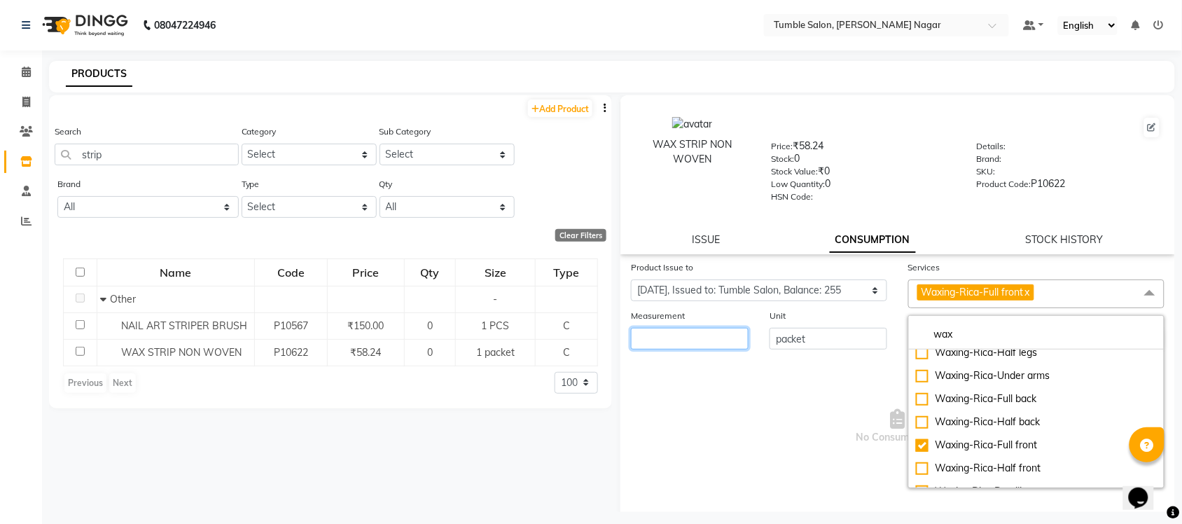
click at [709, 335] on input "number" at bounding box center [690, 339] width 118 height 22
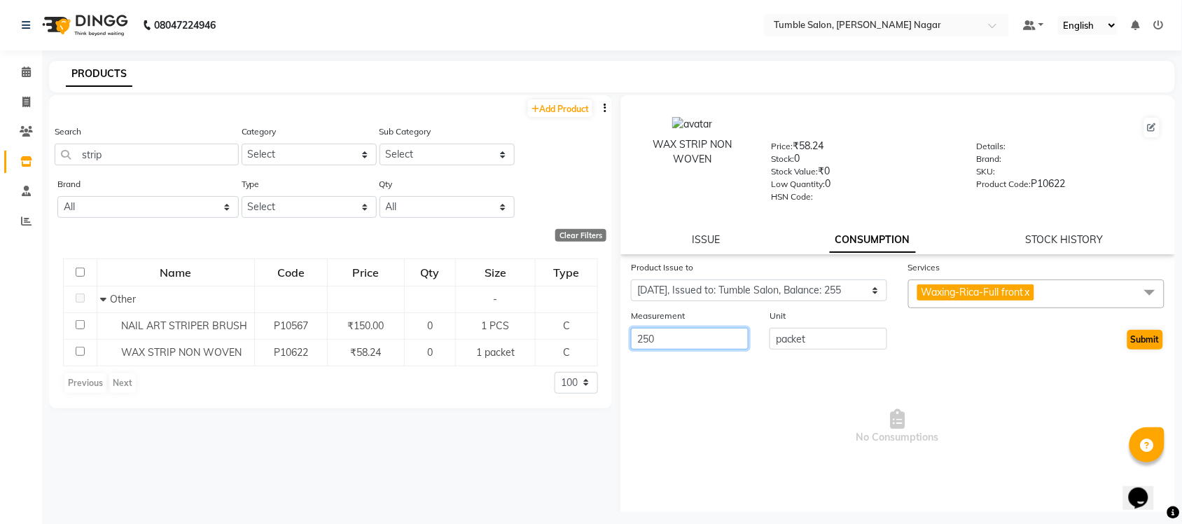
type input "250"
click at [1127, 337] on button "Submit" at bounding box center [1145, 340] width 36 height 20
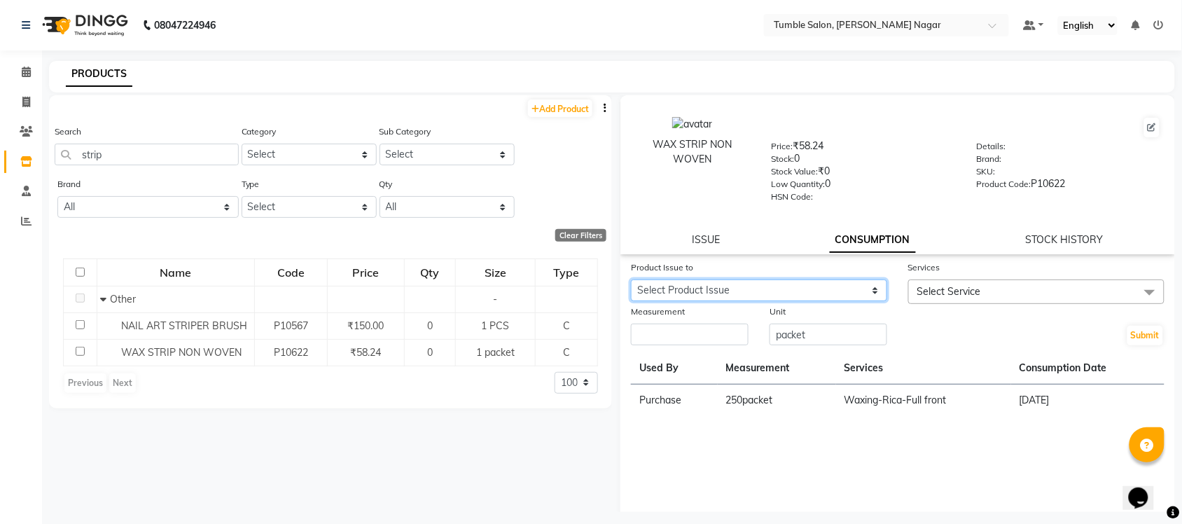
click at [848, 289] on select "Select Product Issue 2025-09-04, Issued to: Purchase, Balance: 15 2025-07-30, I…" at bounding box center [759, 290] width 256 height 22
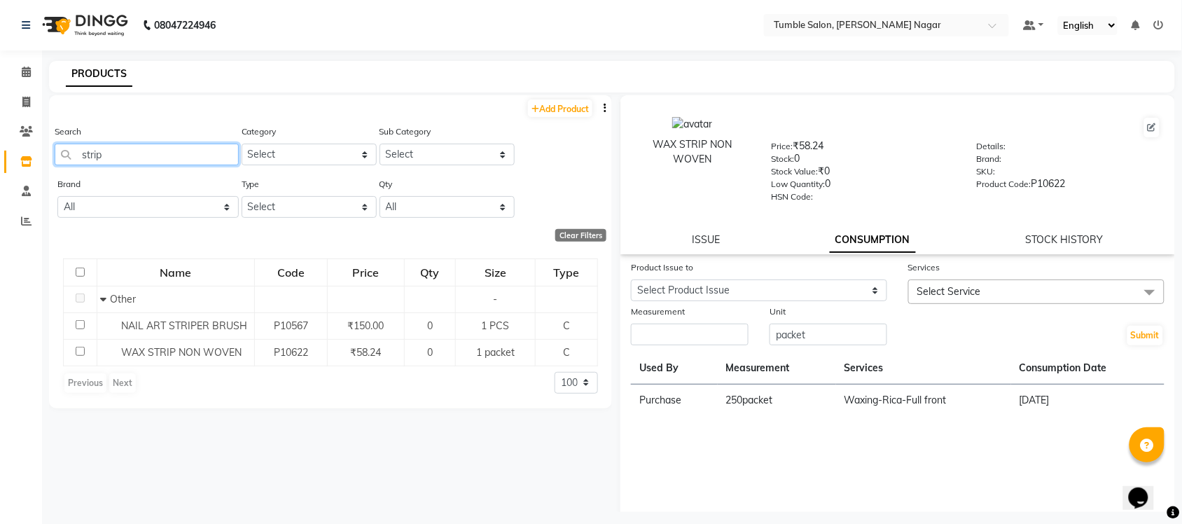
drag, startPoint x: 135, startPoint y: 153, endPoint x: 26, endPoint y: 145, distance: 109.5
click at [35, 149] on app-home "08047224946 Select Location × Tumble Salon, Uttam Nagar Default Panel My Panel …" at bounding box center [591, 266] width 1182 height 533
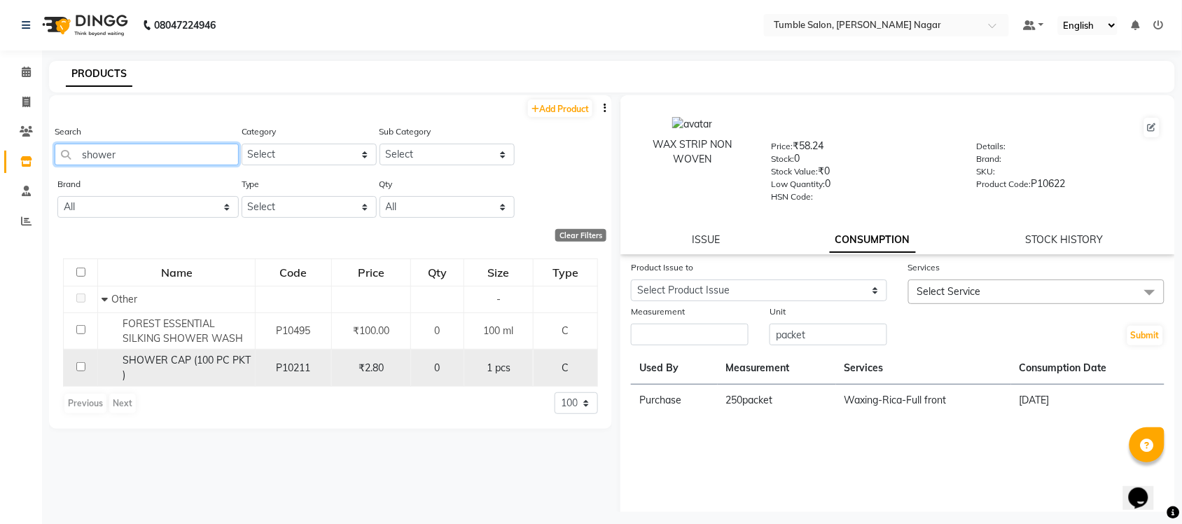
type input "shower"
click at [190, 363] on span "SHOWER CAP (100 PC PKT )" at bounding box center [187, 367] width 128 height 27
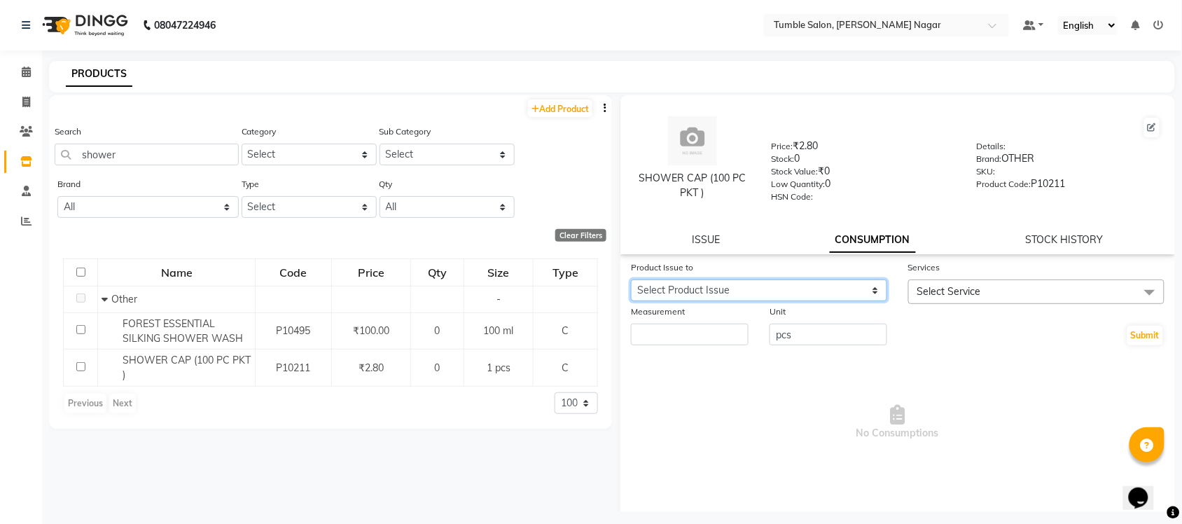
click at [833, 289] on select "Select Product Issue 2025-07-30, Issued to: Tumble Salon, Balance: 4" at bounding box center [759, 290] width 256 height 22
click at [674, 371] on span "No Consumptions" at bounding box center [897, 422] width 533 height 140
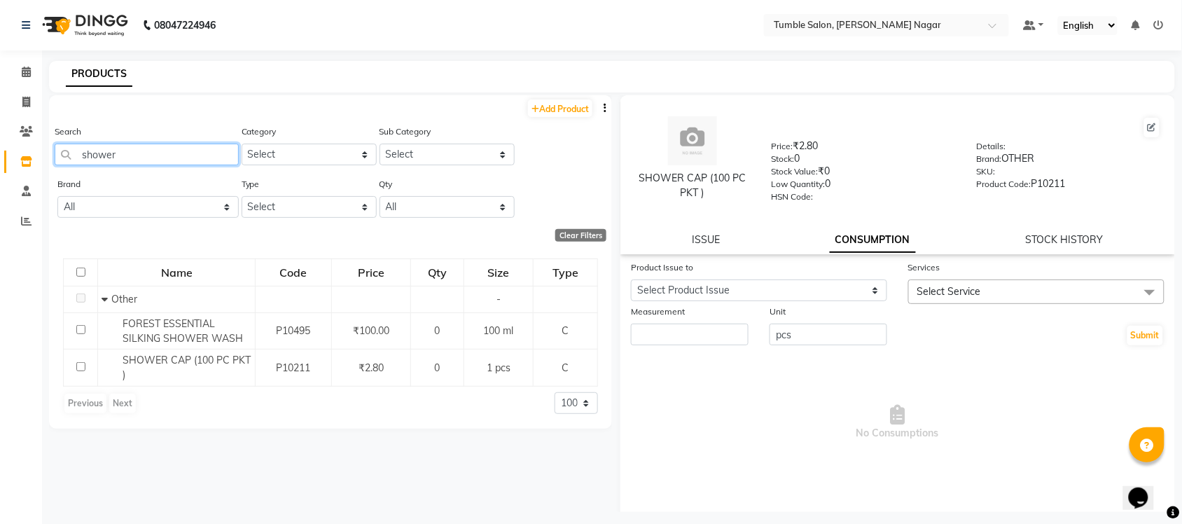
drag, startPoint x: 140, startPoint y: 158, endPoint x: 0, endPoint y: 135, distance: 141.9
click at [0, 141] on app-home "08047224946 Select Location × Tumble Salon, Uttam Nagar Default Panel My Panel …" at bounding box center [591, 266] width 1182 height 533
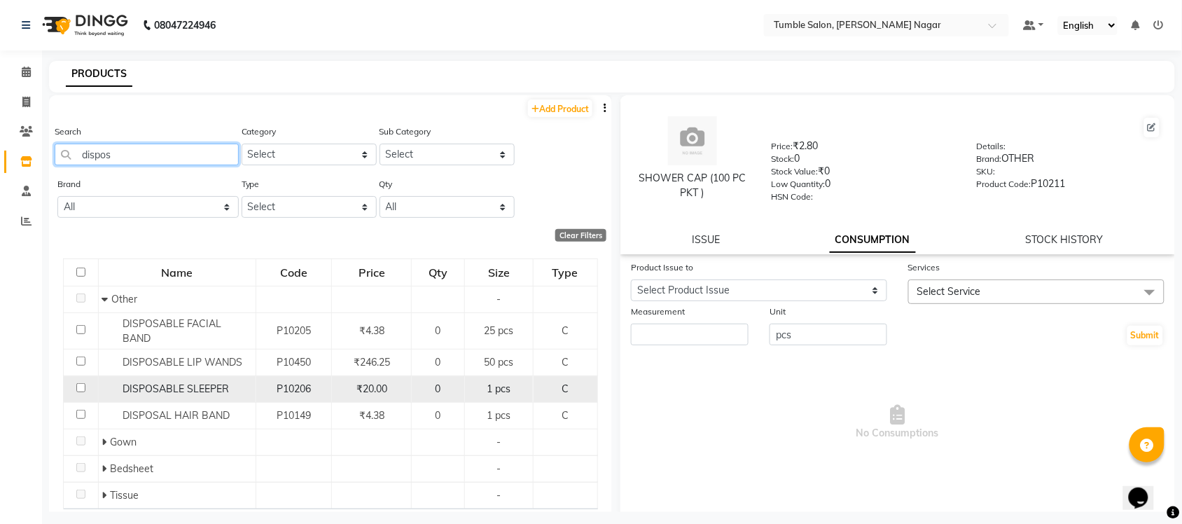
type input "dispos"
drag, startPoint x: 172, startPoint y: 382, endPoint x: 180, endPoint y: 382, distance: 7.7
click at [172, 382] on span "DISPOSABLE SLEEPER" at bounding box center [176, 388] width 106 height 13
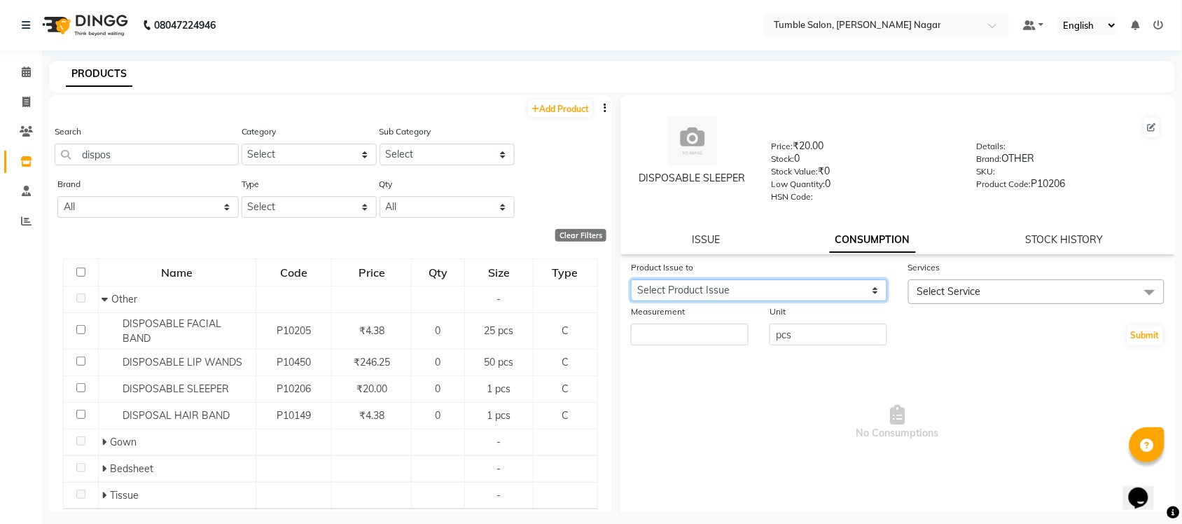
click at [823, 285] on select "Select Product Issue 2025-07-30, Issued to: Tumble Salon, Balance: 89 2025-06-1…" at bounding box center [759, 290] width 256 height 22
select select "1013896"
click at [631, 279] on select "Select Product Issue 2025-07-30, Issued to: Tumble Salon, Balance: 89 2025-06-1…" at bounding box center [759, 290] width 256 height 22
click at [1031, 281] on span "Select Service" at bounding box center [1036, 291] width 256 height 25
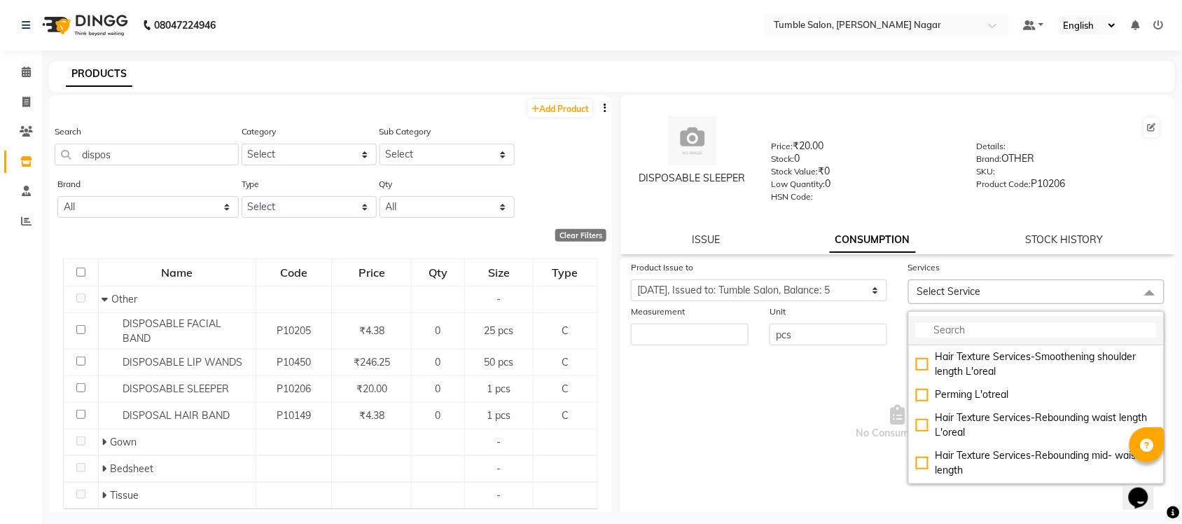
click at [974, 326] on input "multiselect-search" at bounding box center [1036, 330] width 241 height 15
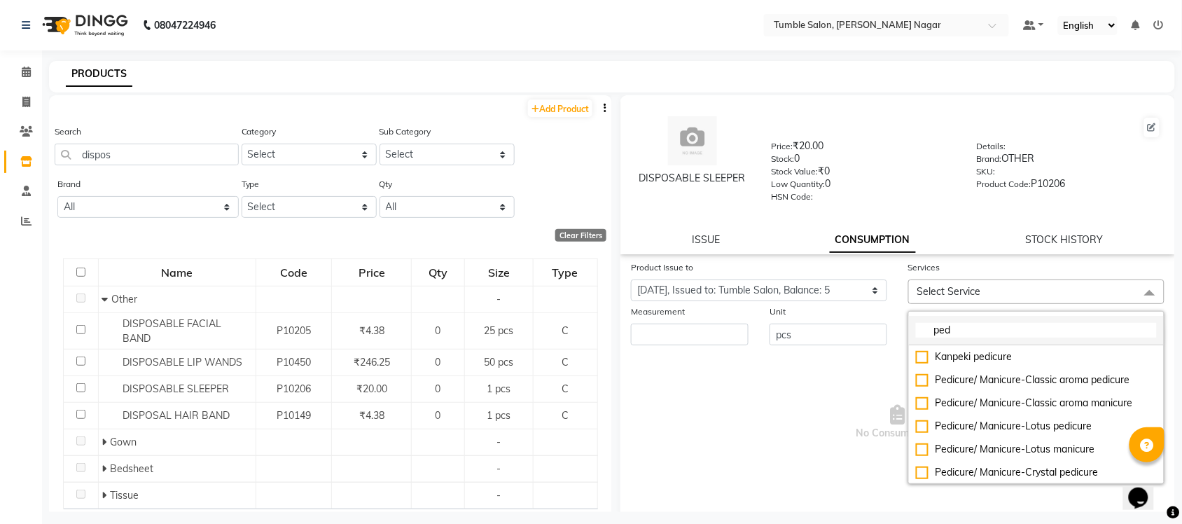
type input "pedi"
drag, startPoint x: 1012, startPoint y: 320, endPoint x: 889, endPoint y: 326, distance: 123.4
click at [925, 323] on input "pedi" at bounding box center [1036, 330] width 241 height 15
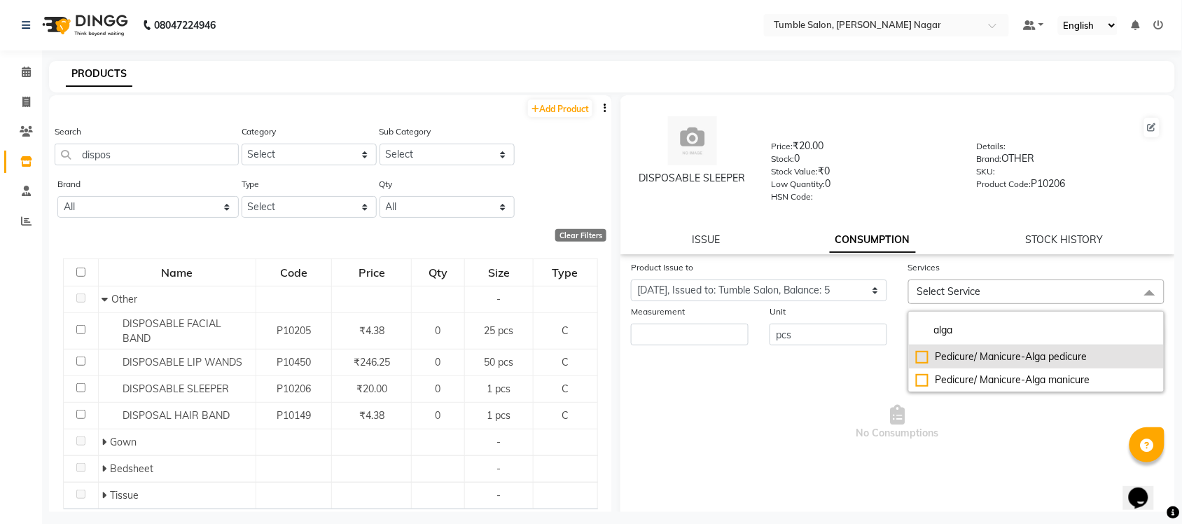
type input "alga"
click at [1073, 355] on div "Pedicure/ Manicure-Alga pedicure" at bounding box center [1036, 356] width 241 height 15
checkbox input "true"
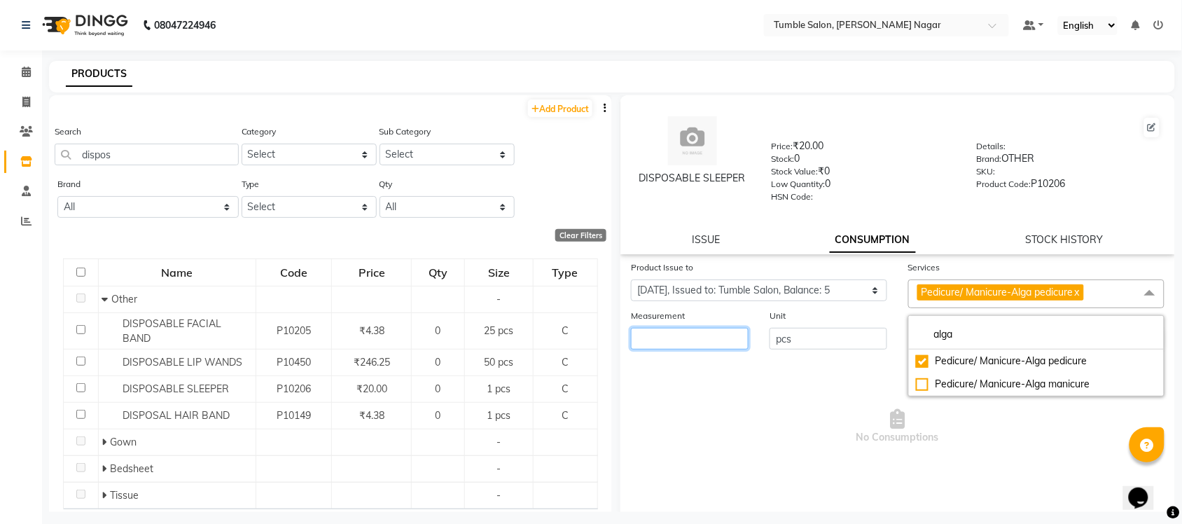
click at [665, 333] on input "number" at bounding box center [690, 339] width 118 height 22
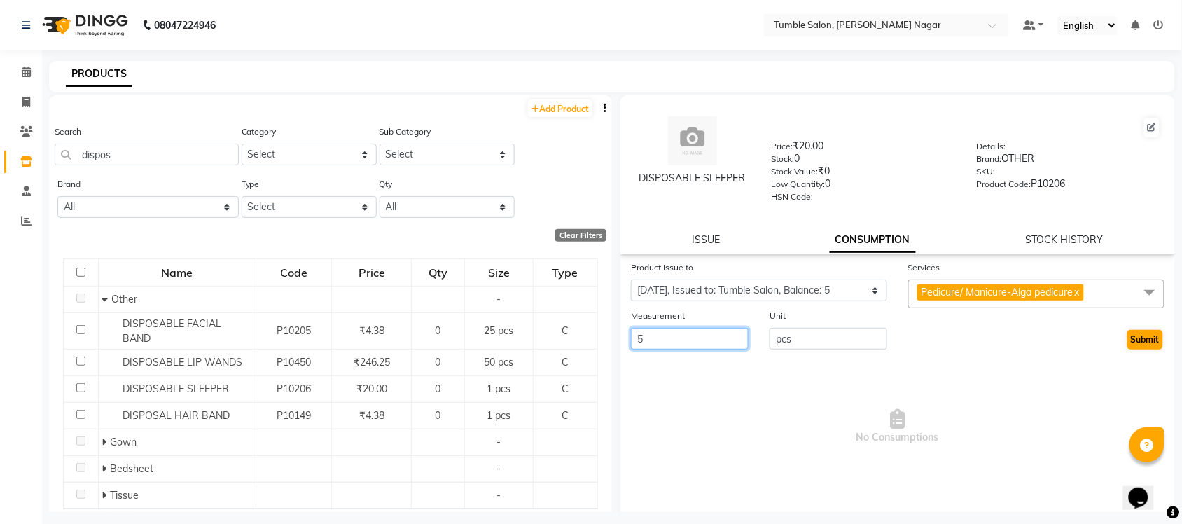
type input "5"
click at [1138, 342] on button "Submit" at bounding box center [1145, 340] width 36 height 20
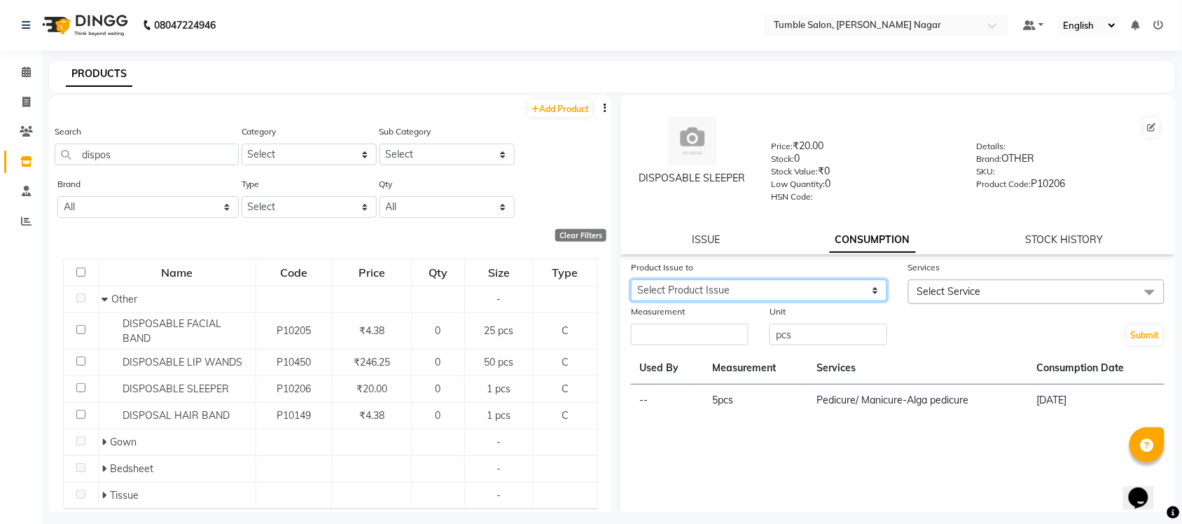
click at [776, 288] on select "Select Product Issue 2025-07-30, Issued to: Tumble Salon, Balance: 89" at bounding box center [759, 290] width 256 height 22
select select "1112059"
click at [631, 279] on select "Select Product Issue 2025-07-30, Issued to: Tumble Salon, Balance: 89" at bounding box center [759, 290] width 256 height 22
click at [1054, 296] on span "Select Service" at bounding box center [1036, 291] width 256 height 25
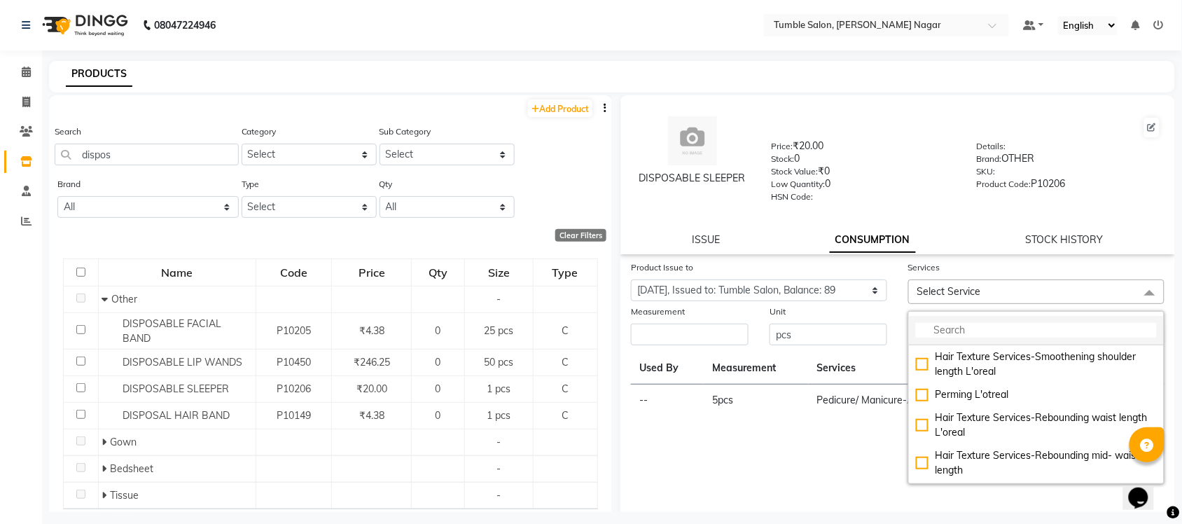
click at [1042, 330] on input "multiselect-search" at bounding box center [1036, 330] width 241 height 15
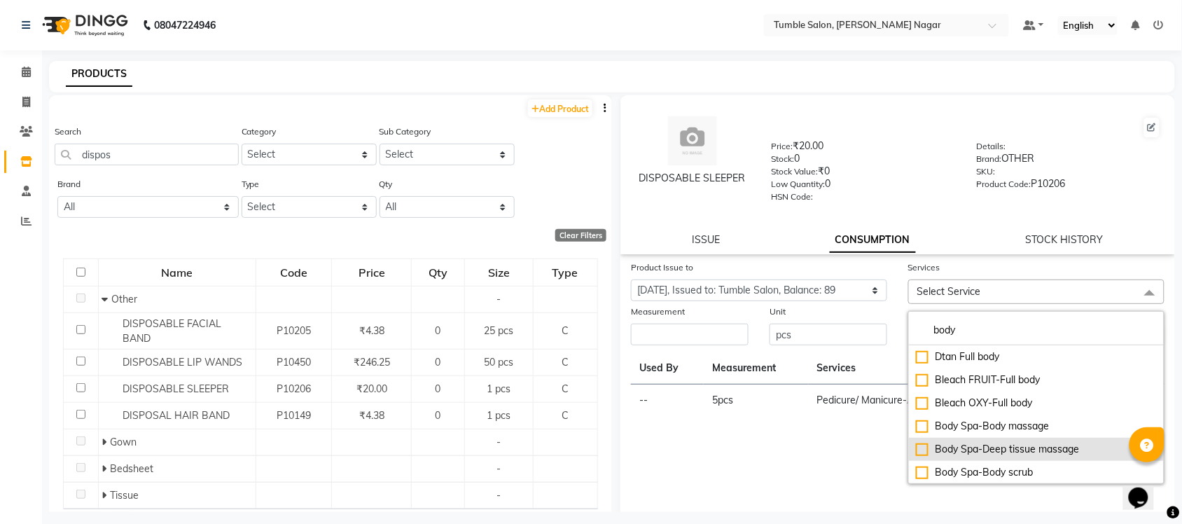
type input "body"
click at [984, 446] on div "Body Spa-Deep tissue massage" at bounding box center [1036, 449] width 241 height 15
checkbox input "true"
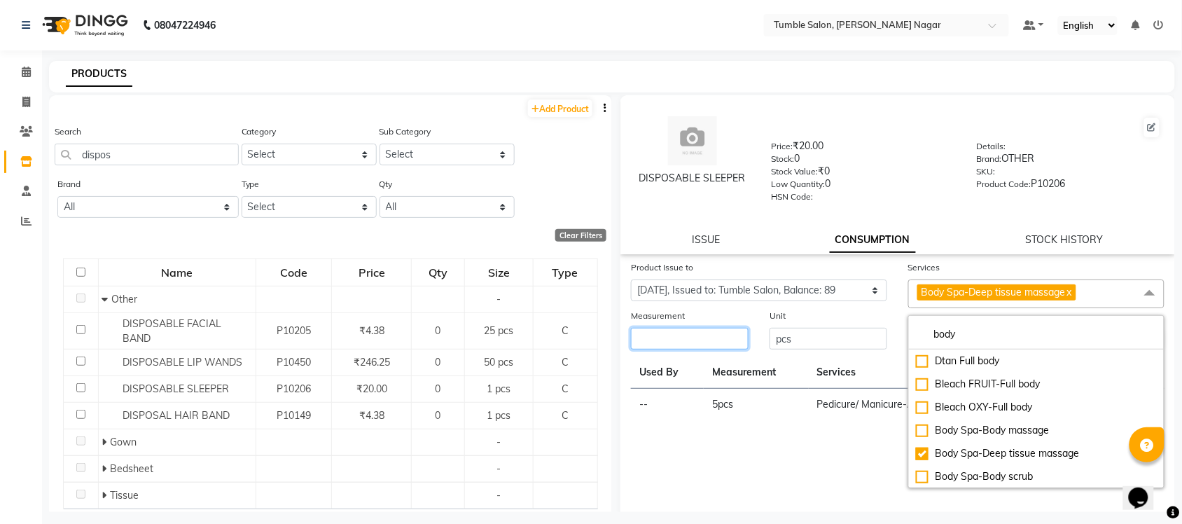
click at [659, 337] on input "number" at bounding box center [690, 339] width 118 height 22
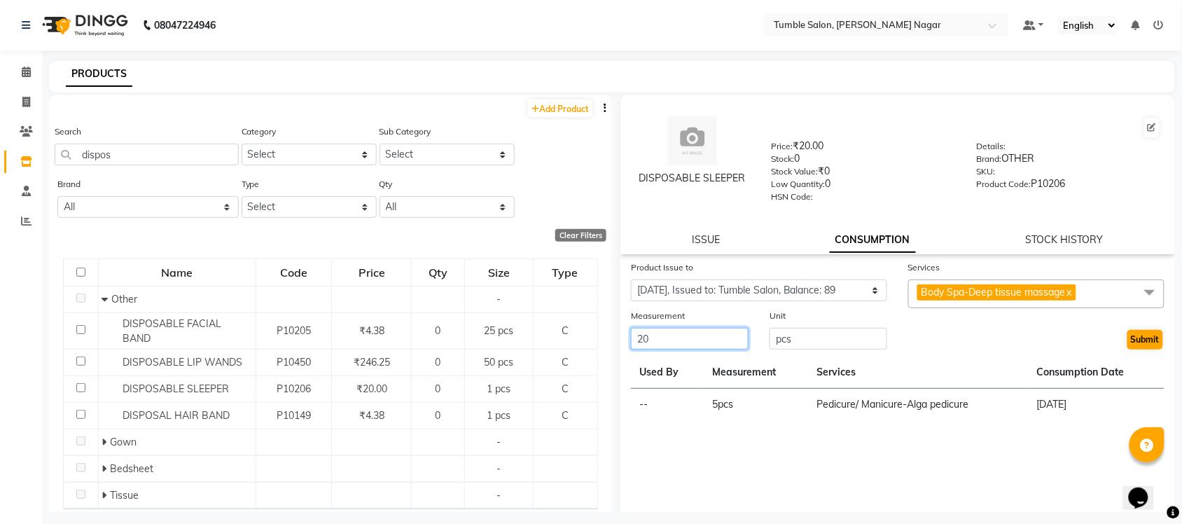
type input "20"
click at [1138, 336] on button "Submit" at bounding box center [1145, 340] width 36 height 20
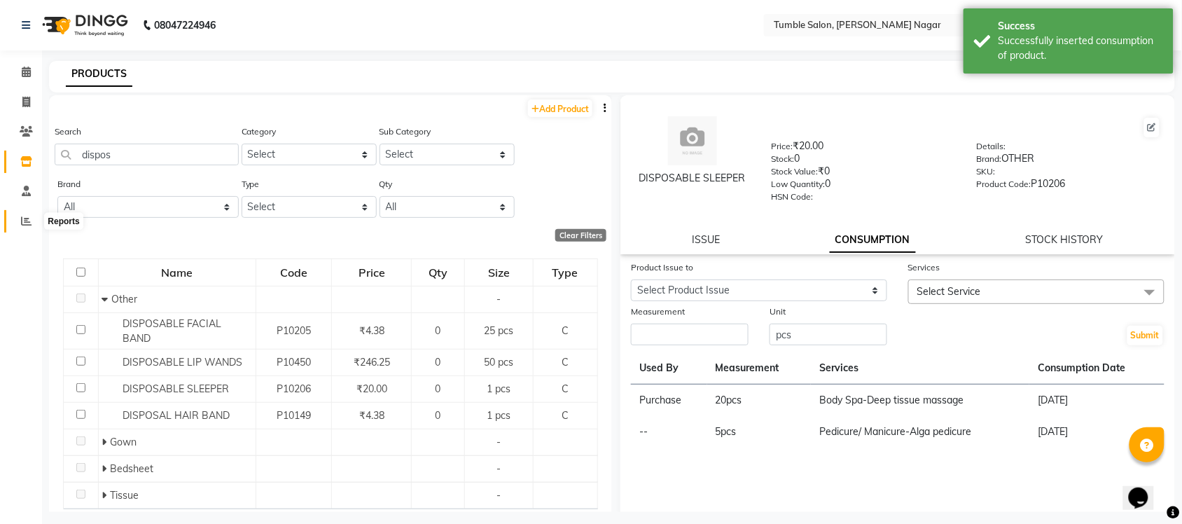
click at [21, 223] on icon at bounding box center [26, 221] width 11 height 11
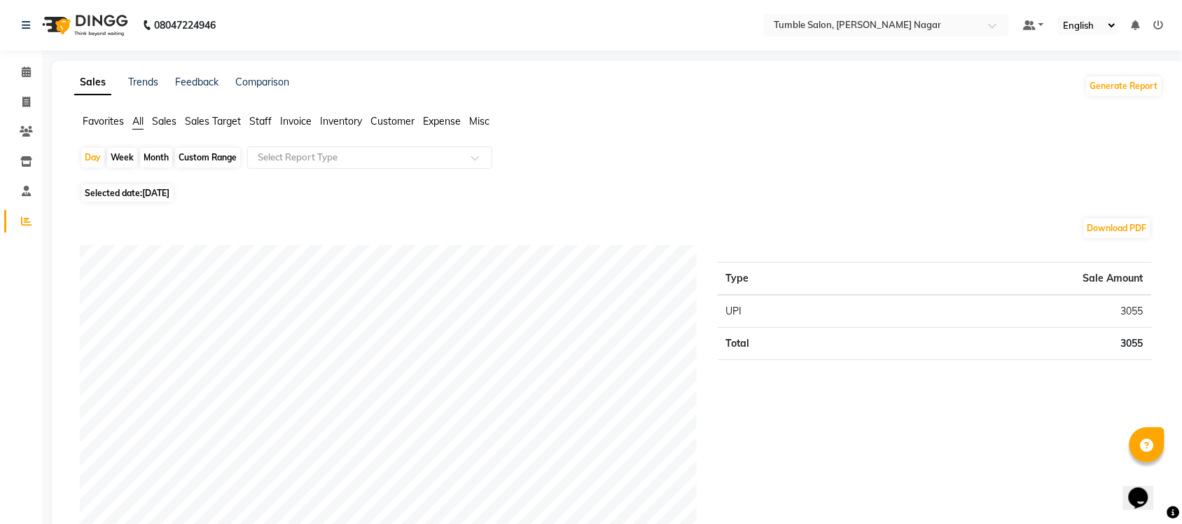
click at [299, 119] on span "Invoice" at bounding box center [296, 121] width 32 height 13
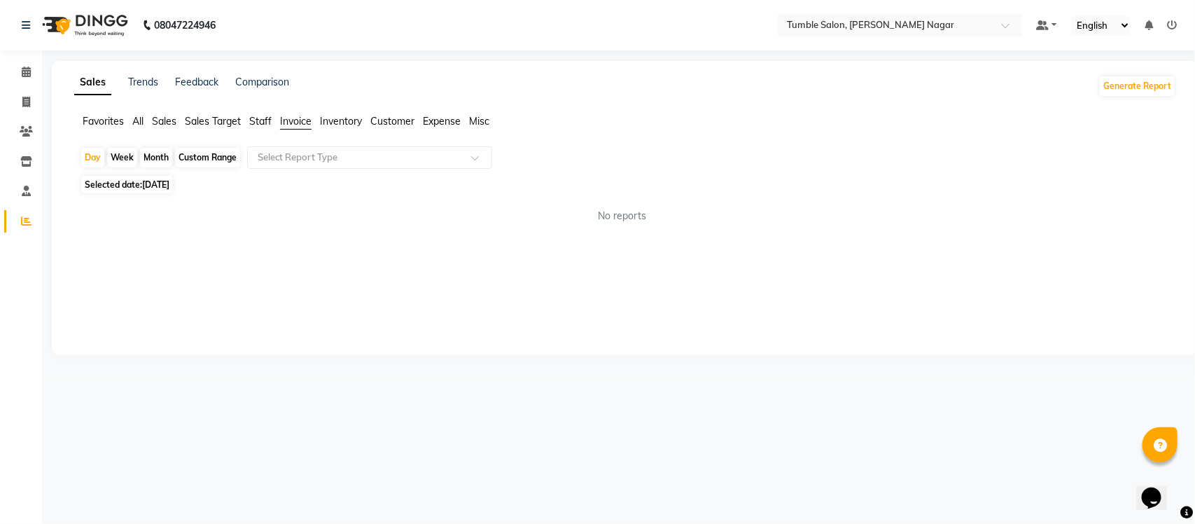
click at [333, 119] on span "Inventory" at bounding box center [341, 121] width 42 height 13
click at [335, 159] on input "text" at bounding box center [356, 158] width 202 height 14
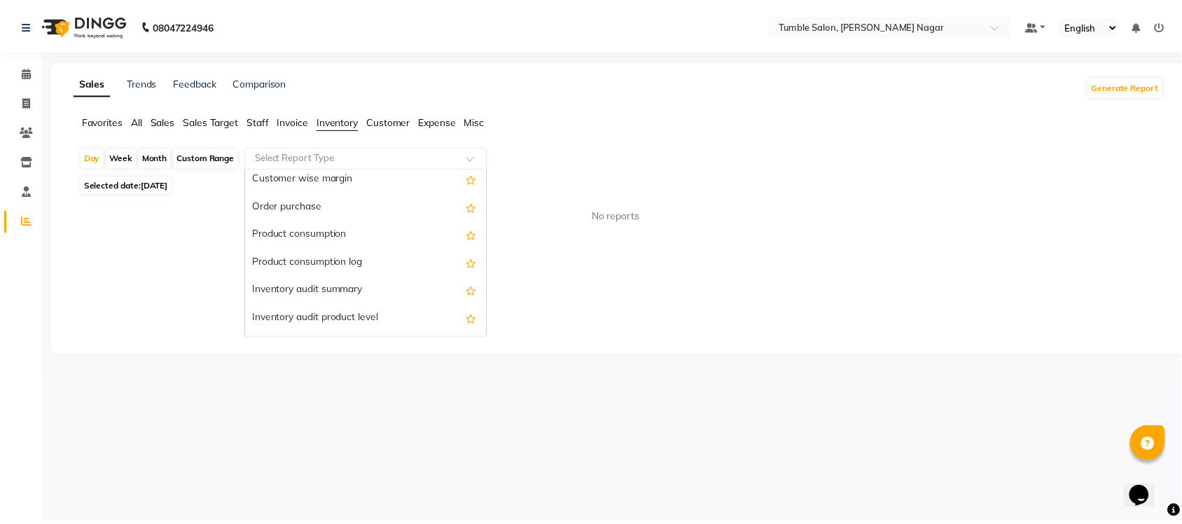
scroll to position [384, 0]
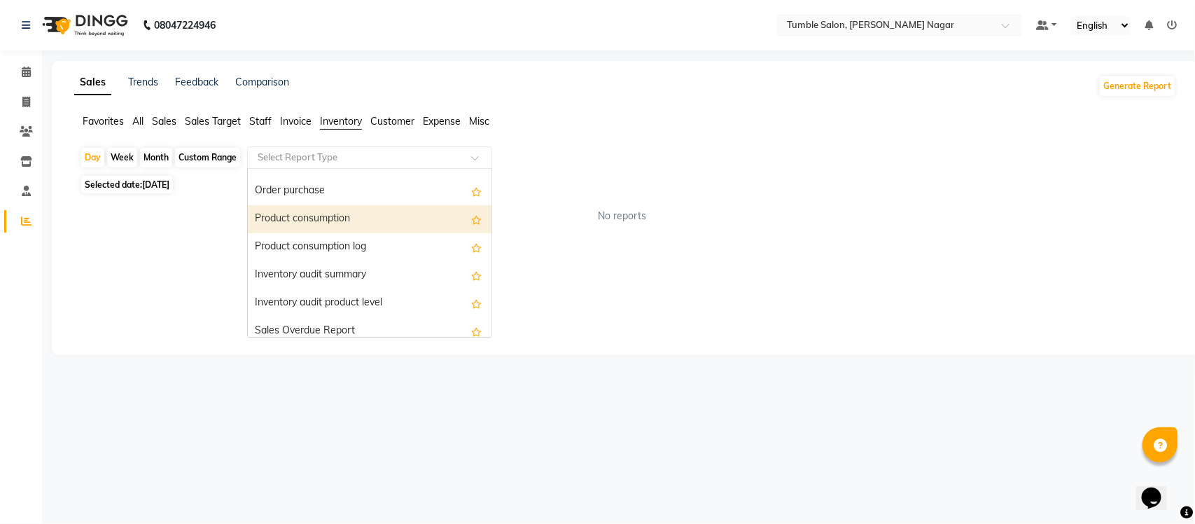
click at [284, 214] on div "Product consumption" at bounding box center [370, 219] width 244 height 28
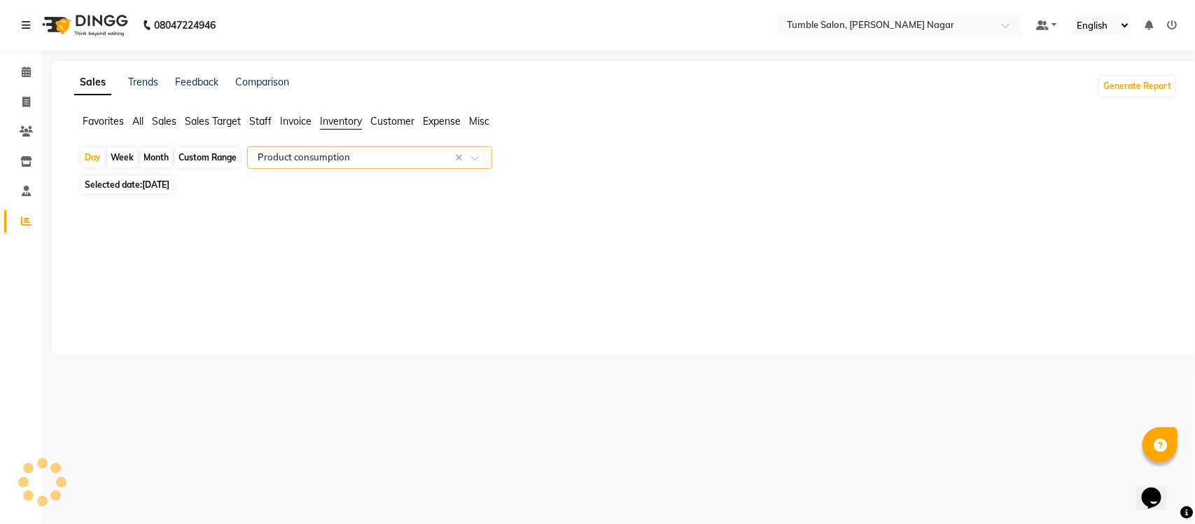
click at [152, 152] on div "Month" at bounding box center [156, 158] width 32 height 20
select select "9"
select select "2025"
select select "full_report"
select select "csv"
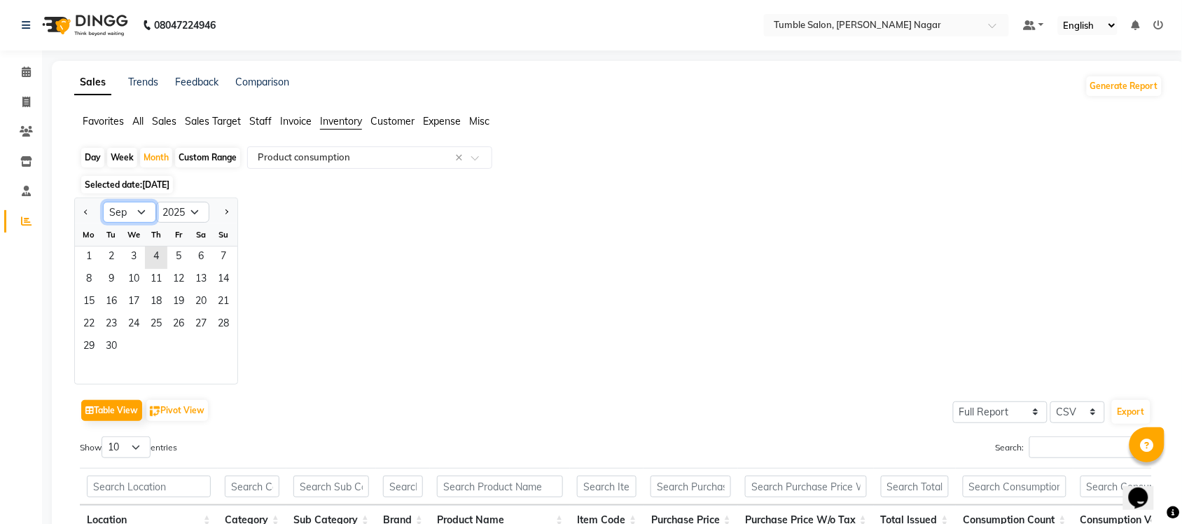
click at [113, 216] on select "Jan Feb Mar Apr May Jun Jul Aug Sep Oct Nov Dec" at bounding box center [129, 212] width 53 height 21
select select "8"
click at [103, 202] on select "Jan Feb Mar Apr May Jun Jul Aug Sep Oct Nov Dec" at bounding box center [129, 212] width 53 height 21
click at [183, 254] on span "1" at bounding box center [178, 257] width 22 height 22
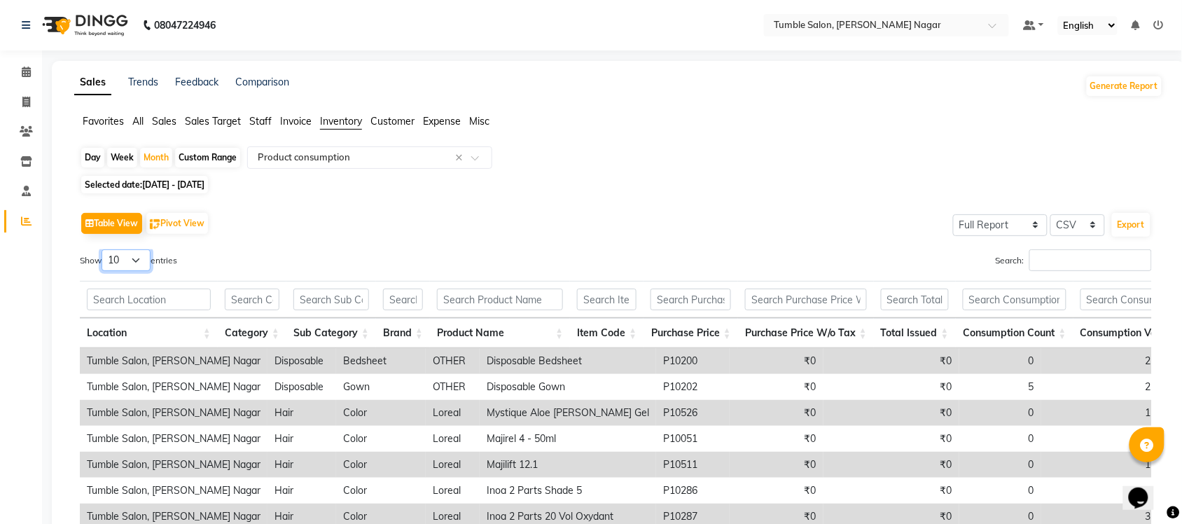
click at [145, 256] on select "10 25 50 100" at bounding box center [126, 260] width 49 height 22
select select "100"
click at [104, 249] on select "10 25 50 100" at bounding box center [126, 260] width 49 height 22
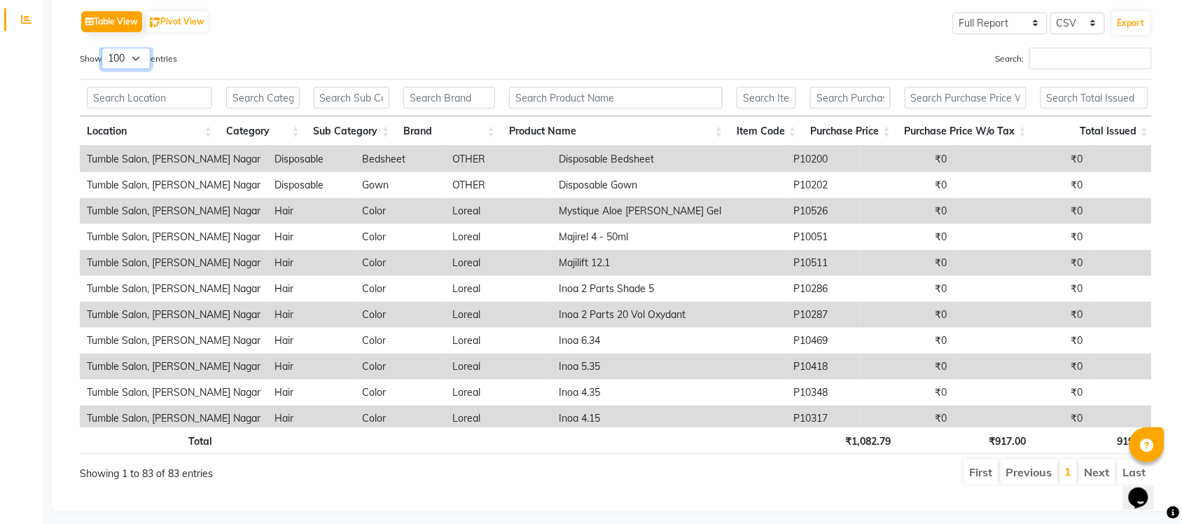
scroll to position [225, 0]
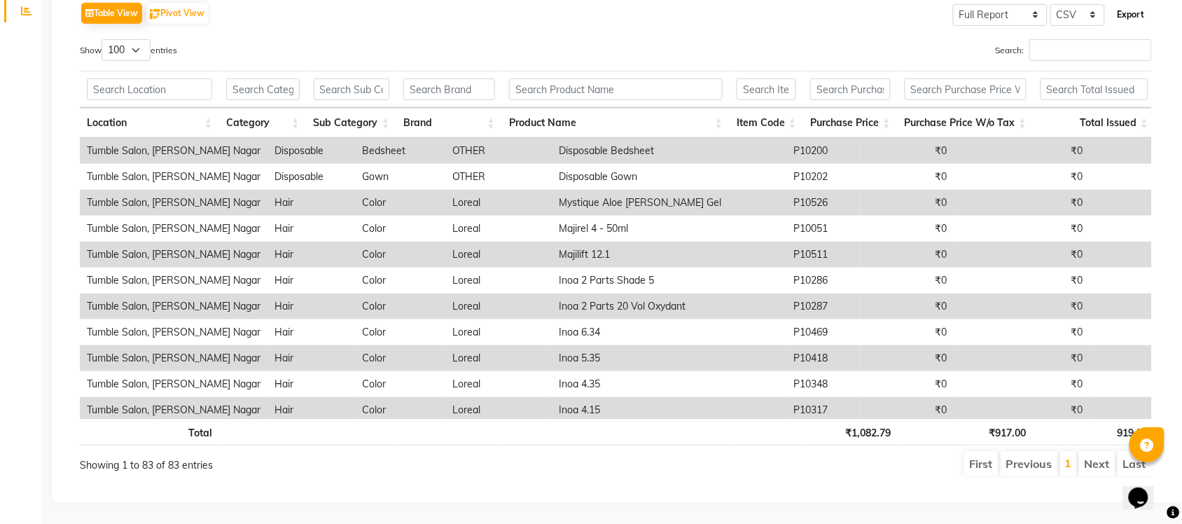
click at [1124, 9] on button "Export" at bounding box center [1131, 15] width 39 height 24
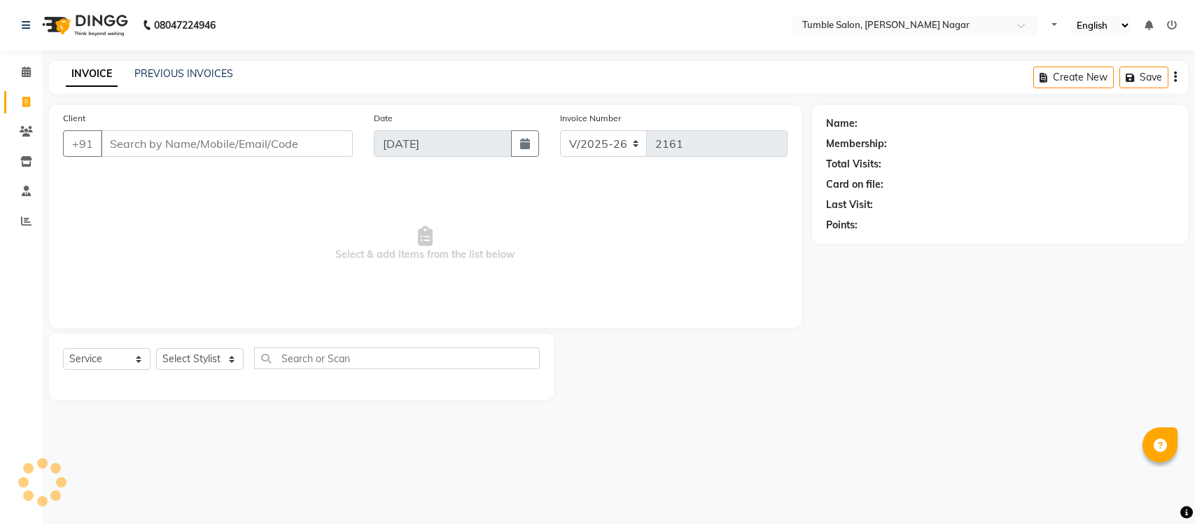
select select "8207"
select select "service"
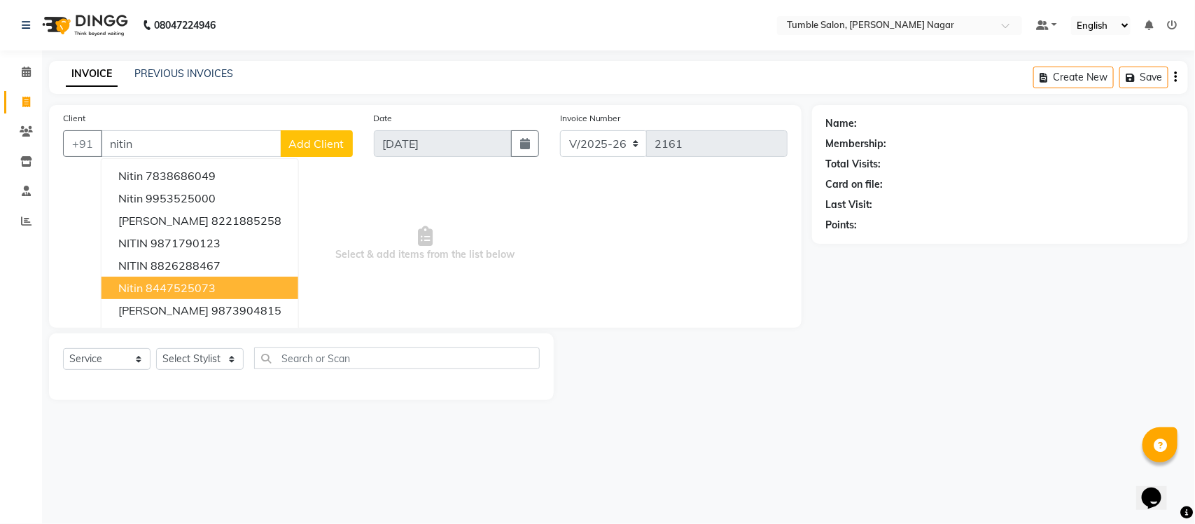
click at [211, 284] on ngb-highlight "8447525073" at bounding box center [181, 288] width 70 height 14
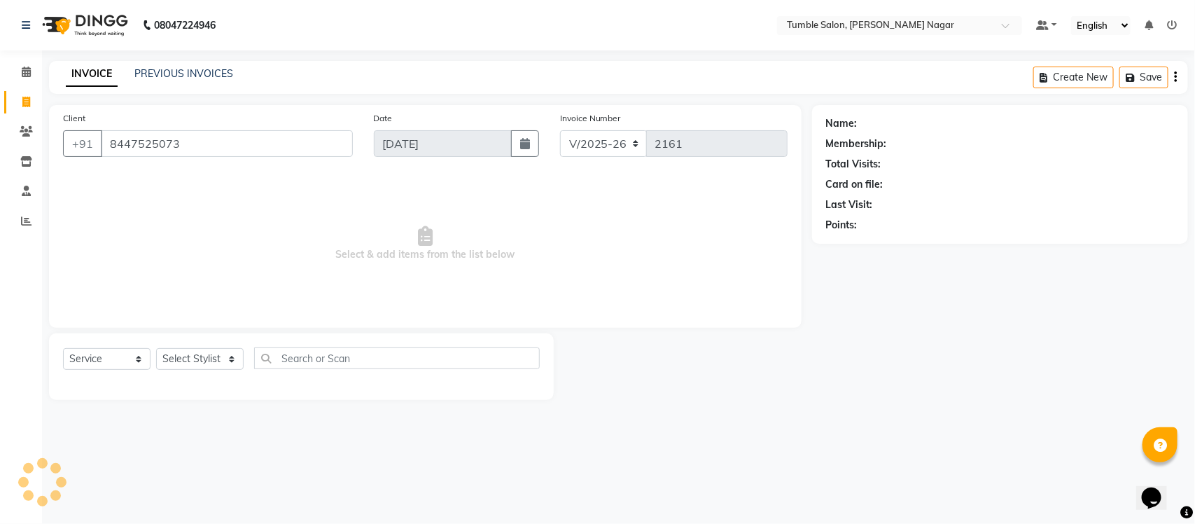
type input "8447525073"
select select "1: Object"
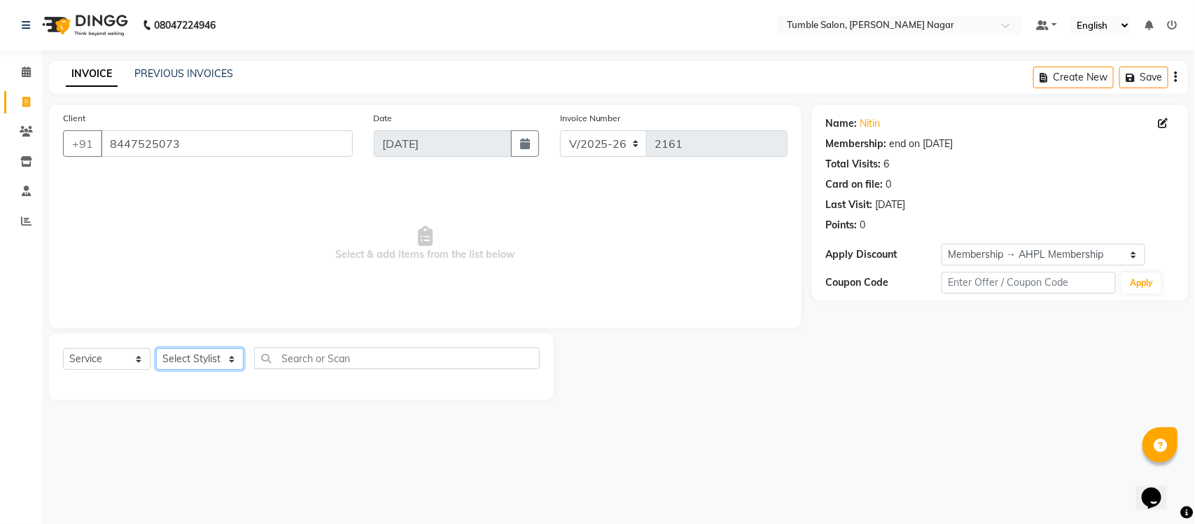
click at [233, 358] on select "Select Stylist Finance id [PERSON_NAME] [PERSON_NAME] [PERSON_NAME] Nisha Purch…" at bounding box center [200, 359] width 88 height 22
select select "77847"
click at [156, 348] on select "Select Stylist Finance id [PERSON_NAME] [PERSON_NAME] [PERSON_NAME] Nisha Purch…" at bounding box center [200, 359] width 88 height 22
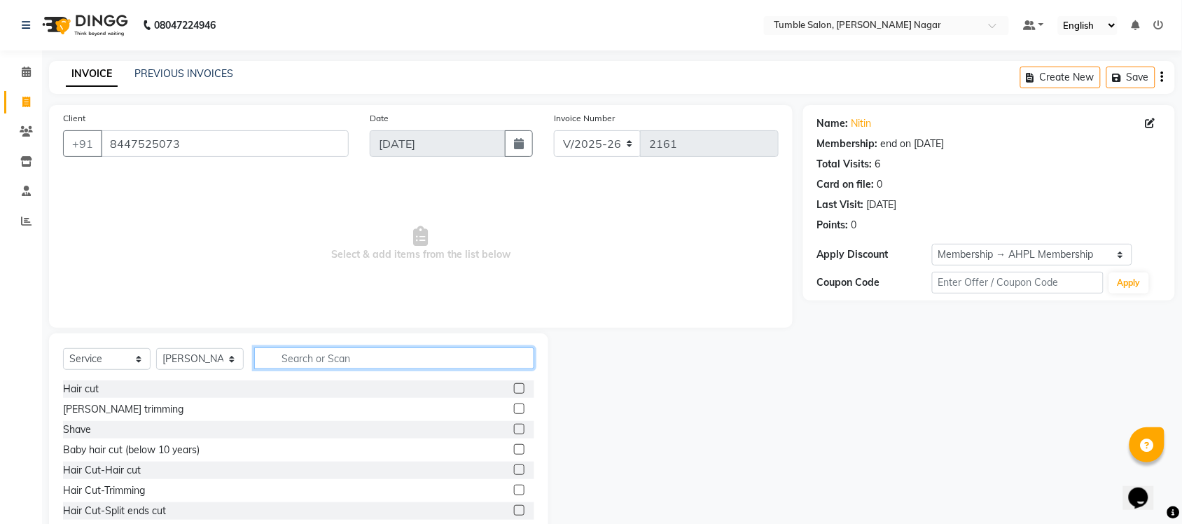
click at [288, 361] on input "text" at bounding box center [394, 358] width 280 height 22
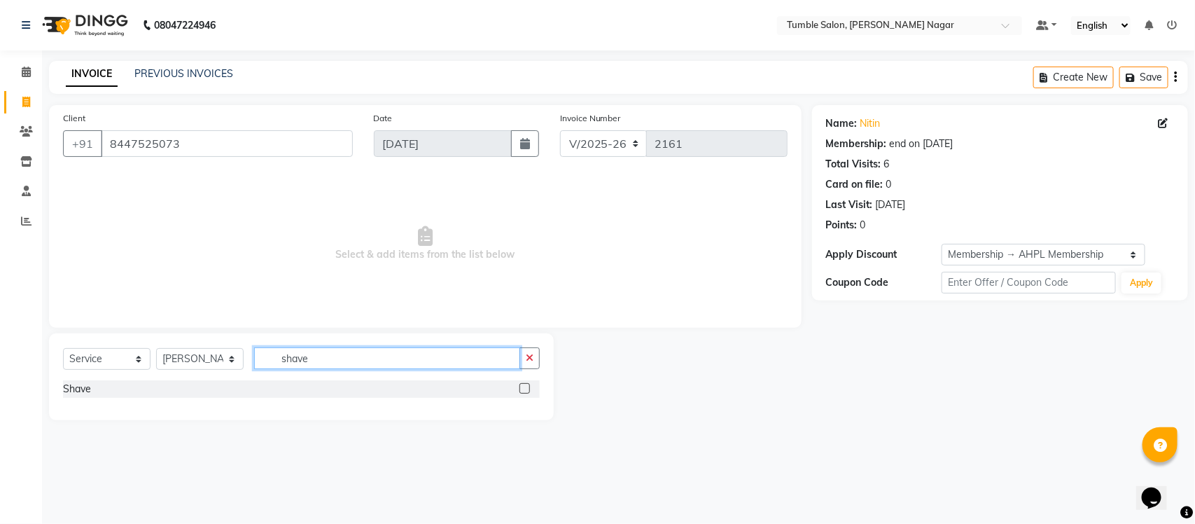
type input "shave"
click at [526, 386] on label at bounding box center [524, 388] width 11 height 11
click at [526, 386] on input "checkbox" at bounding box center [523, 388] width 9 height 9
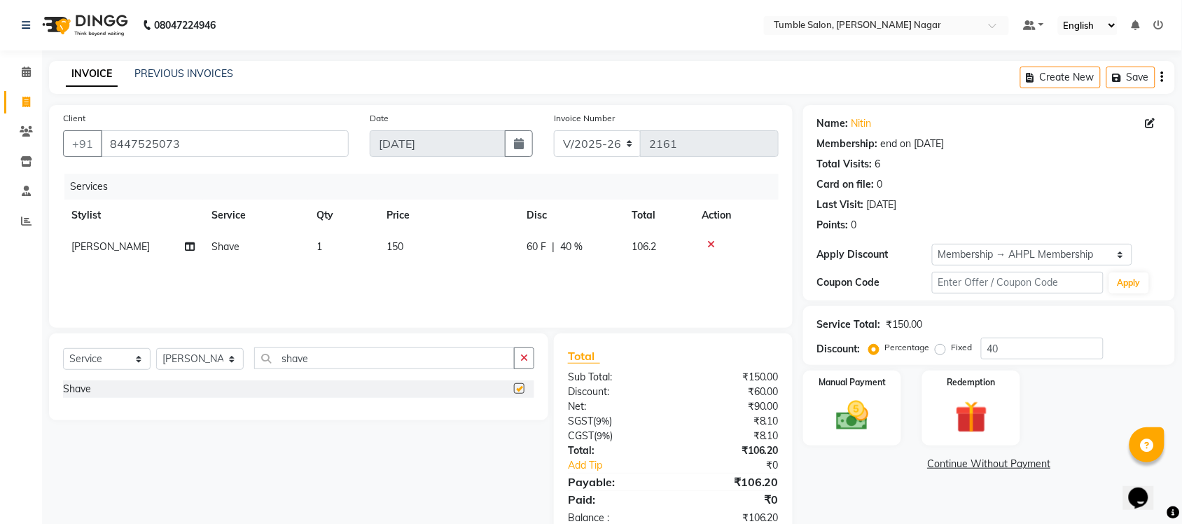
checkbox input "false"
click at [363, 361] on input "shave" at bounding box center [384, 358] width 260 height 22
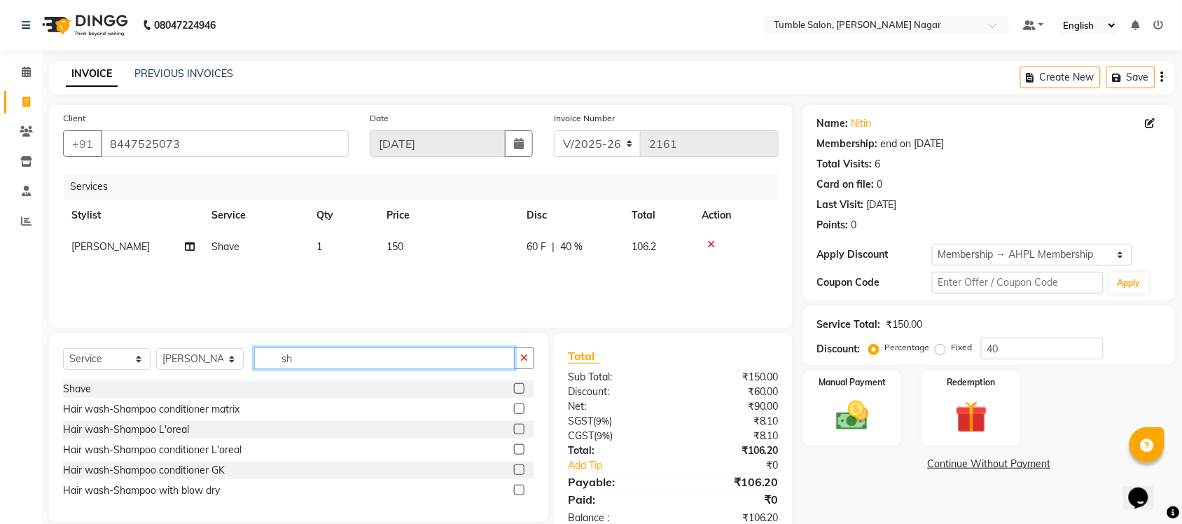
type input "s"
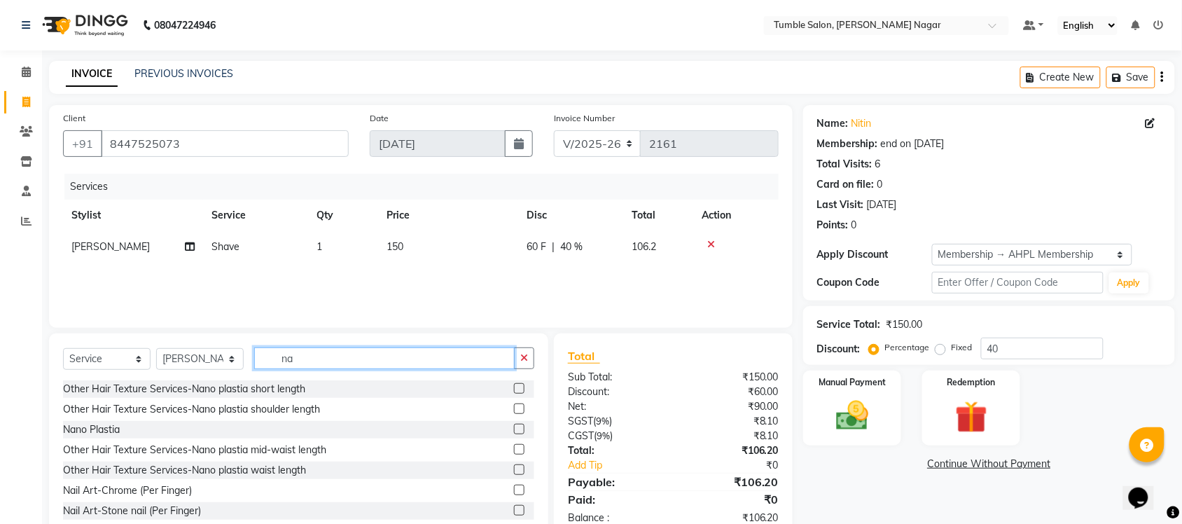
type input "n"
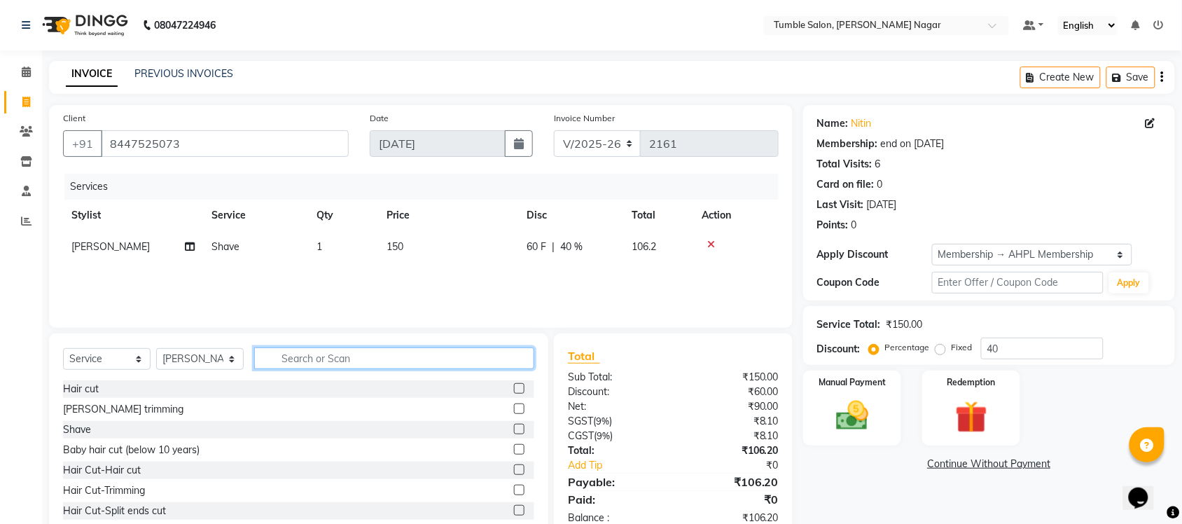
scroll to position [36, 0]
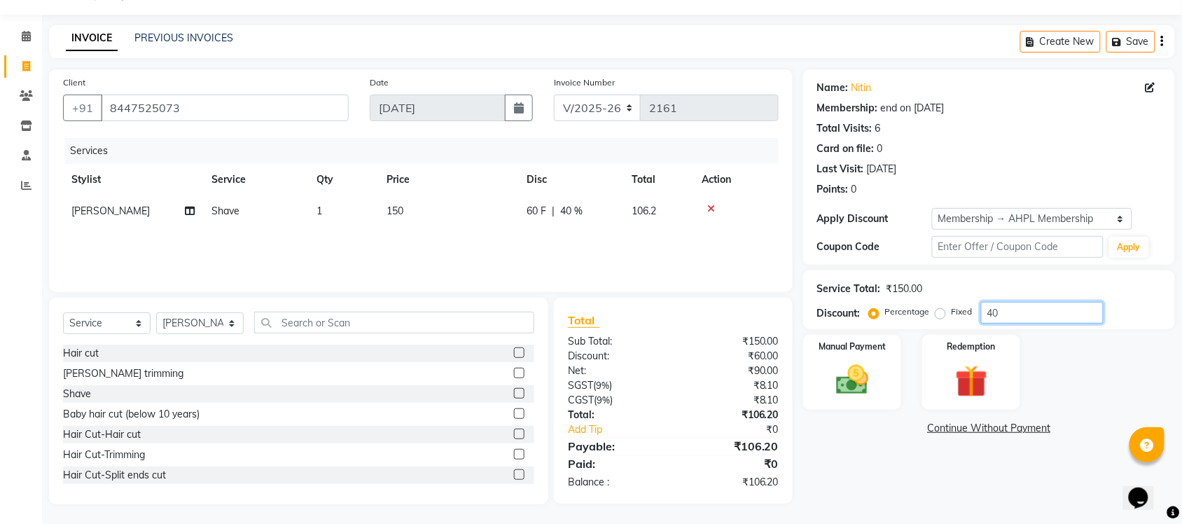
click at [1040, 309] on input "40" at bounding box center [1042, 313] width 123 height 22
click at [841, 383] on img at bounding box center [852, 380] width 55 height 39
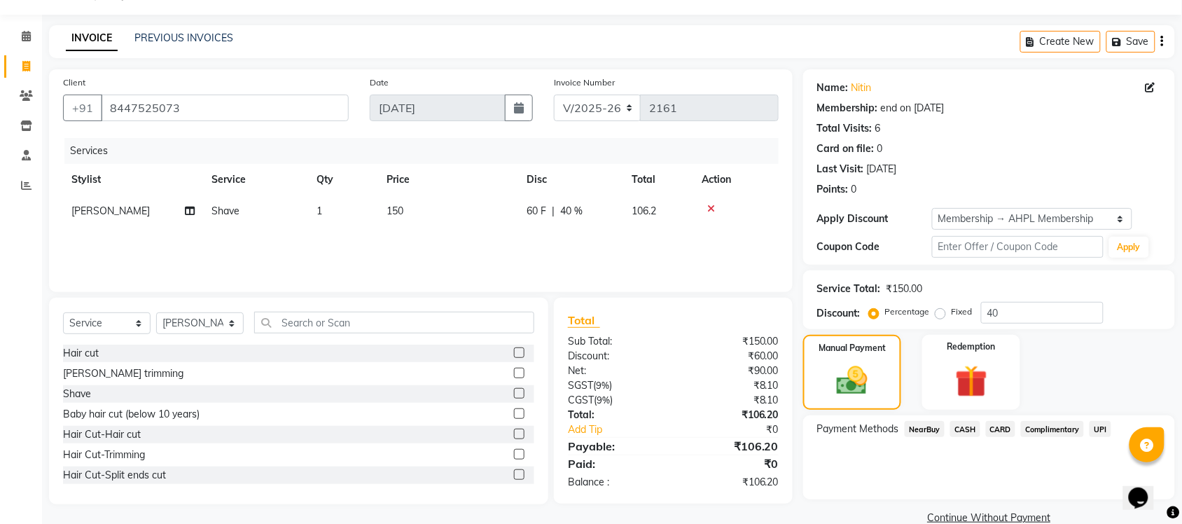
click at [1103, 425] on span "UPI" at bounding box center [1100, 429] width 22 height 16
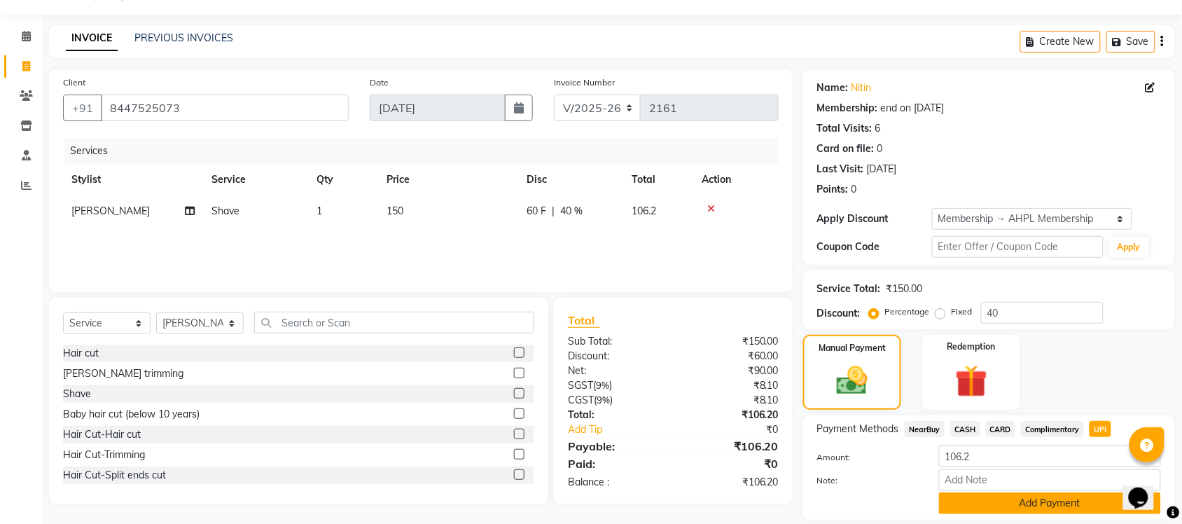
click at [1080, 505] on button "Add Payment" at bounding box center [1050, 503] width 222 height 22
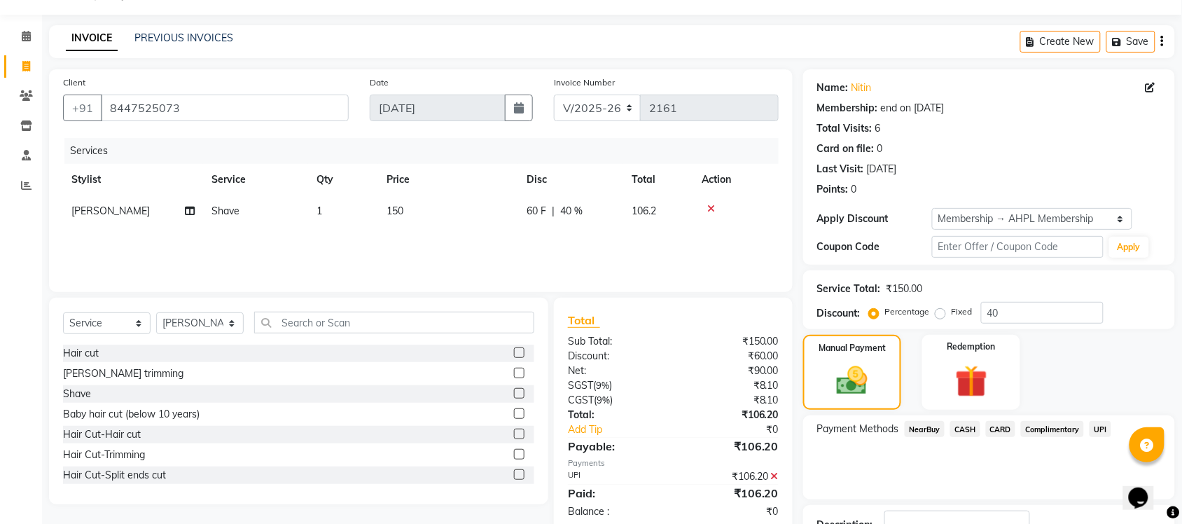
scroll to position [141, 0]
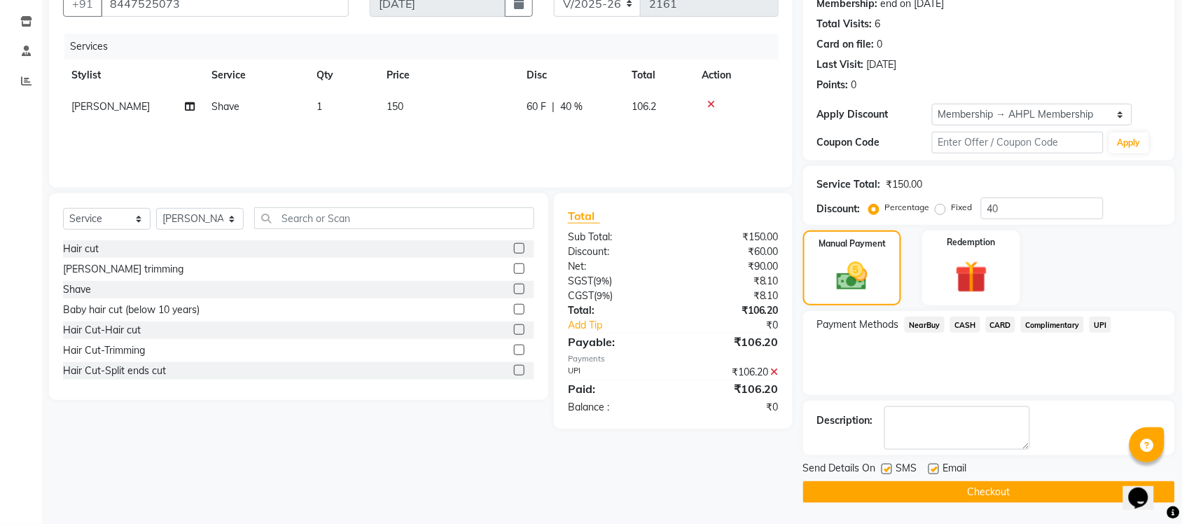
click at [971, 494] on button "Checkout" at bounding box center [989, 492] width 372 height 22
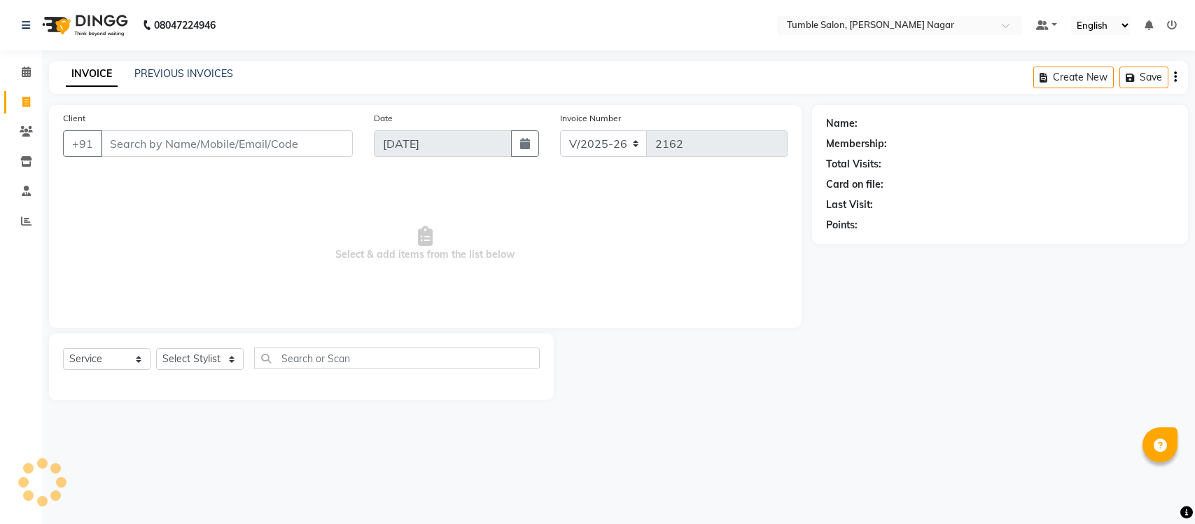
select select "8207"
select select "service"
click at [193, 75] on link "PREVIOUS INVOICES" at bounding box center [183, 73] width 99 height 13
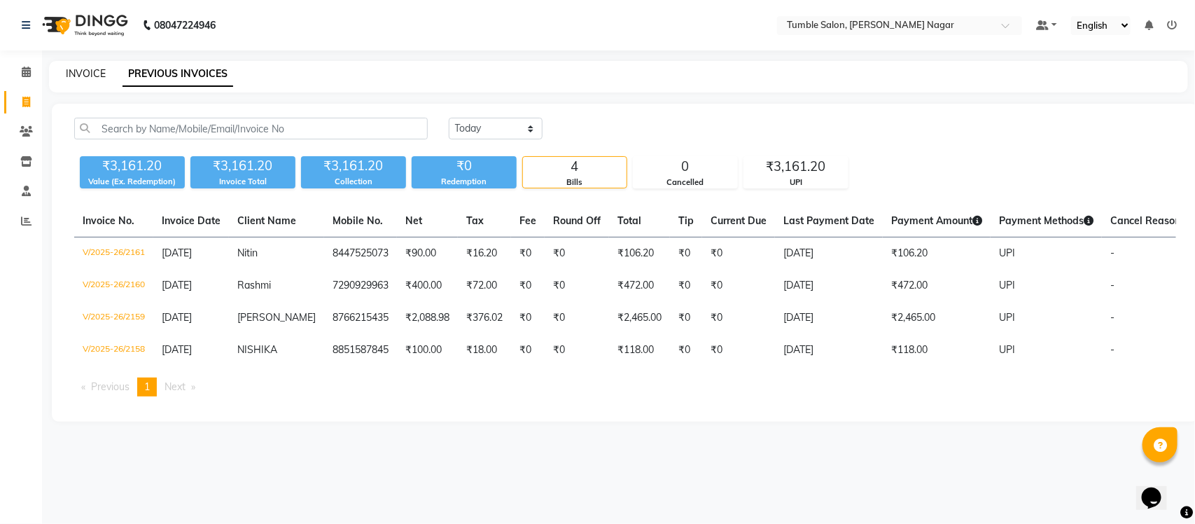
click at [92, 69] on link "INVOICE" at bounding box center [86, 73] width 40 height 13
select select "service"
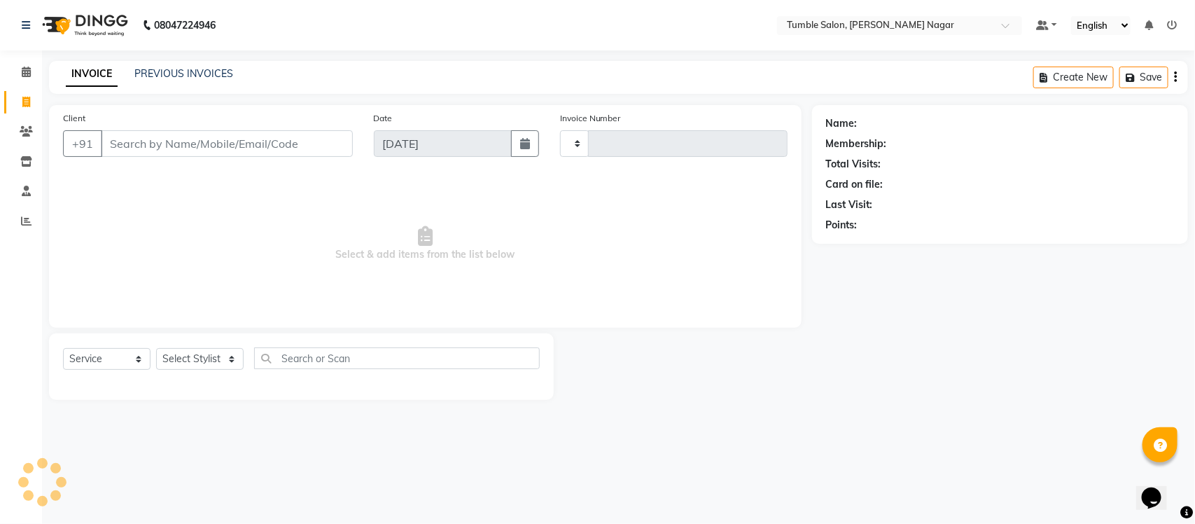
type input "2162"
select select "8207"
select select "service"
drag, startPoint x: 207, startPoint y: 357, endPoint x: 207, endPoint y: 349, distance: 8.4
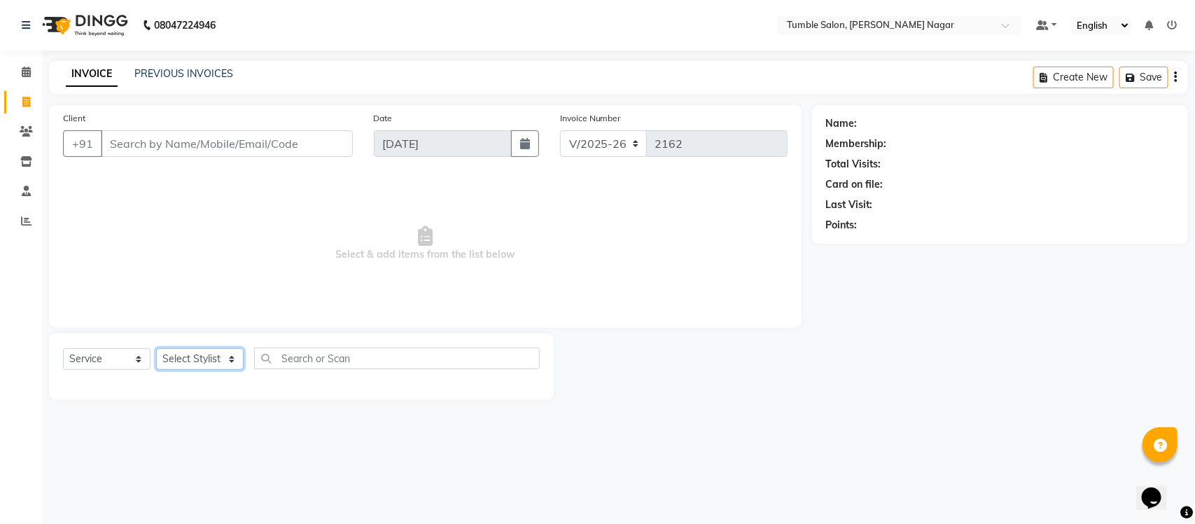
click at [207, 357] on select "Select Stylist Finance id Fiza Abbasi Govind Krishna Lokesh Mahender Muskan Nee…" at bounding box center [200, 359] width 88 height 22
select select "77841"
click at [156, 348] on select "Select Stylist Finance id Fiza Abbasi Govind Krishna Lokesh Mahender Muskan Nee…" at bounding box center [200, 359] width 88 height 22
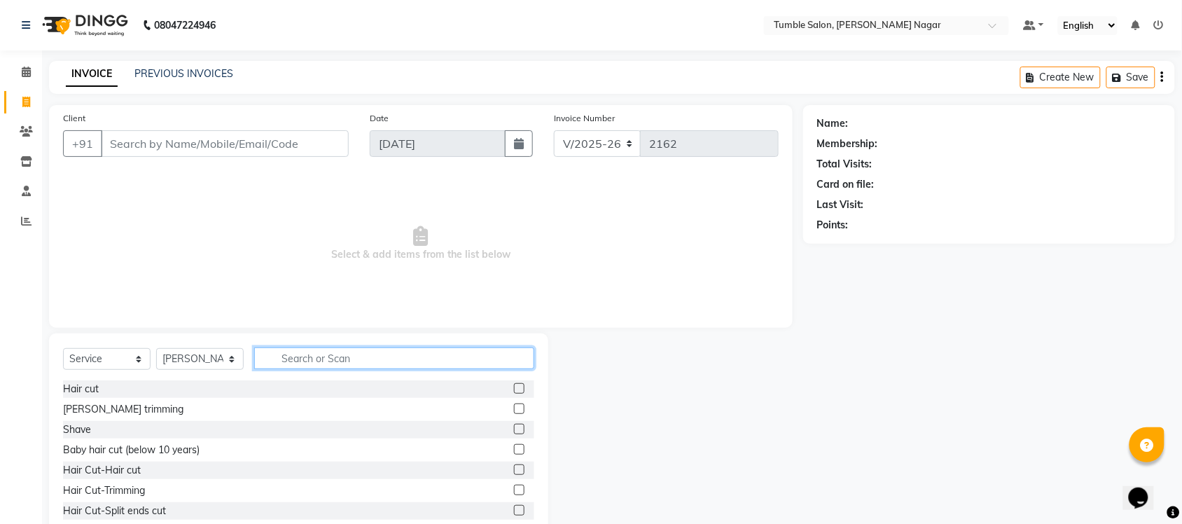
click at [309, 363] on input "text" at bounding box center [394, 358] width 280 height 22
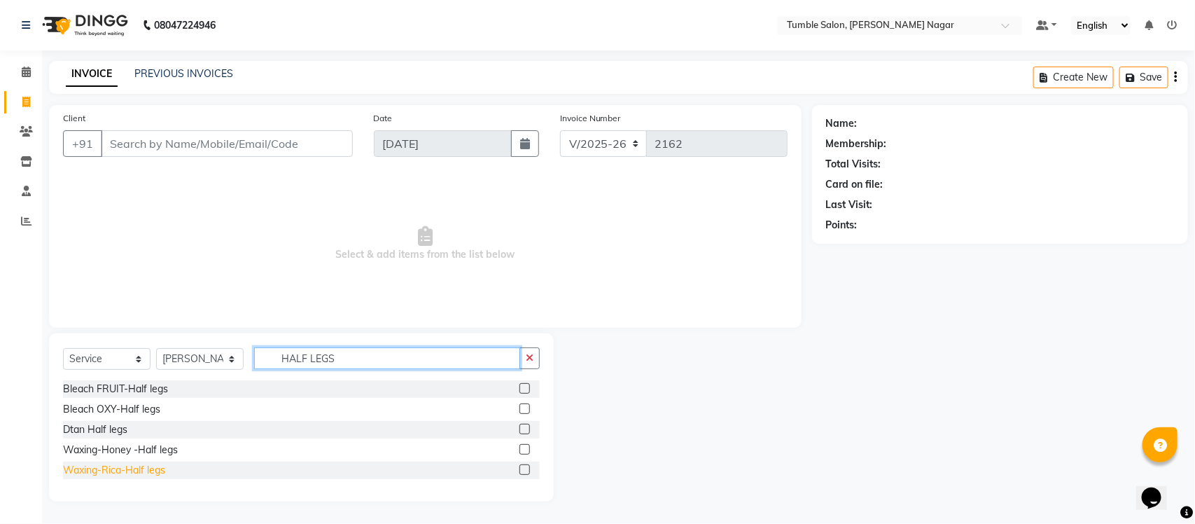
type input "HALF LEGS"
drag, startPoint x: 152, startPoint y: 469, endPoint x: 223, endPoint y: 417, distance: 88.1
click at [152, 469] on div "Waxing-Rica-Half legs" at bounding box center [114, 470] width 102 height 15
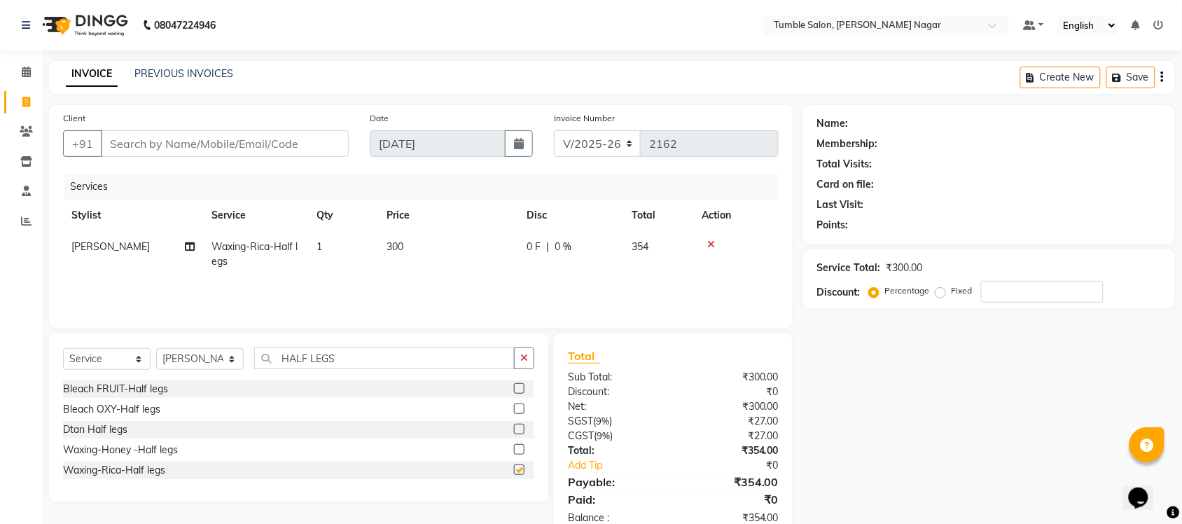
checkbox input "false"
drag, startPoint x: 349, startPoint y: 351, endPoint x: 138, endPoint y: 341, distance: 211.0
click at [138, 341] on div "Select Service Product Membership Package Voucher Prepaid Gift Card Select Styl…" at bounding box center [298, 417] width 499 height 168
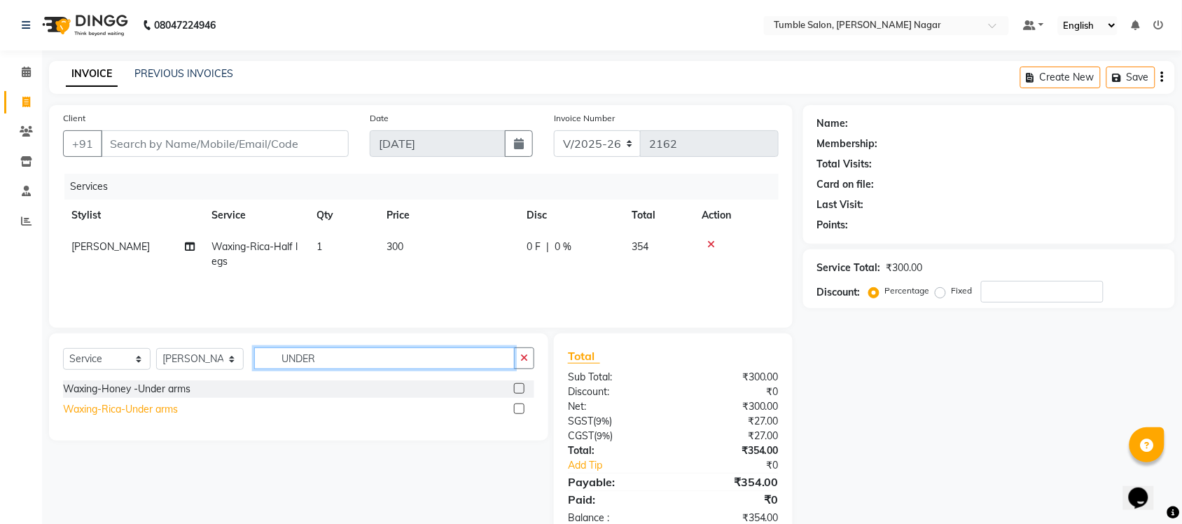
type input "UNDER"
click at [125, 410] on div "Waxing-Rica-Under arms" at bounding box center [120, 409] width 115 height 15
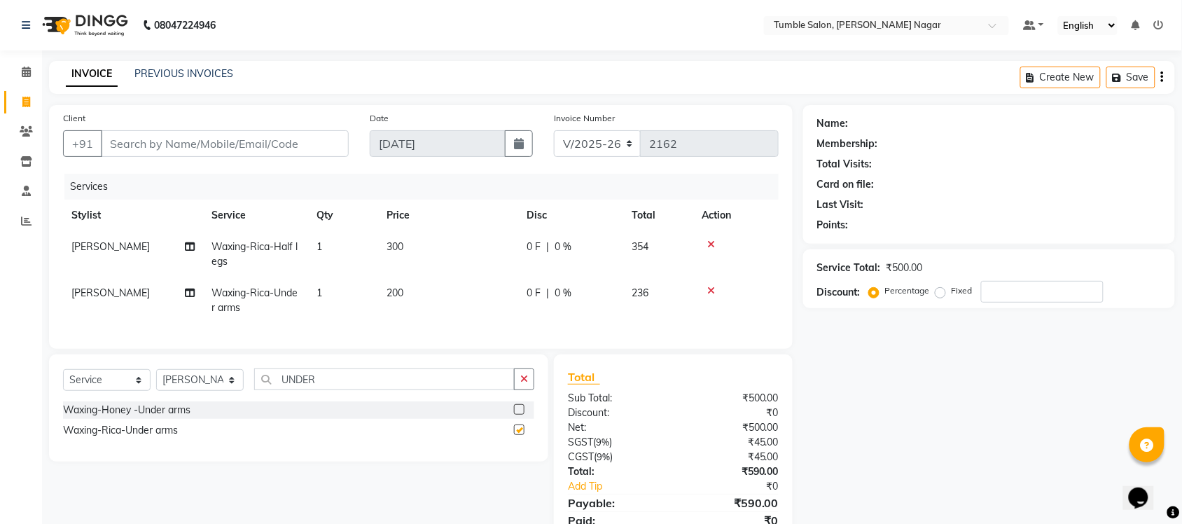
checkbox input "false"
drag, startPoint x: 144, startPoint y: 398, endPoint x: 65, endPoint y: 383, distance: 80.5
click at [99, 391] on div "Select Service Product Membership Package Voucher Prepaid Gift Card Select Styl…" at bounding box center [298, 384] width 471 height 33
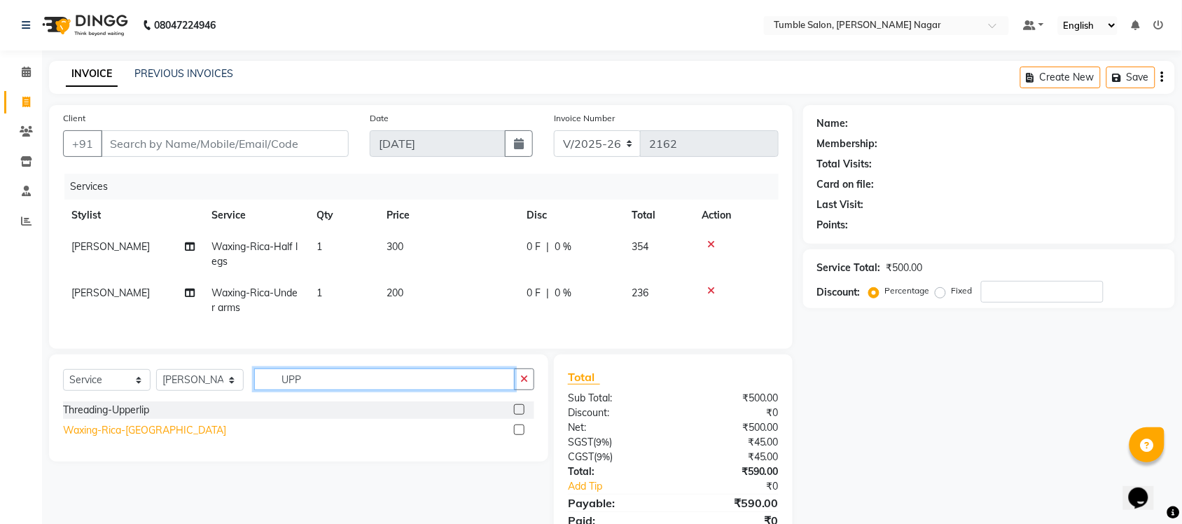
type input "UPP"
click at [93, 438] on div "Waxing-Rica-[GEOGRAPHIC_DATA]" at bounding box center [144, 430] width 163 height 15
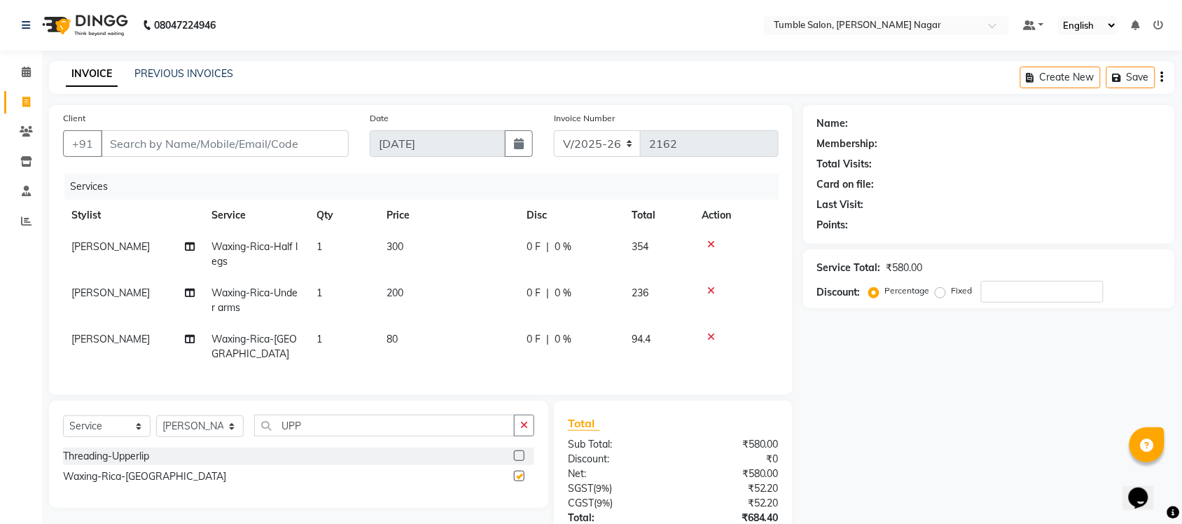
checkbox input "false"
click at [179, 435] on div "Select Service Product Membership Package Voucher Prepaid Gift Card Select Styl…" at bounding box center [298, 430] width 471 height 33
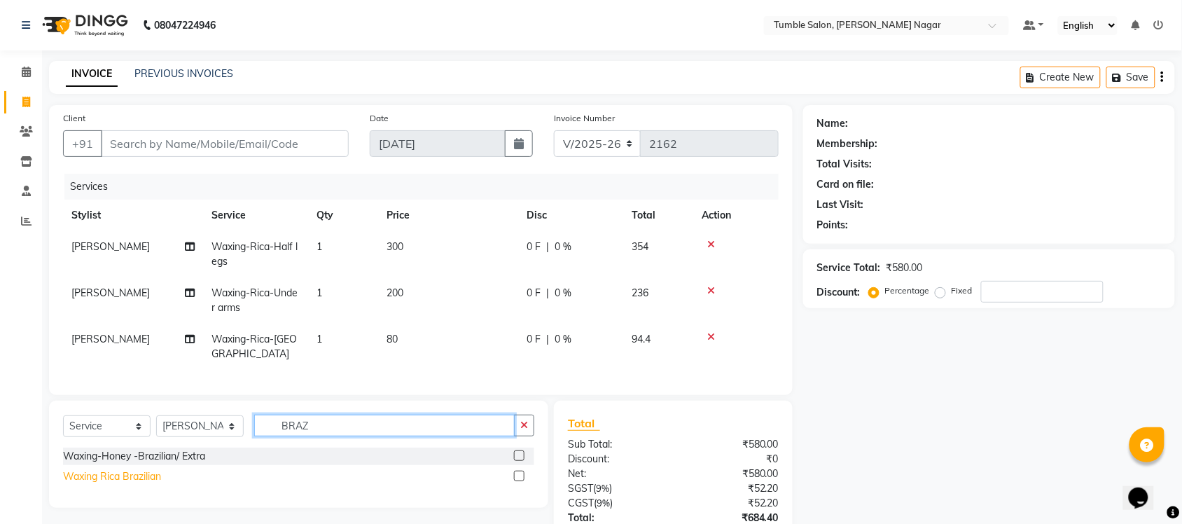
type input "BRAZ"
click at [98, 484] on div "Waxing Rica Brazilian" at bounding box center [112, 476] width 98 height 15
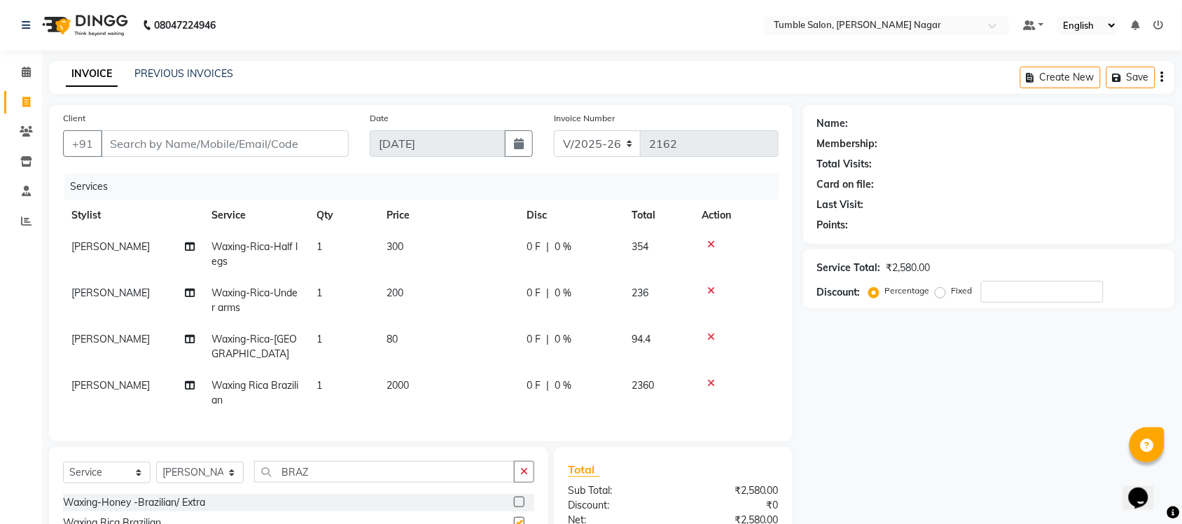
checkbox input "false"
click at [270, 158] on div "Client +91" at bounding box center [206, 139] width 307 height 57
click at [272, 141] on input "Client" at bounding box center [225, 143] width 248 height 27
type input "0"
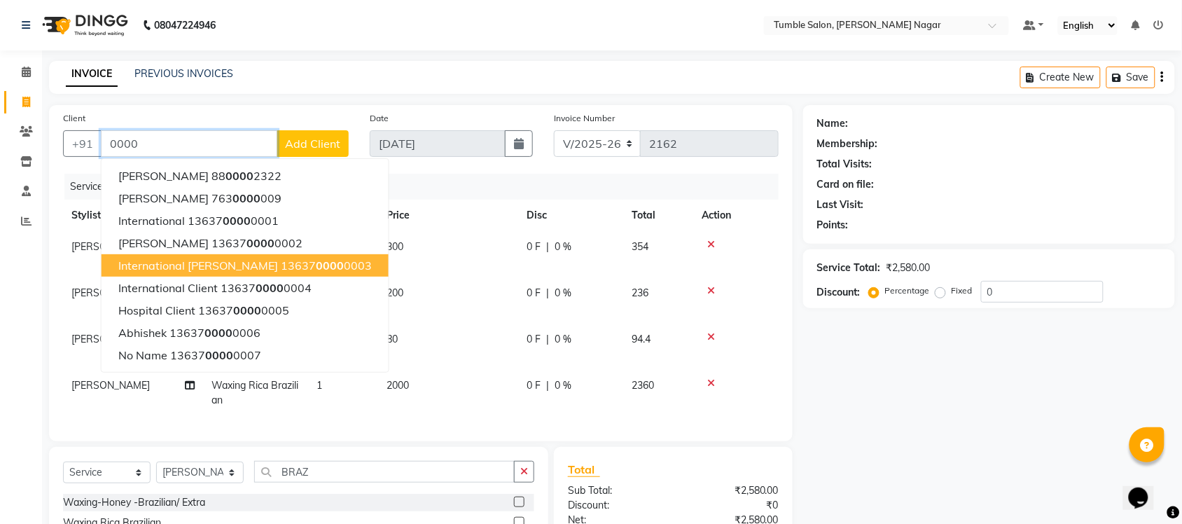
click at [281, 267] on ngb-highlight "13637 0000 0003" at bounding box center [326, 265] width 91 height 14
type input "1363700000003"
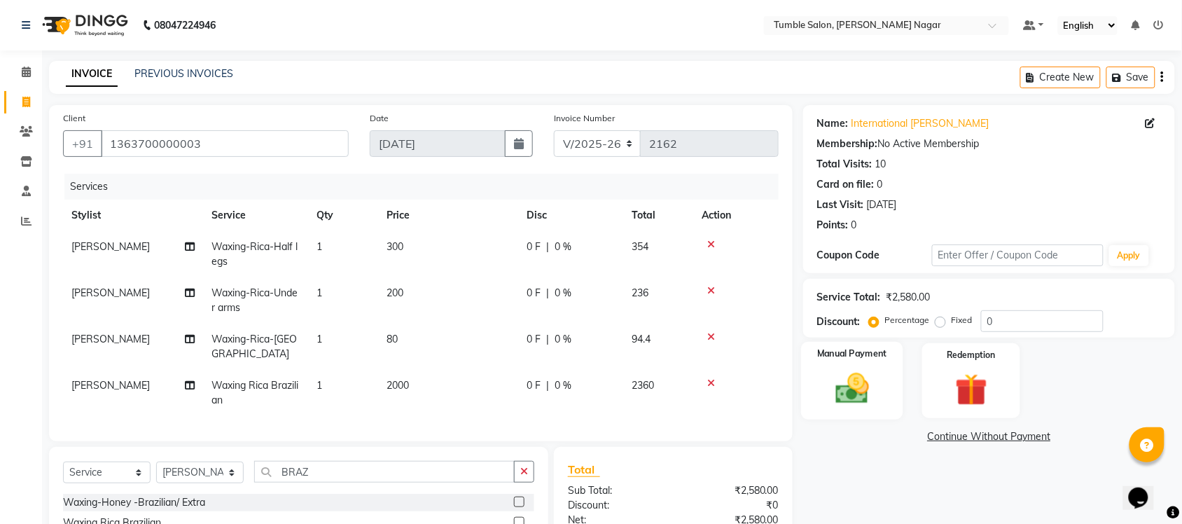
click at [820, 393] on div "Manual Payment" at bounding box center [852, 381] width 102 height 78
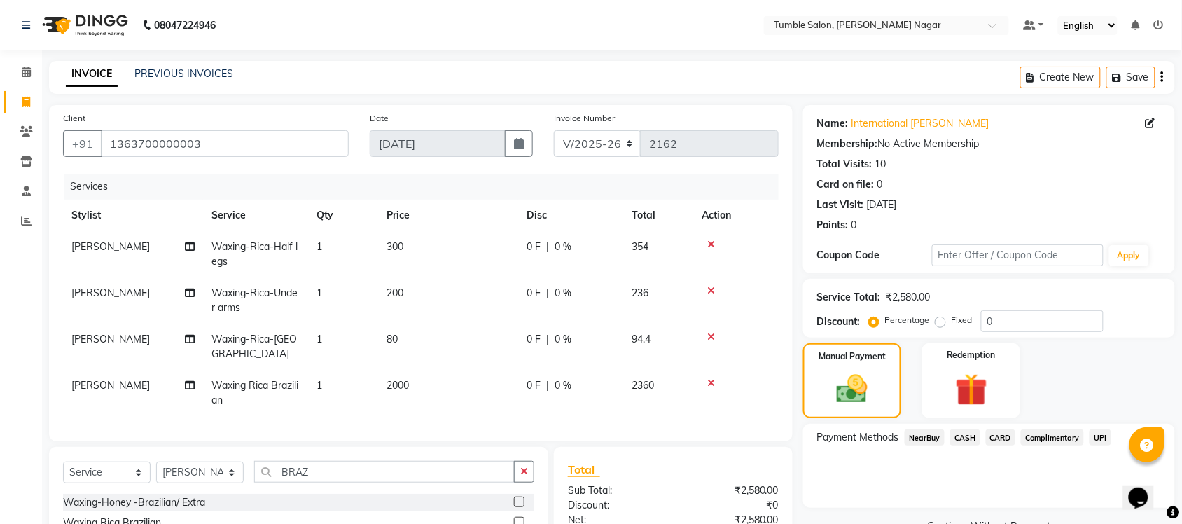
click at [971, 435] on span "CASH" at bounding box center [965, 437] width 30 height 16
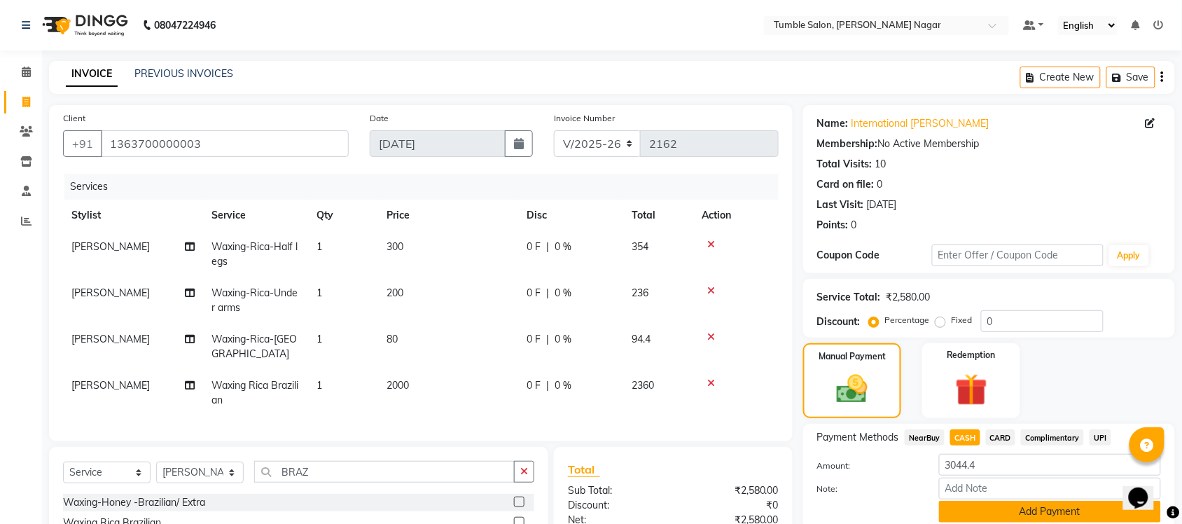
click at [975, 504] on button "Add Payment" at bounding box center [1050, 512] width 222 height 22
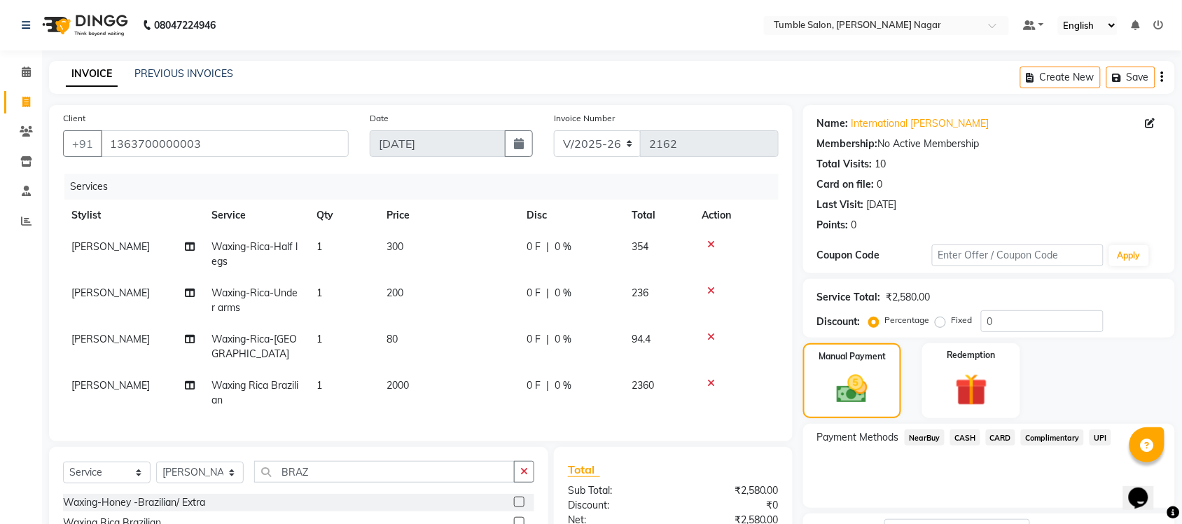
scroll to position [211, 0]
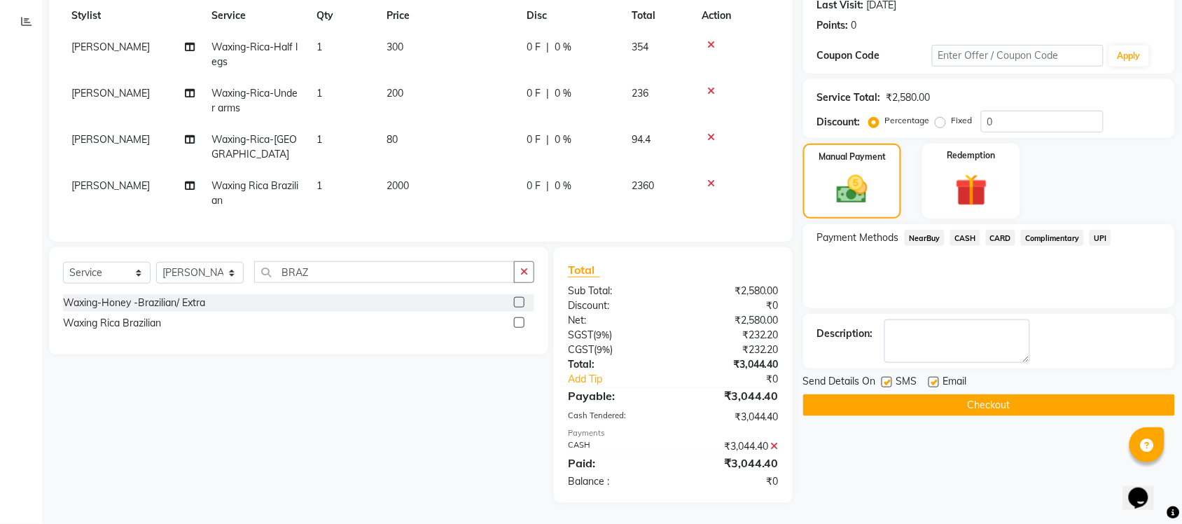
drag, startPoint x: 991, startPoint y: 403, endPoint x: 933, endPoint y: 375, distance: 64.5
click at [989, 403] on button "Checkout" at bounding box center [989, 405] width 372 height 22
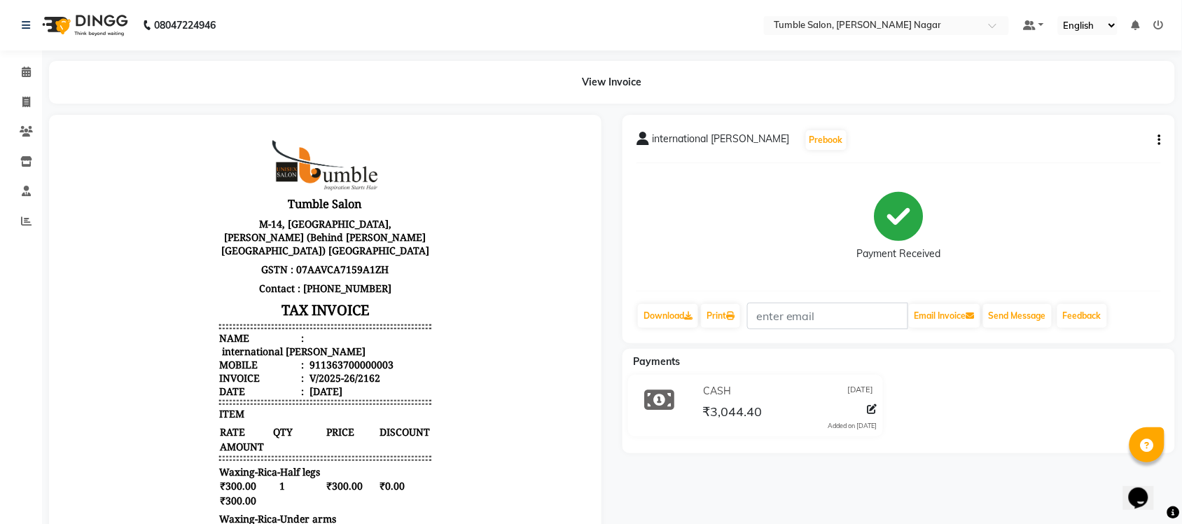
click at [1163, 133] on div "international clint Prebook Payment Received Download Print Email Invoice Send …" at bounding box center [898, 229] width 552 height 228
click at [1159, 140] on icon "button" at bounding box center [1159, 140] width 3 height 1
click at [1101, 137] on div "Split Service Amount" at bounding box center [1090, 141] width 96 height 18
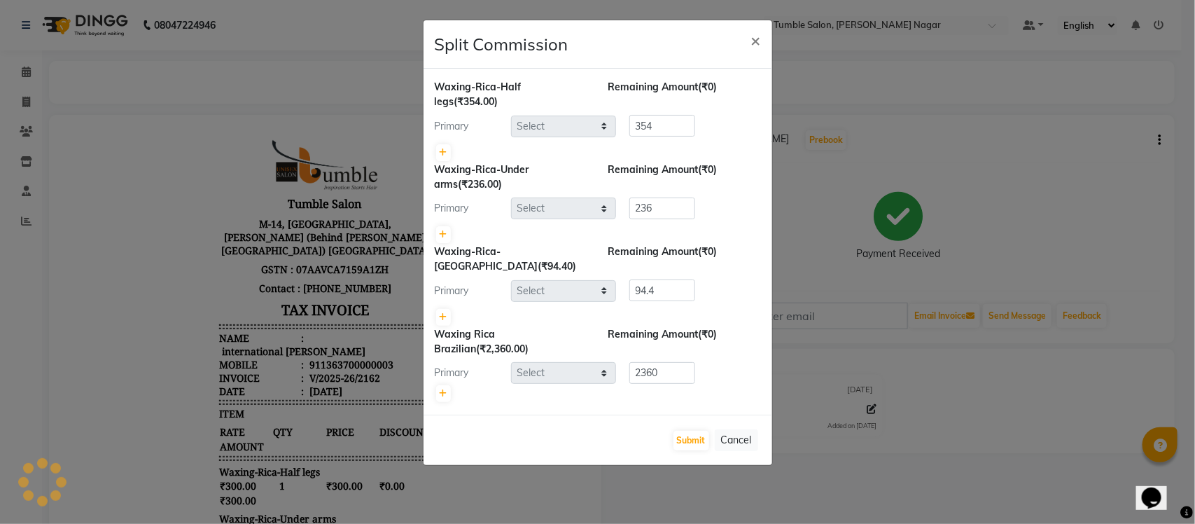
select select "77841"
click at [739, 429] on button "Cancel" at bounding box center [736, 440] width 43 height 22
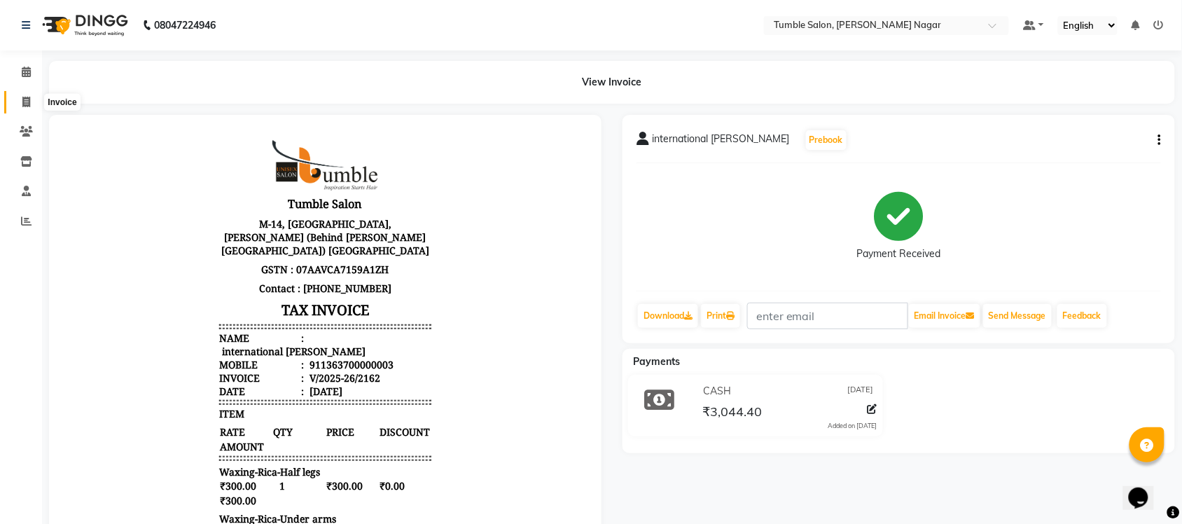
click at [29, 99] on icon at bounding box center [26, 102] width 8 height 11
select select "service"
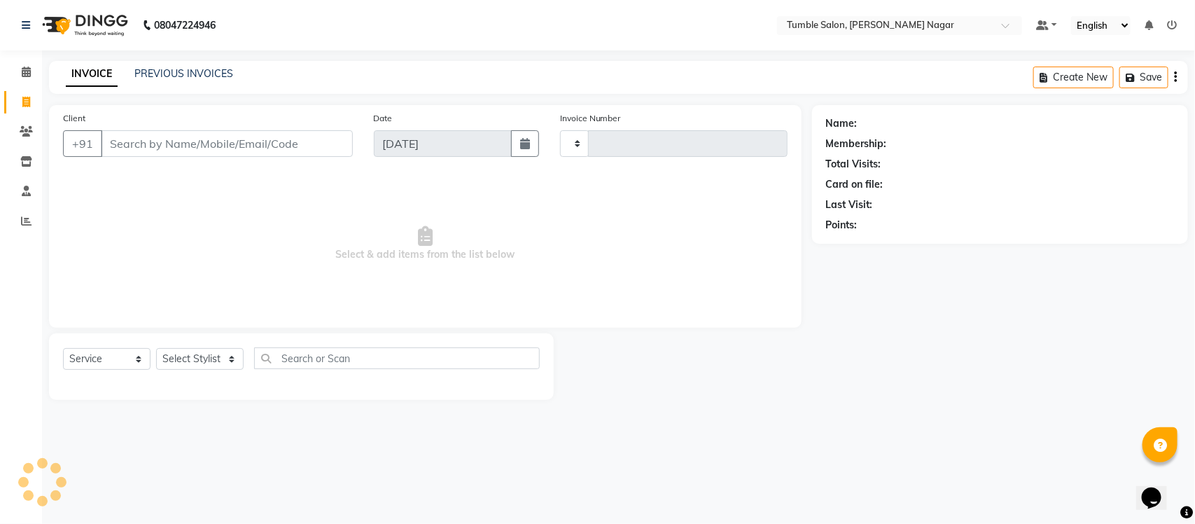
type input "2163"
select select "8207"
click at [139, 76] on link "PREVIOUS INVOICES" at bounding box center [183, 73] width 99 height 13
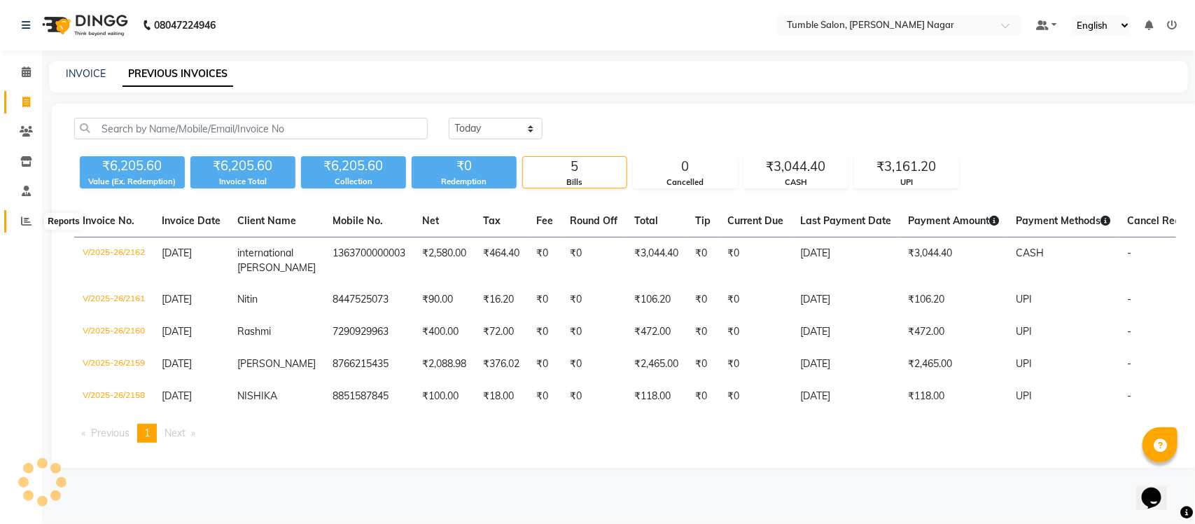
click at [23, 221] on icon at bounding box center [26, 221] width 11 height 11
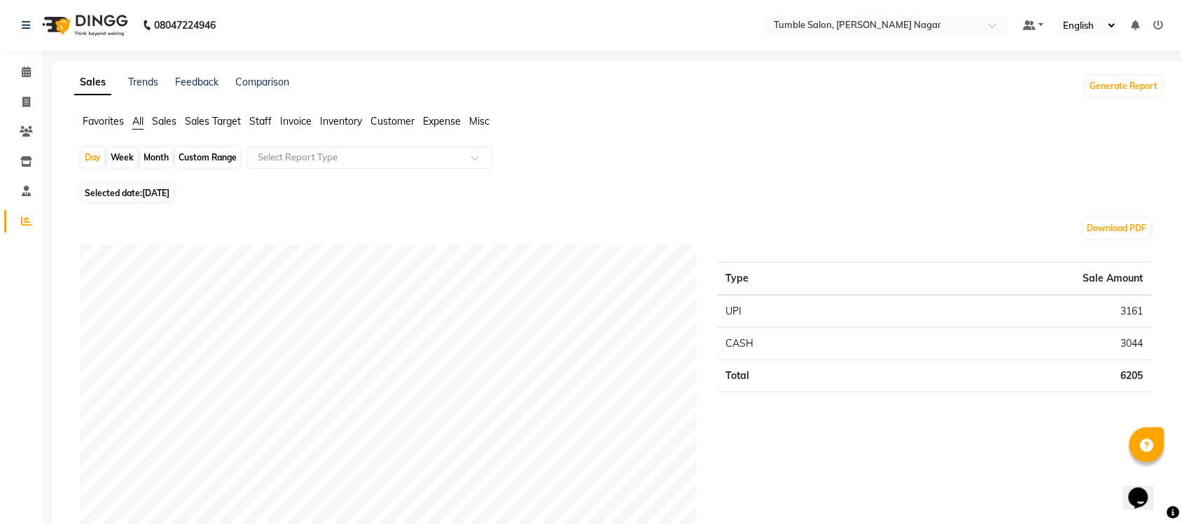
click at [165, 123] on span "Sales" at bounding box center [164, 121] width 25 height 13
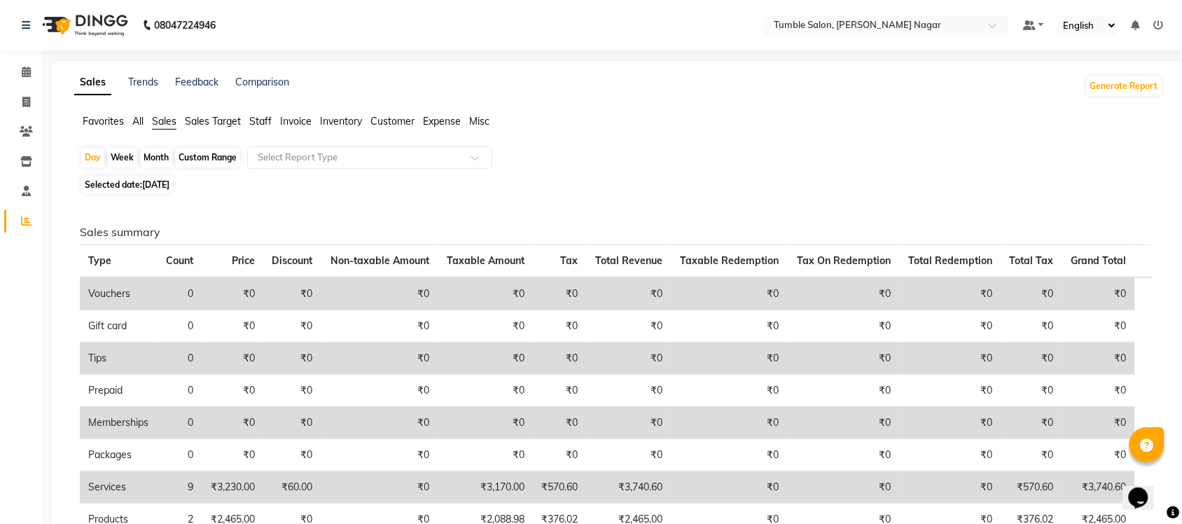
click at [151, 155] on div "Month" at bounding box center [156, 158] width 32 height 20
select select "9"
select select "2025"
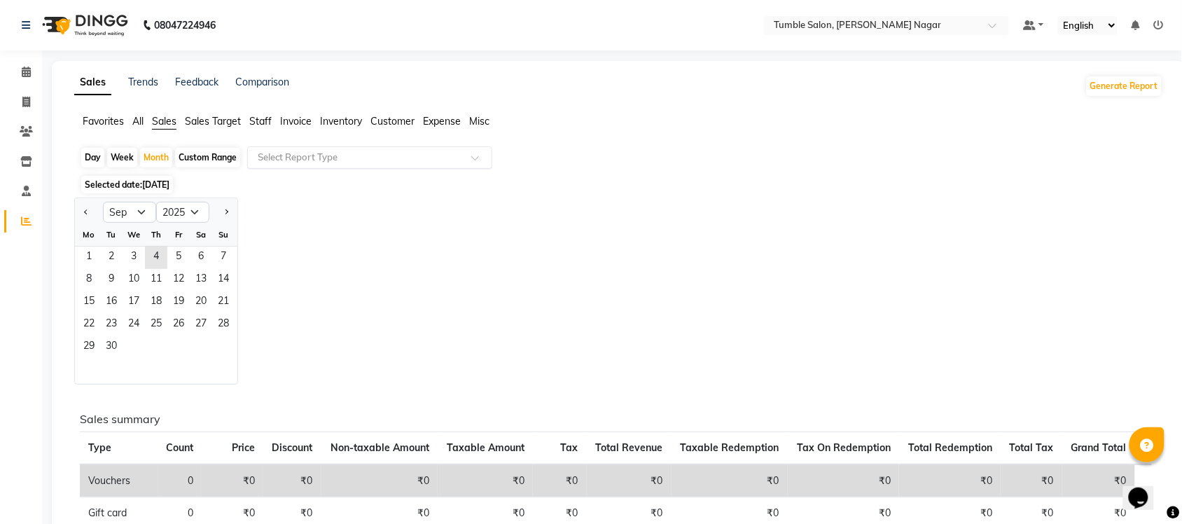
click at [482, 155] on span at bounding box center [480, 162] width 18 height 14
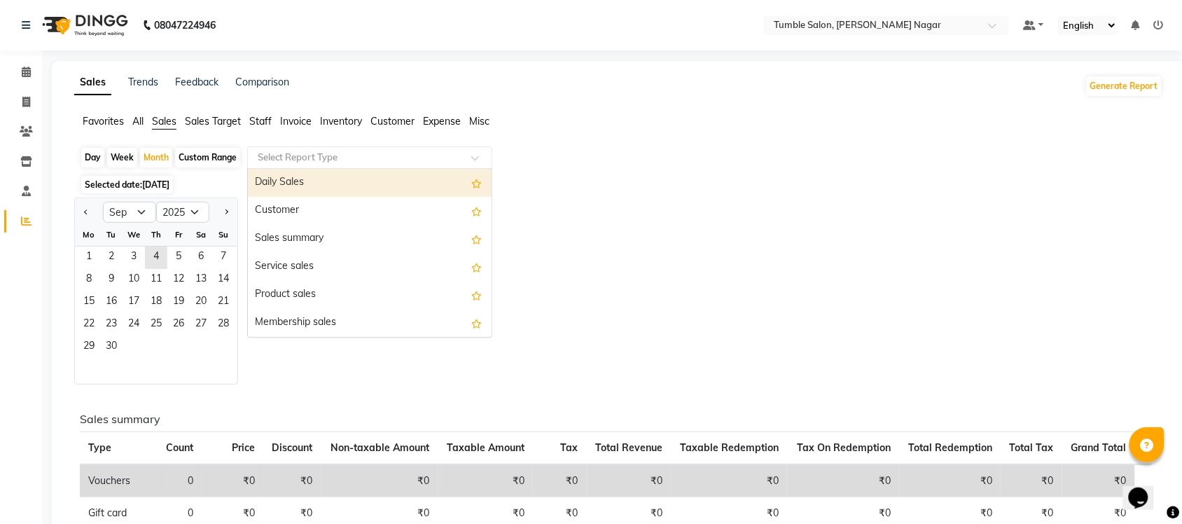
scroll to position [335, 0]
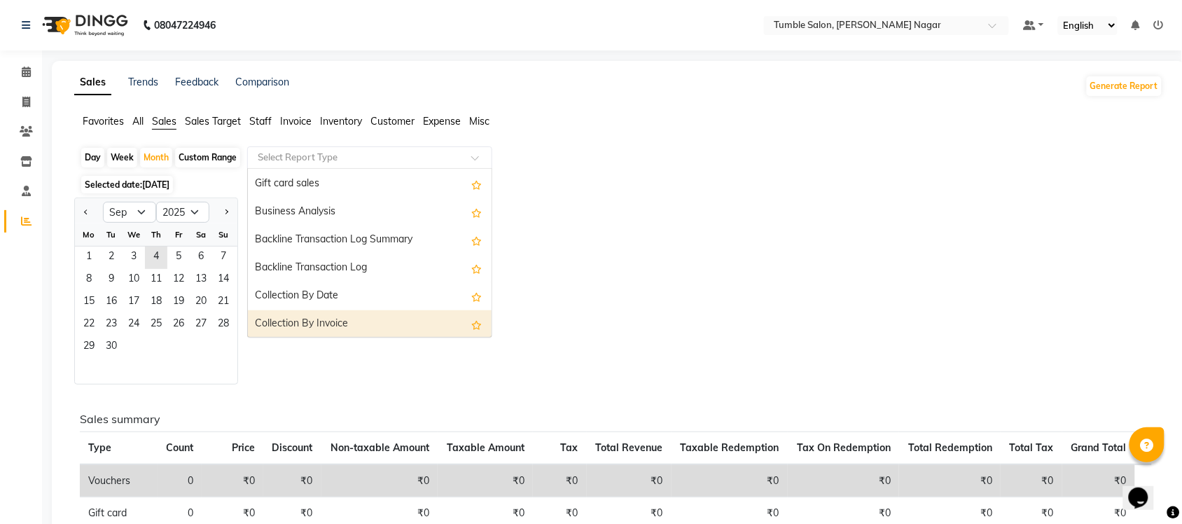
click at [379, 327] on div "Collection By Invoice" at bounding box center [370, 324] width 244 height 28
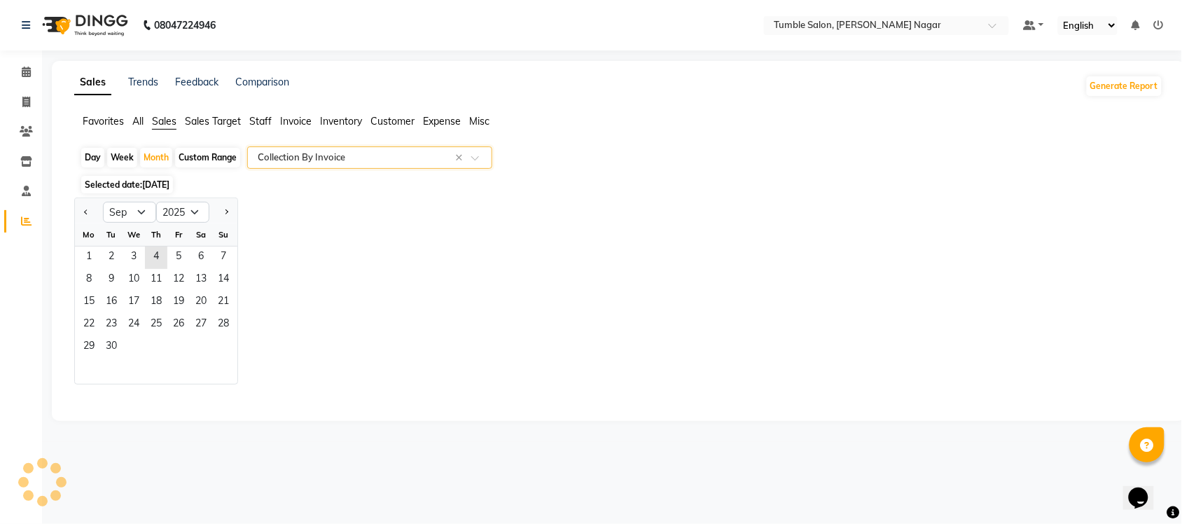
select select "full_report"
select select "csv"
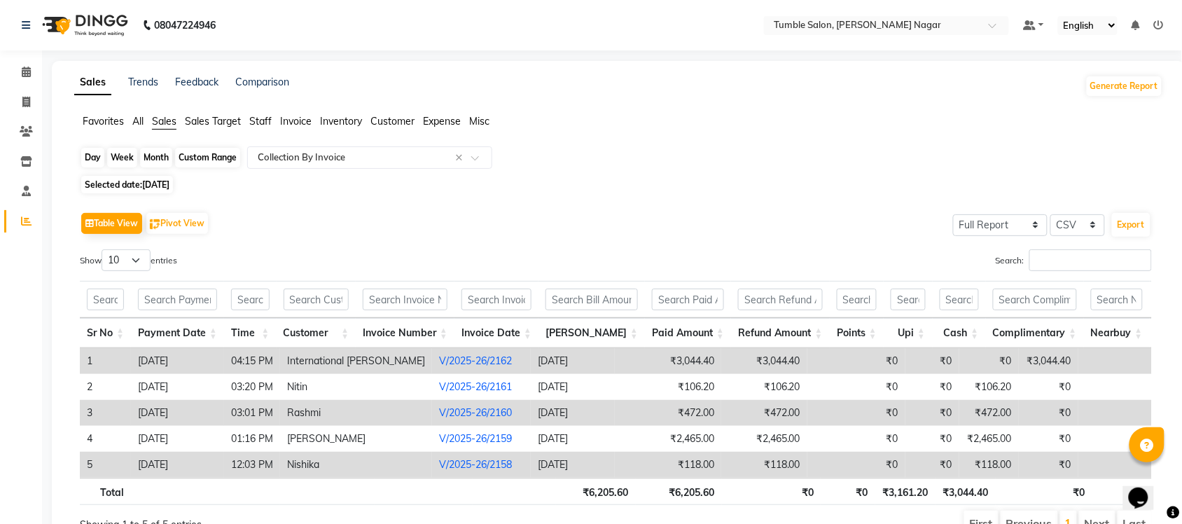
click at [162, 161] on div "Month" at bounding box center [156, 158] width 32 height 20
select select "9"
select select "2025"
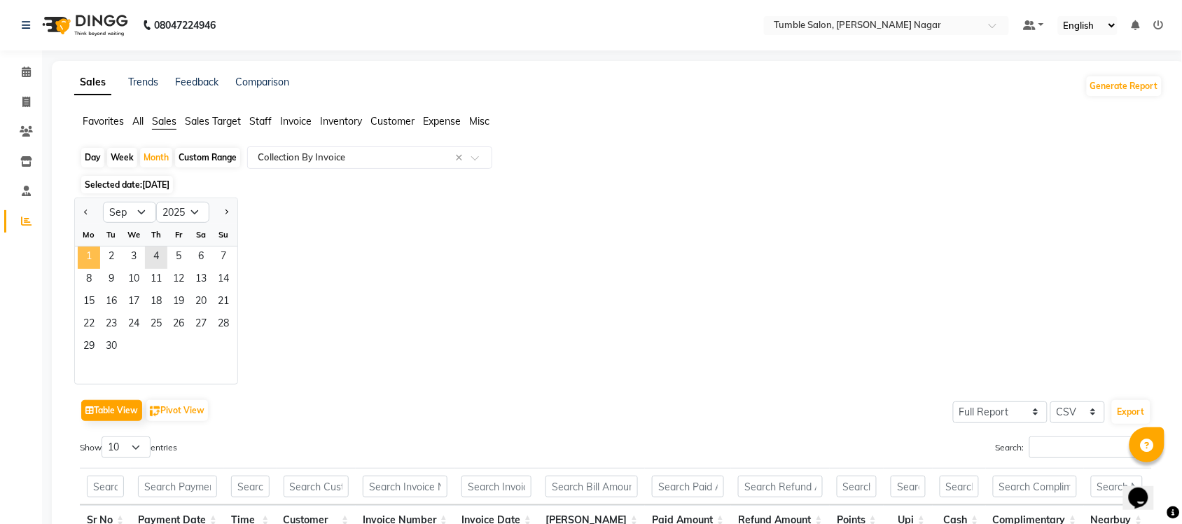
click at [95, 256] on span "1" at bounding box center [89, 257] width 22 height 22
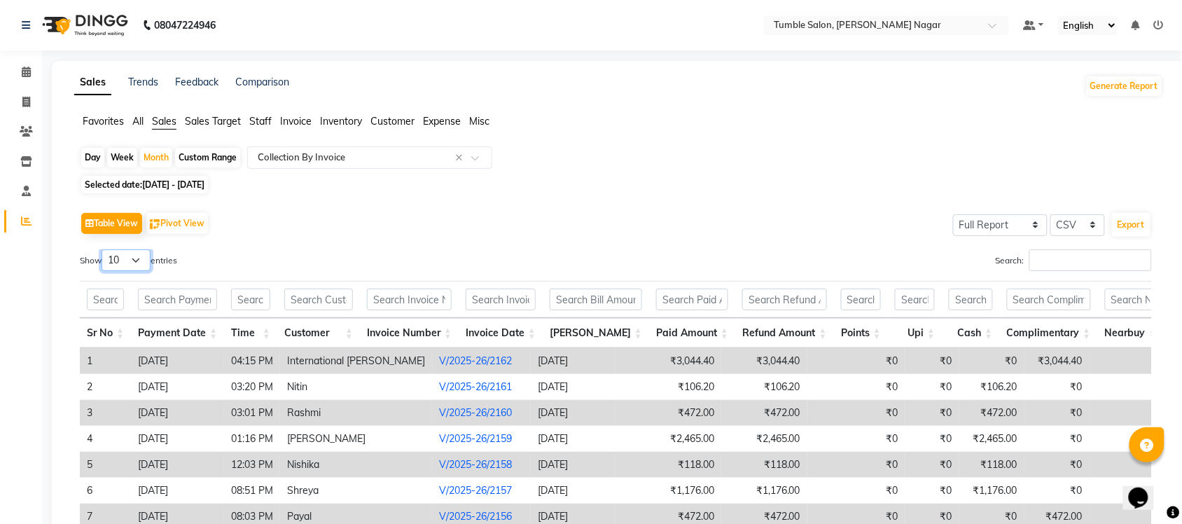
click at [147, 263] on select "10 25 50 100" at bounding box center [126, 260] width 49 height 22
select select "25"
click at [104, 249] on select "10 25 50 100" at bounding box center [126, 260] width 49 height 22
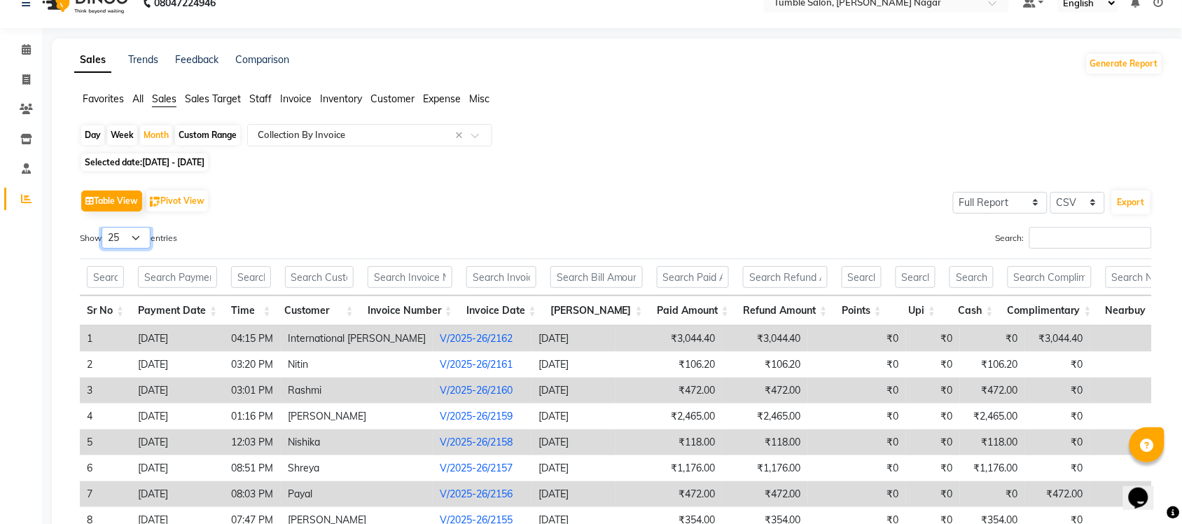
scroll to position [0, 0]
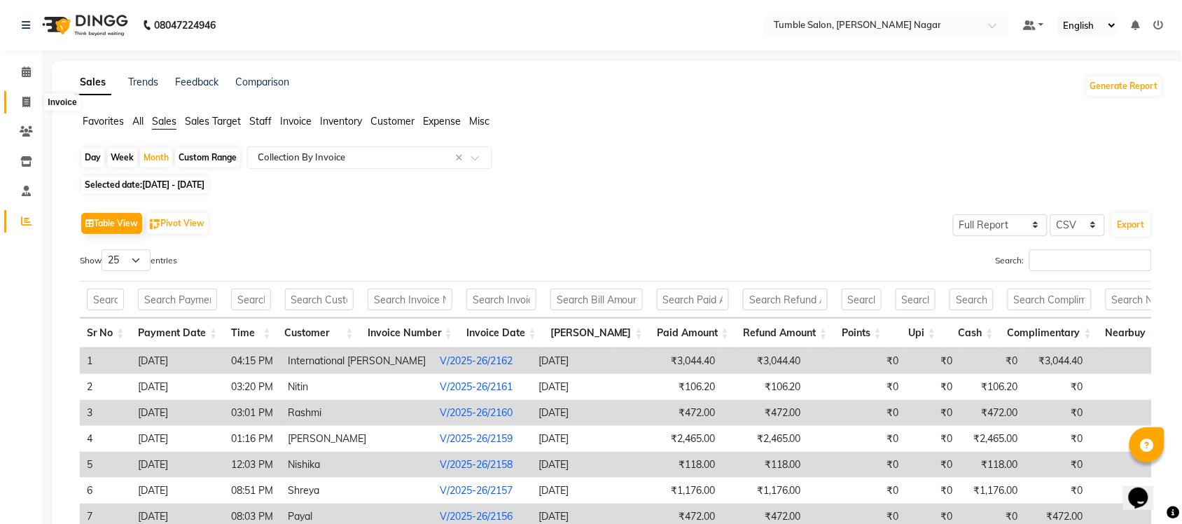
click at [25, 103] on icon at bounding box center [26, 102] width 8 height 11
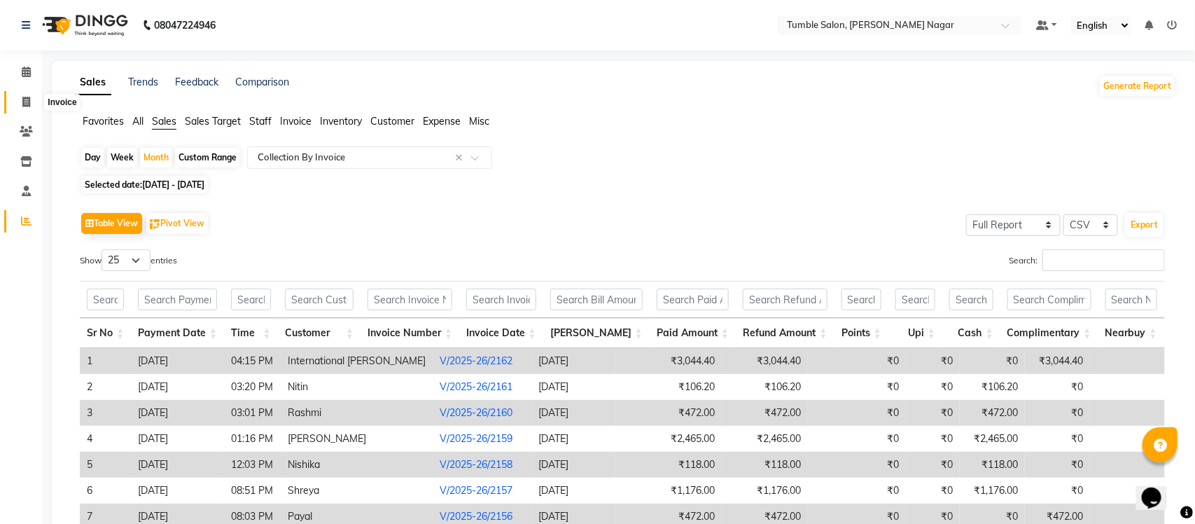
select select "service"
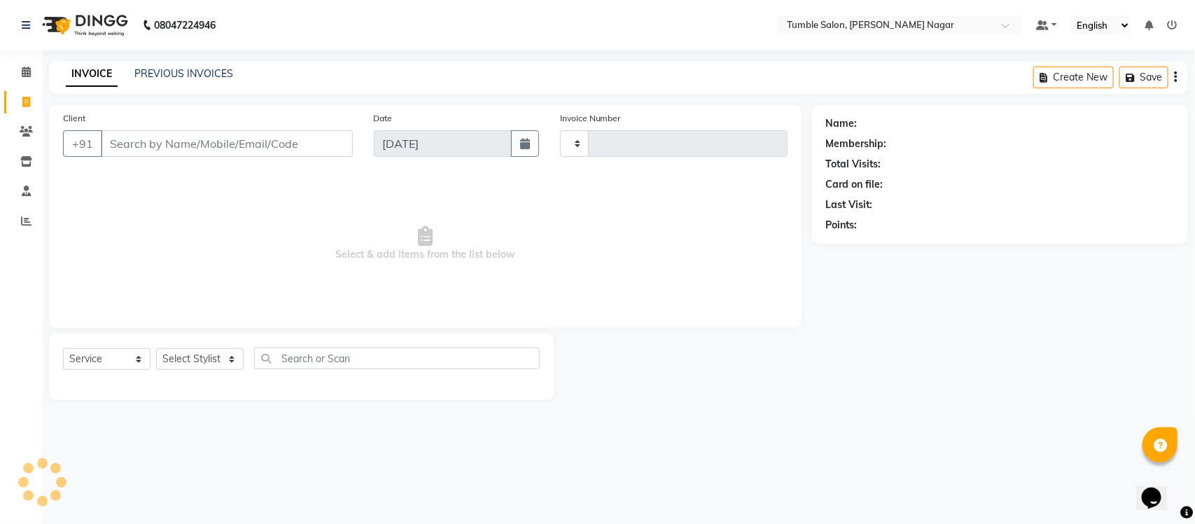
type input "2163"
select select "8207"
click at [148, 77] on link "PREVIOUS INVOICES" at bounding box center [183, 73] width 99 height 13
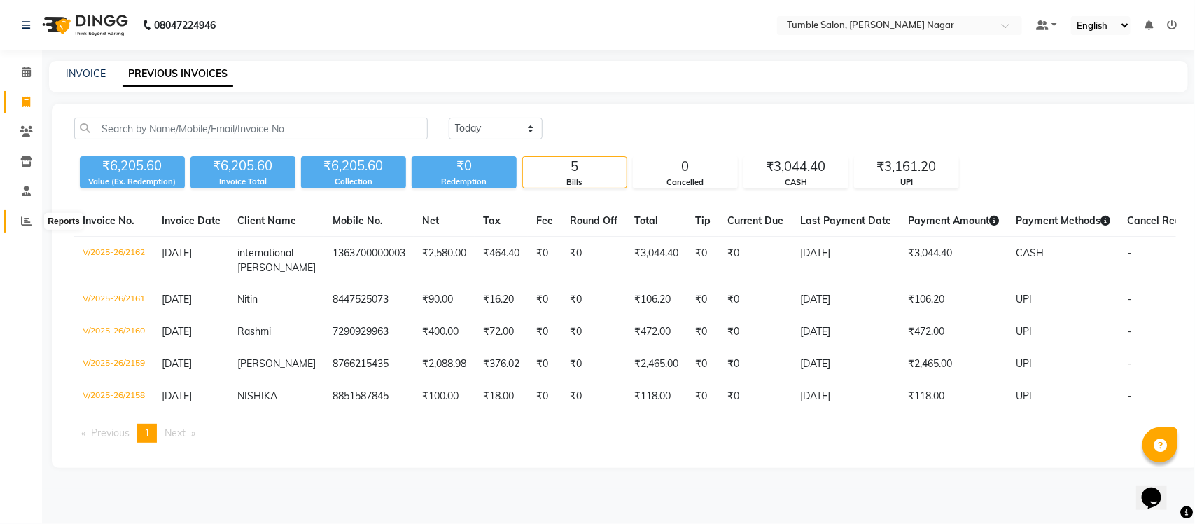
click at [21, 222] on icon at bounding box center [26, 221] width 11 height 11
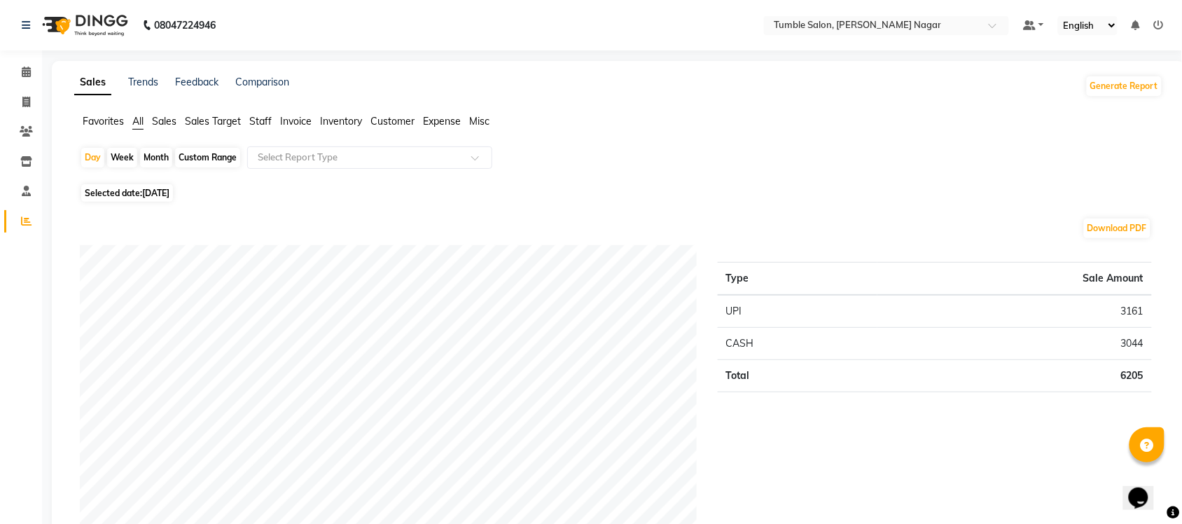
click at [253, 118] on span "Staff" at bounding box center [260, 121] width 22 height 13
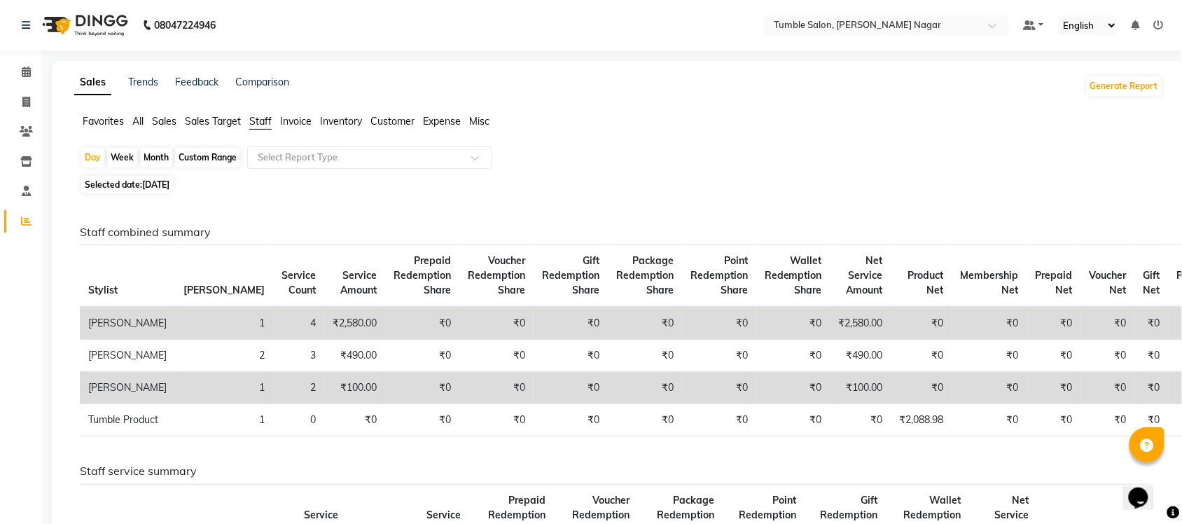
click at [151, 162] on div "Month" at bounding box center [156, 158] width 32 height 20
select select "9"
select select "2025"
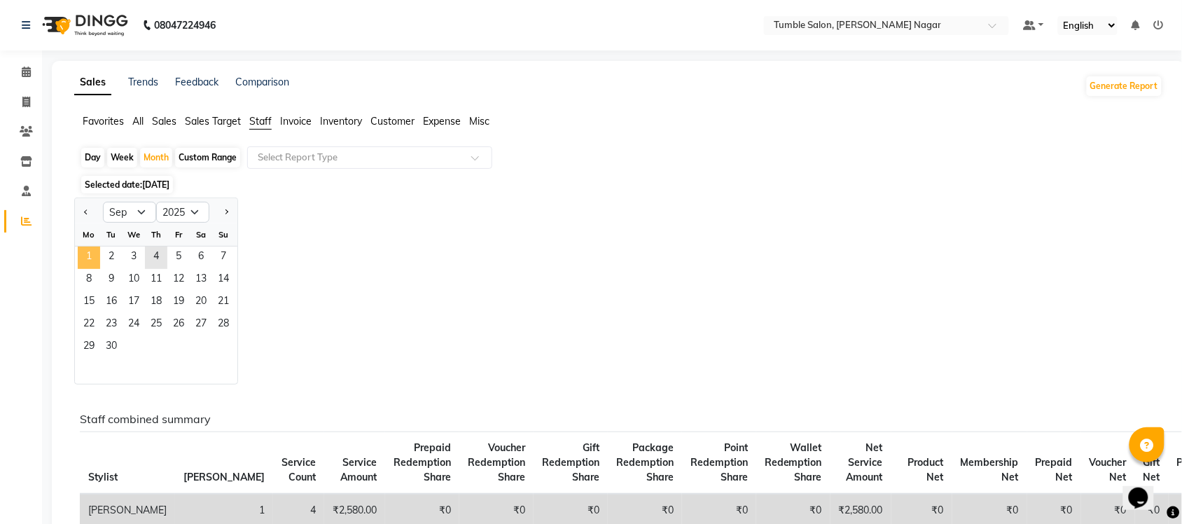
click at [96, 261] on span "1" at bounding box center [89, 257] width 22 height 22
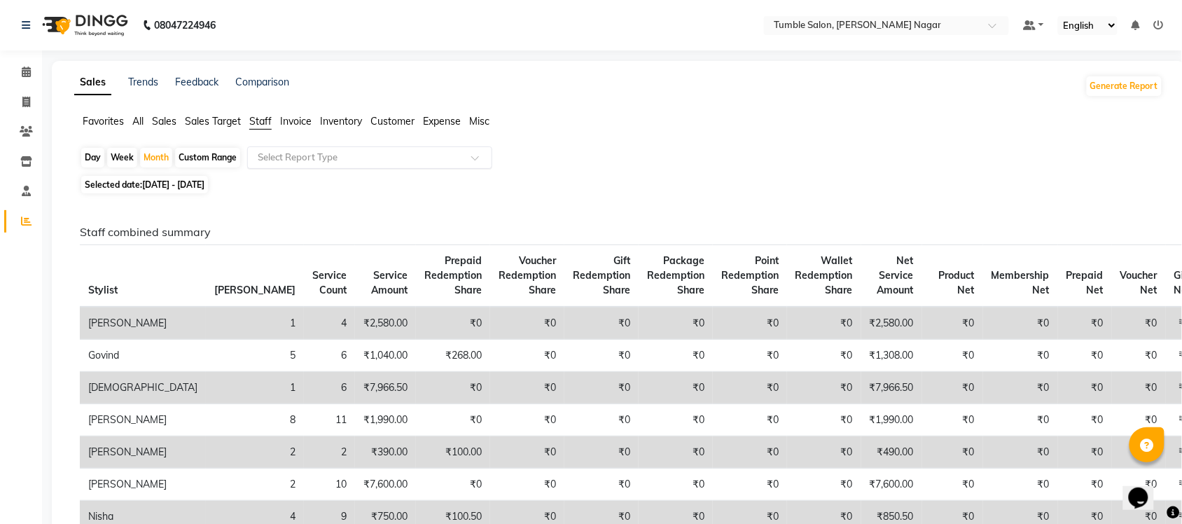
click at [480, 158] on span at bounding box center [480, 162] width 18 height 14
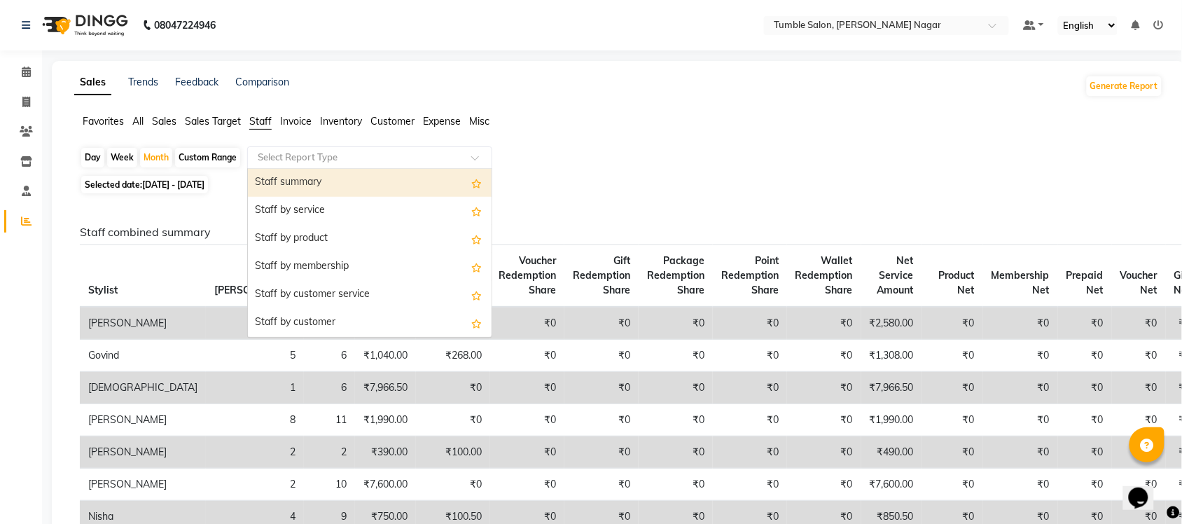
click at [382, 183] on div "Staff summary" at bounding box center [370, 183] width 244 height 28
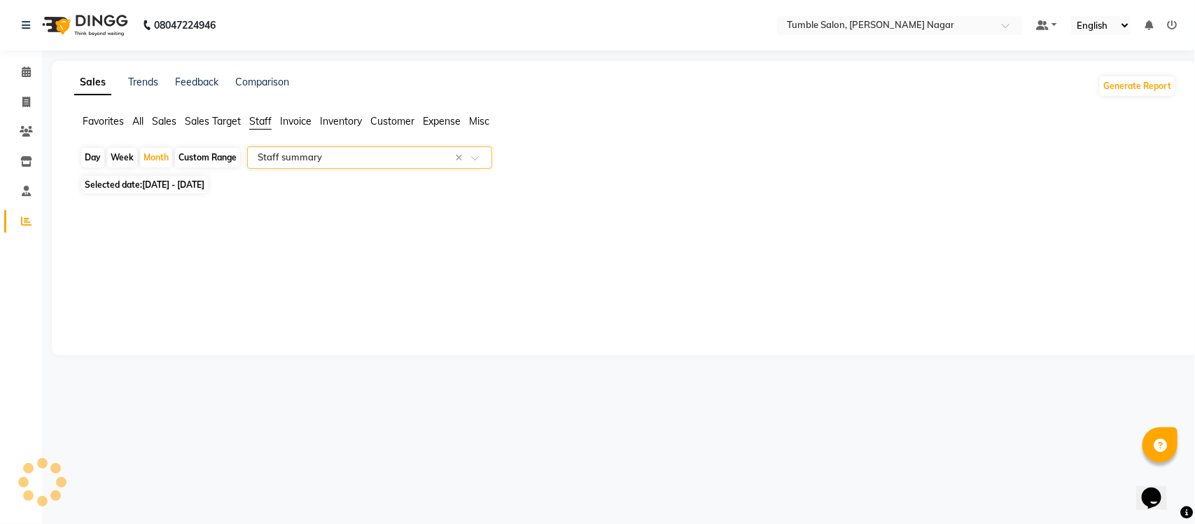
select select "full_report"
select select "csv"
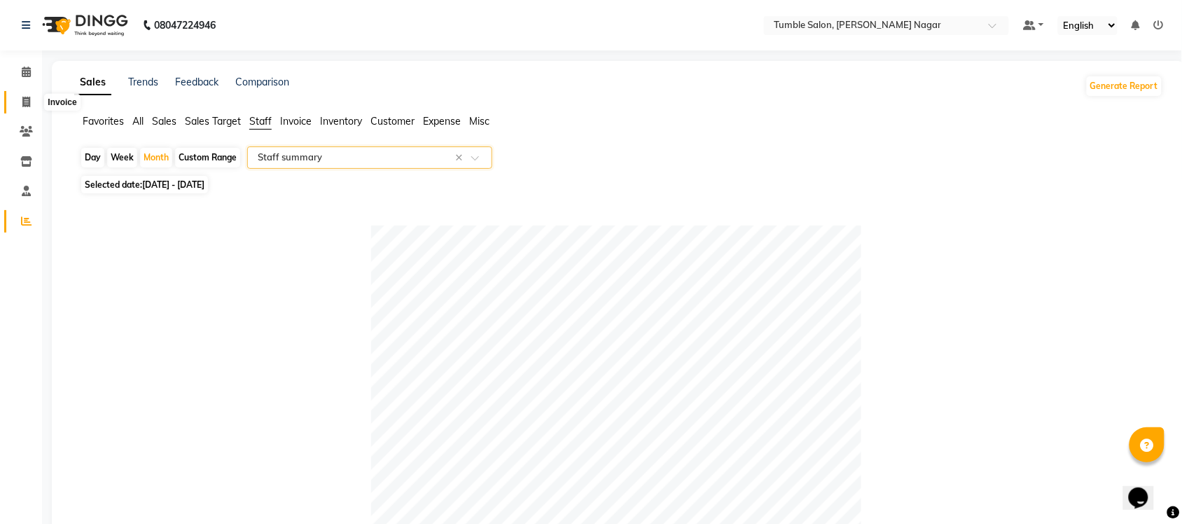
click at [26, 102] on icon at bounding box center [26, 102] width 8 height 11
select select "service"
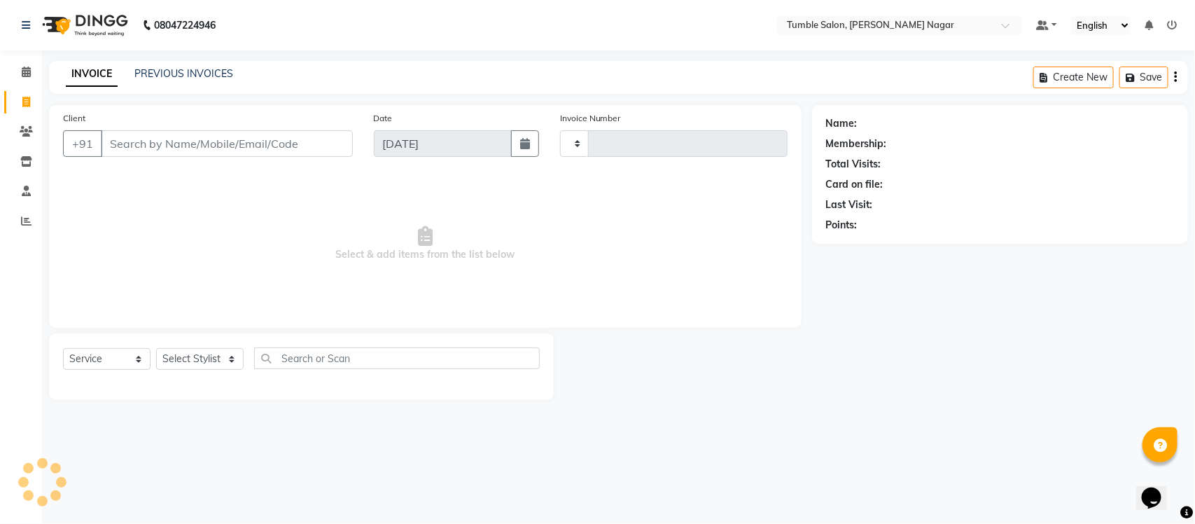
type input "2163"
select select "8207"
click at [165, 75] on link "PREVIOUS INVOICES" at bounding box center [183, 73] width 99 height 13
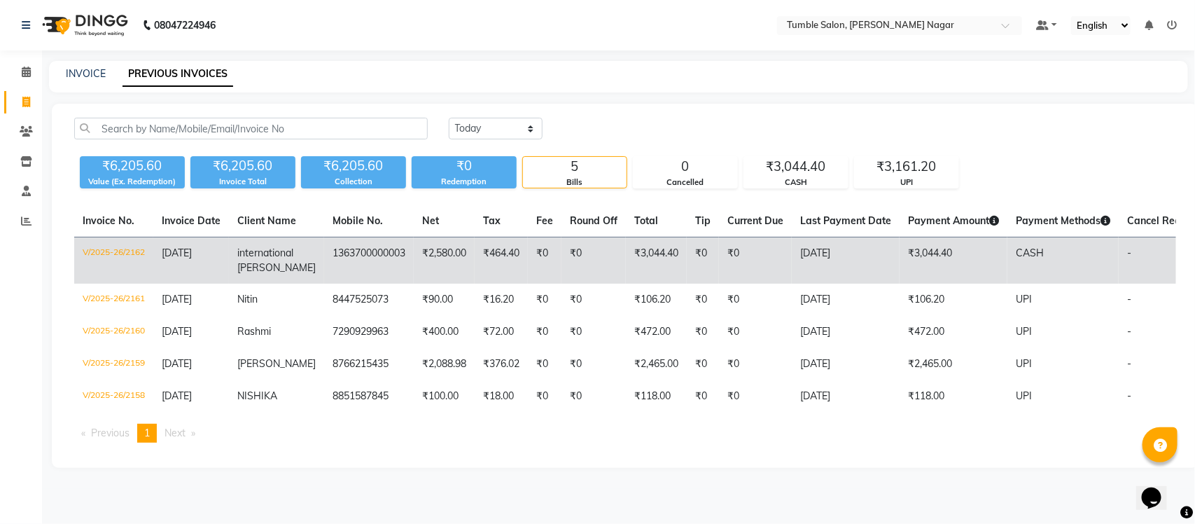
click at [113, 256] on td "V/2025-26/2162" at bounding box center [113, 260] width 79 height 47
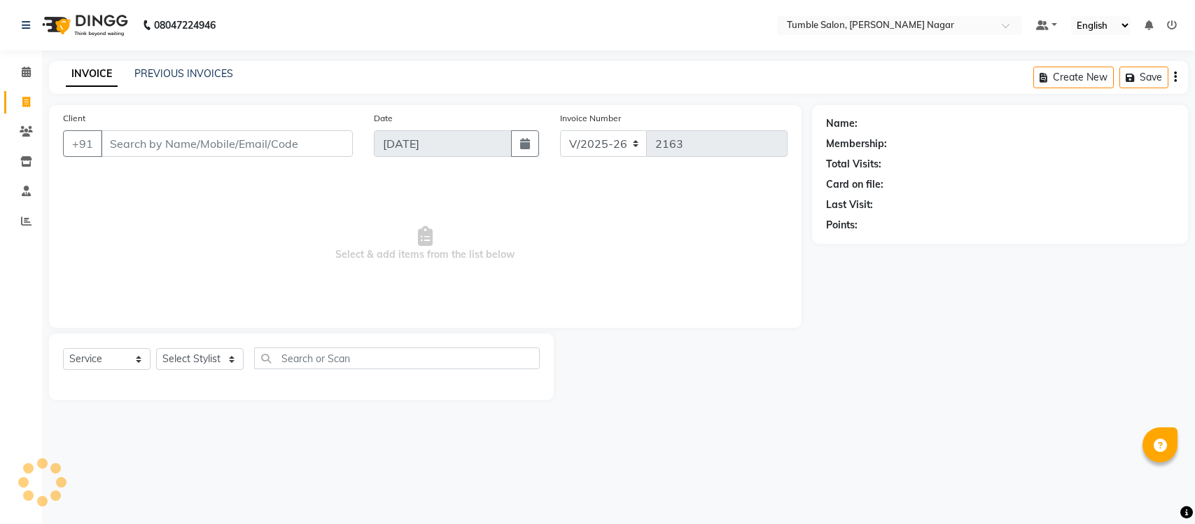
select select "8207"
select select "service"
click at [233, 358] on select "Select Stylist Finance id [PERSON_NAME] [PERSON_NAME] [PERSON_NAME] Nisha Purch…" at bounding box center [200, 359] width 88 height 22
select select "77846"
click at [156, 348] on select "Select Stylist Finance id [PERSON_NAME] [PERSON_NAME] [PERSON_NAME] Nisha Purch…" at bounding box center [200, 359] width 88 height 22
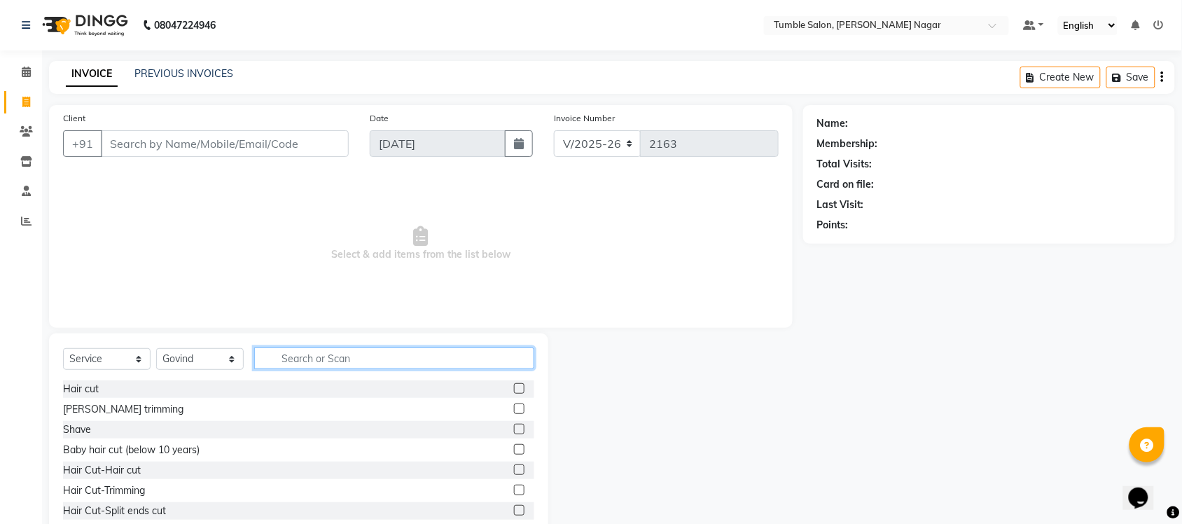
click at [305, 356] on input "text" at bounding box center [394, 358] width 280 height 22
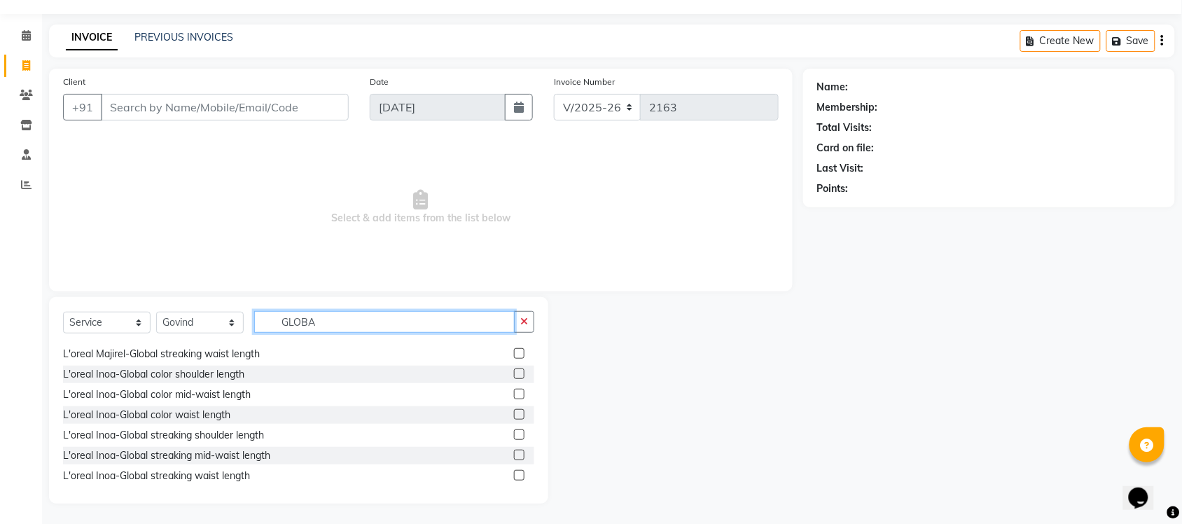
scroll to position [280, 0]
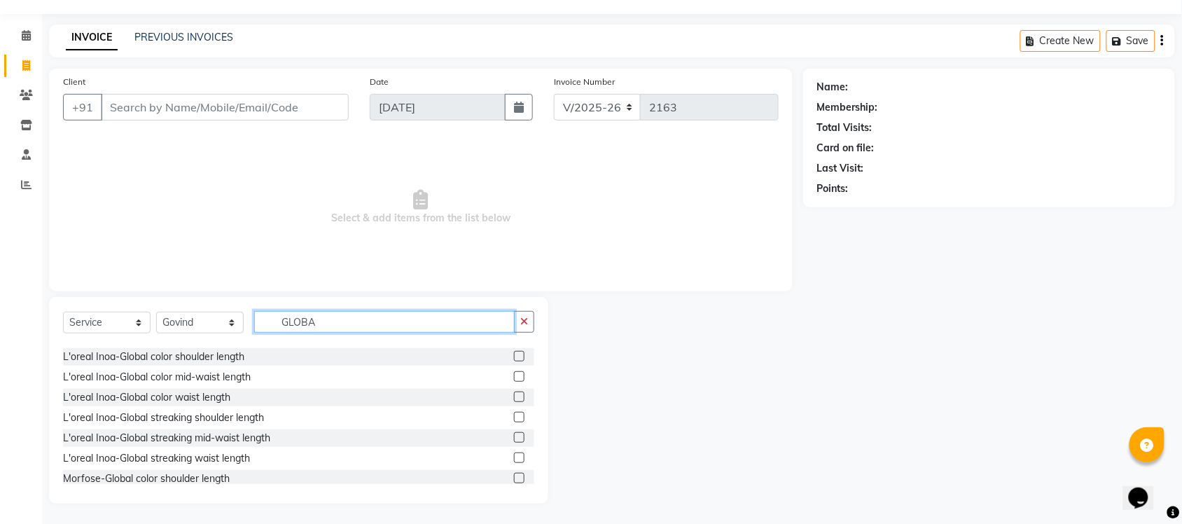
type input "GLOBA"
click at [514, 393] on label at bounding box center [519, 396] width 11 height 11
click at [514, 393] on input "checkbox" at bounding box center [518, 397] width 9 height 9
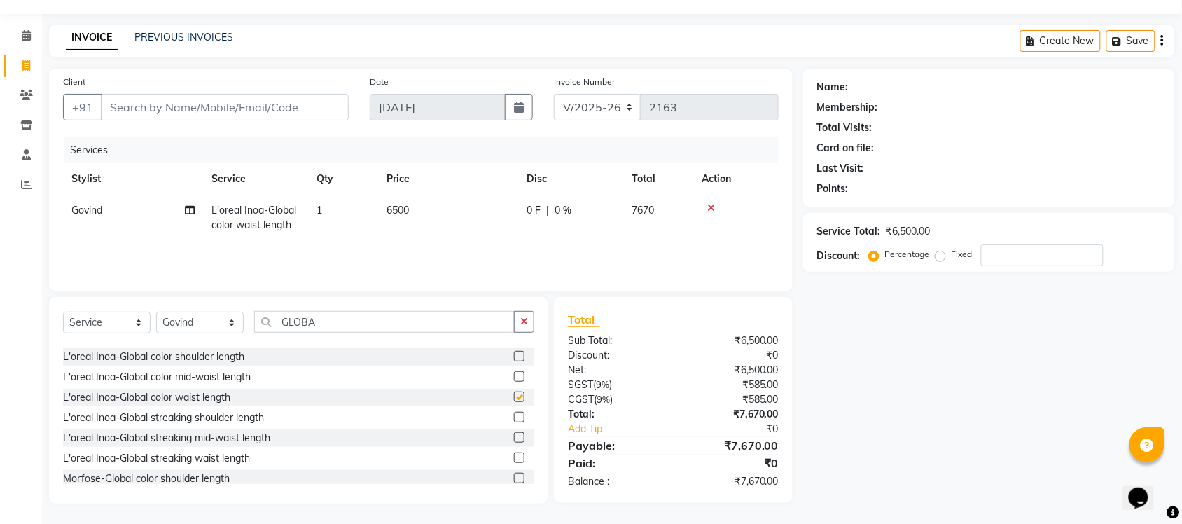
checkbox input "false"
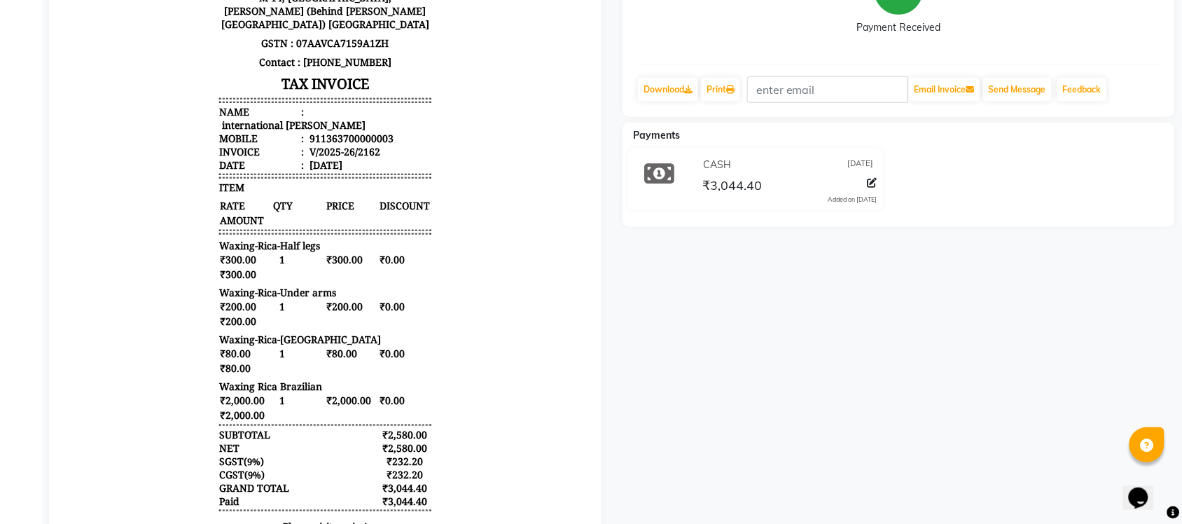
scroll to position [232, 0]
